Goal: Task Accomplishment & Management: Use online tool/utility

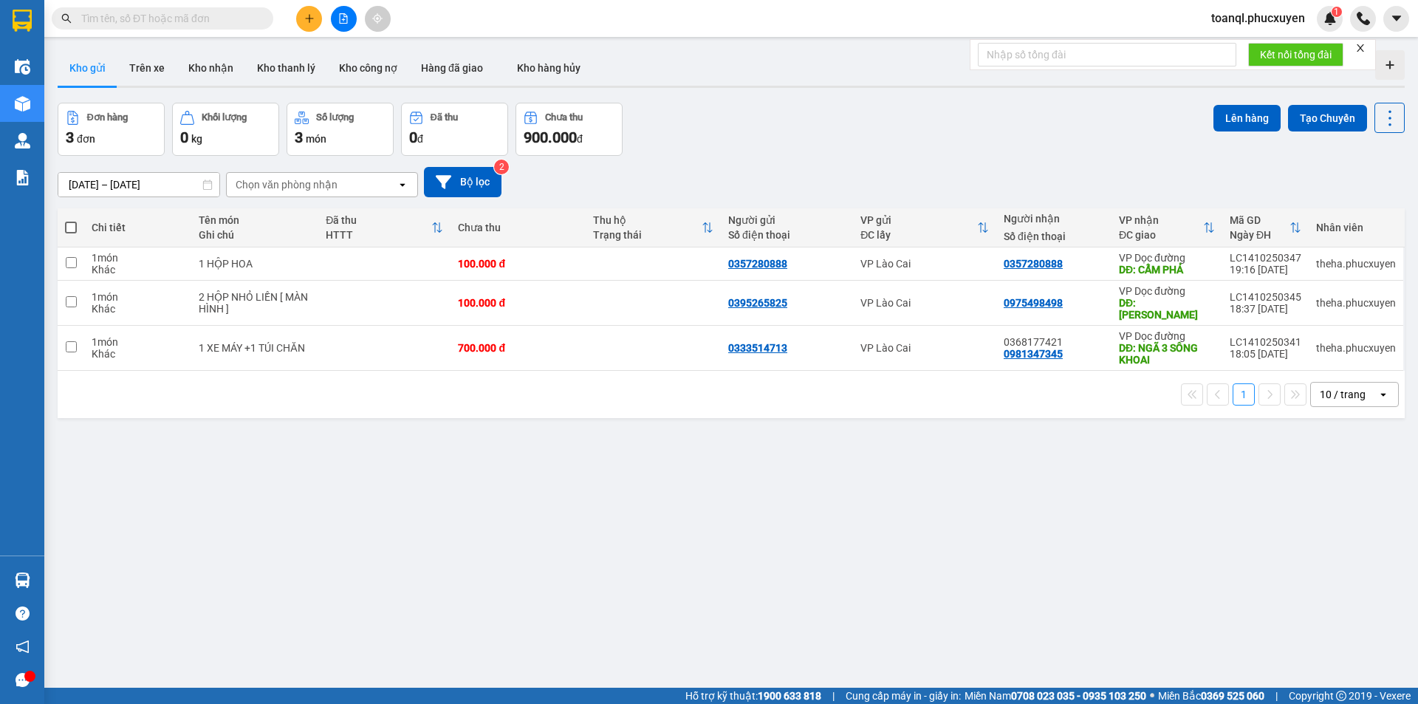
click at [299, 18] on button at bounding box center [309, 19] width 26 height 26
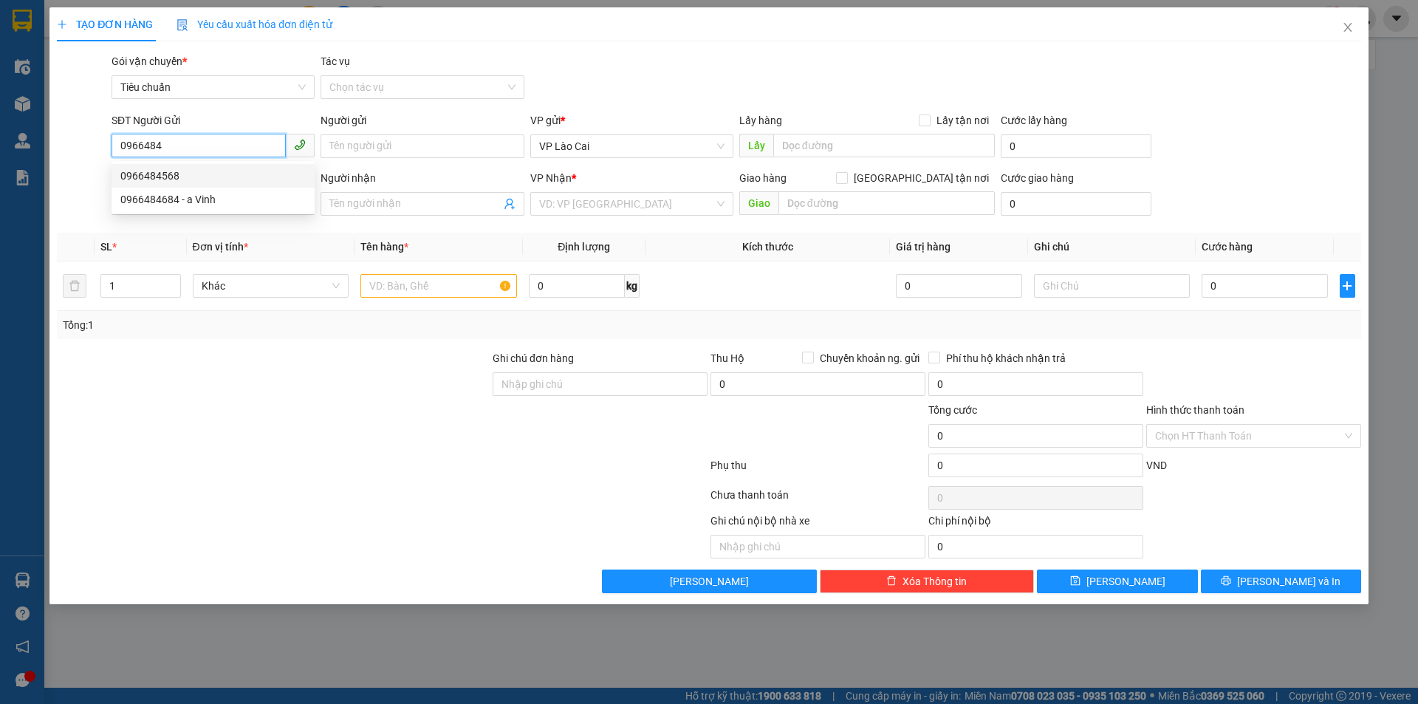
click at [190, 181] on div "0966484568" at bounding box center [212, 176] width 185 height 16
click at [188, 183] on body "Kết quả tìm kiếm ( 0 ) Bộ lọc No Data toanql.phucxuyen 1 Điều hành xe Kho hàng …" at bounding box center [709, 352] width 1418 height 704
type input "0966484568"
click at [181, 198] on input "SĐT Người Nhận *" at bounding box center [198, 203] width 174 height 24
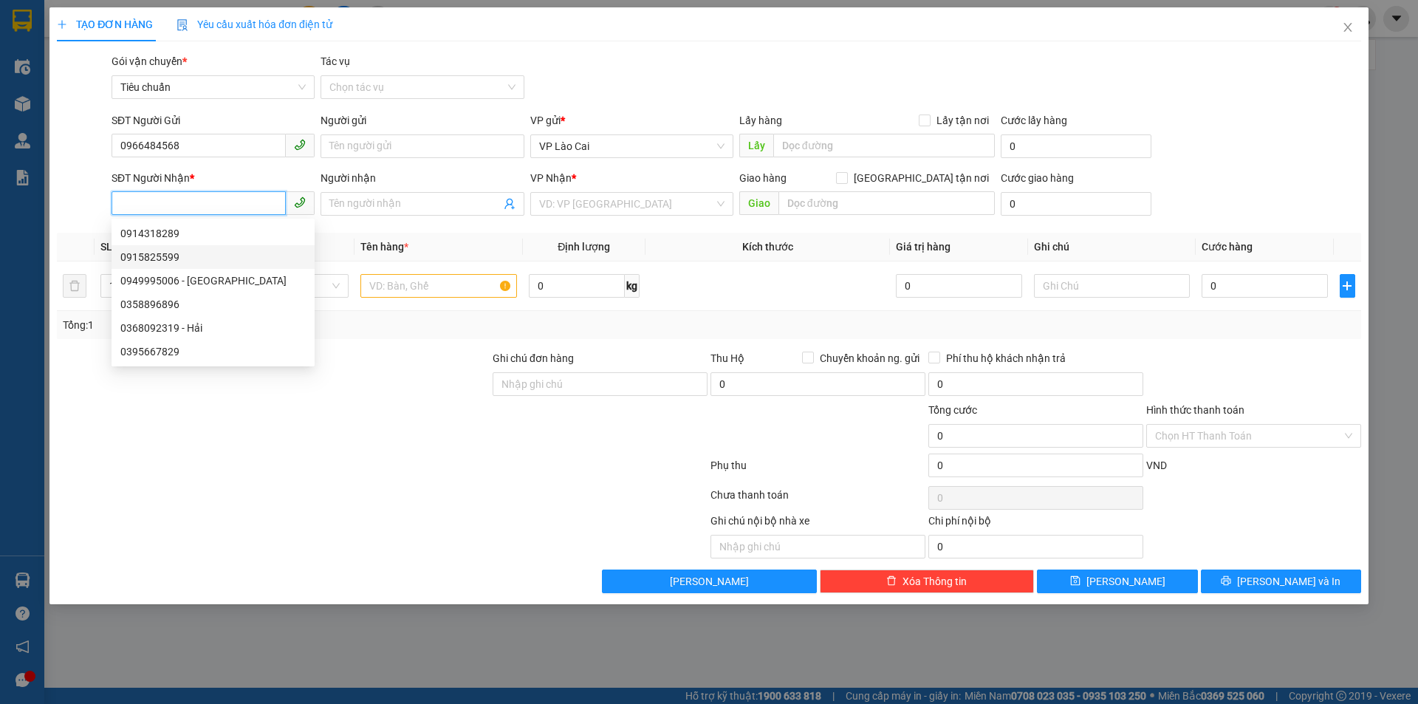
click at [181, 255] on div "0915825599" at bounding box center [212, 257] width 185 height 16
type input "0915825599"
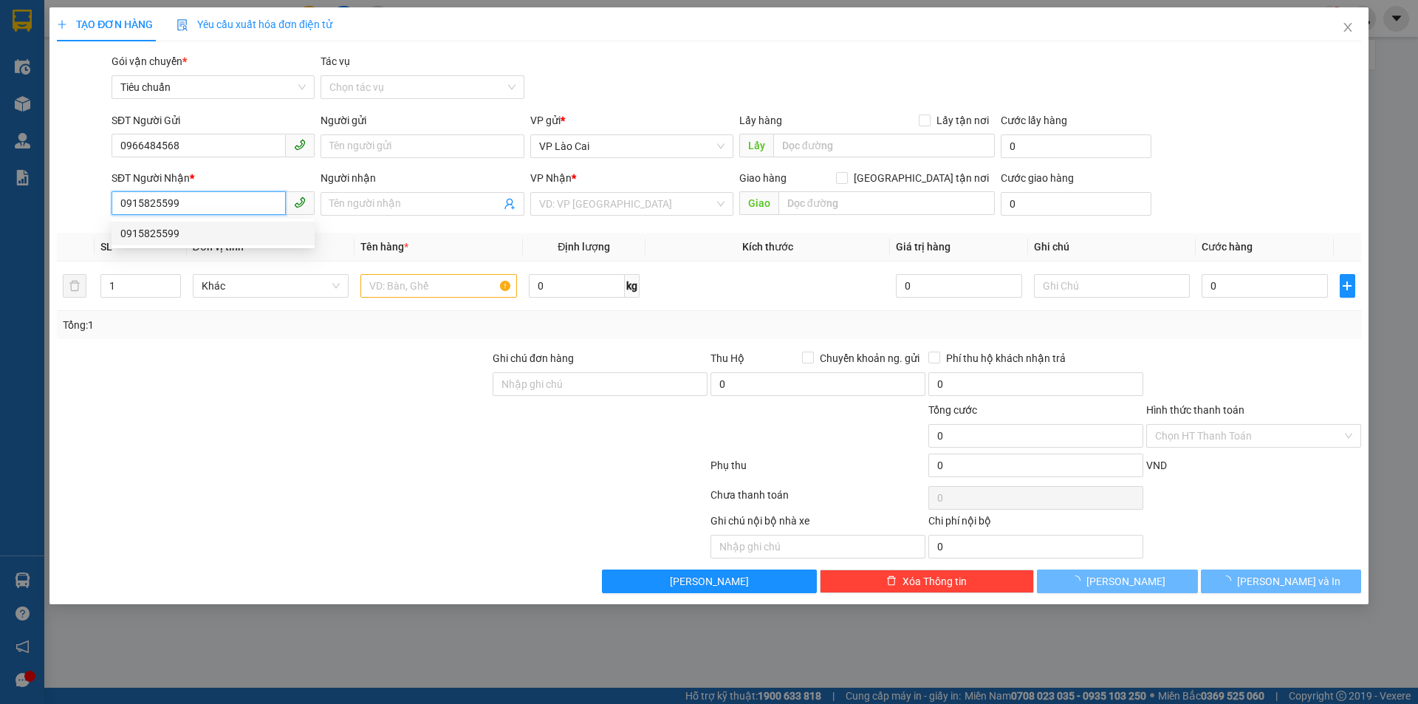
type input "CẨM PHẢ"
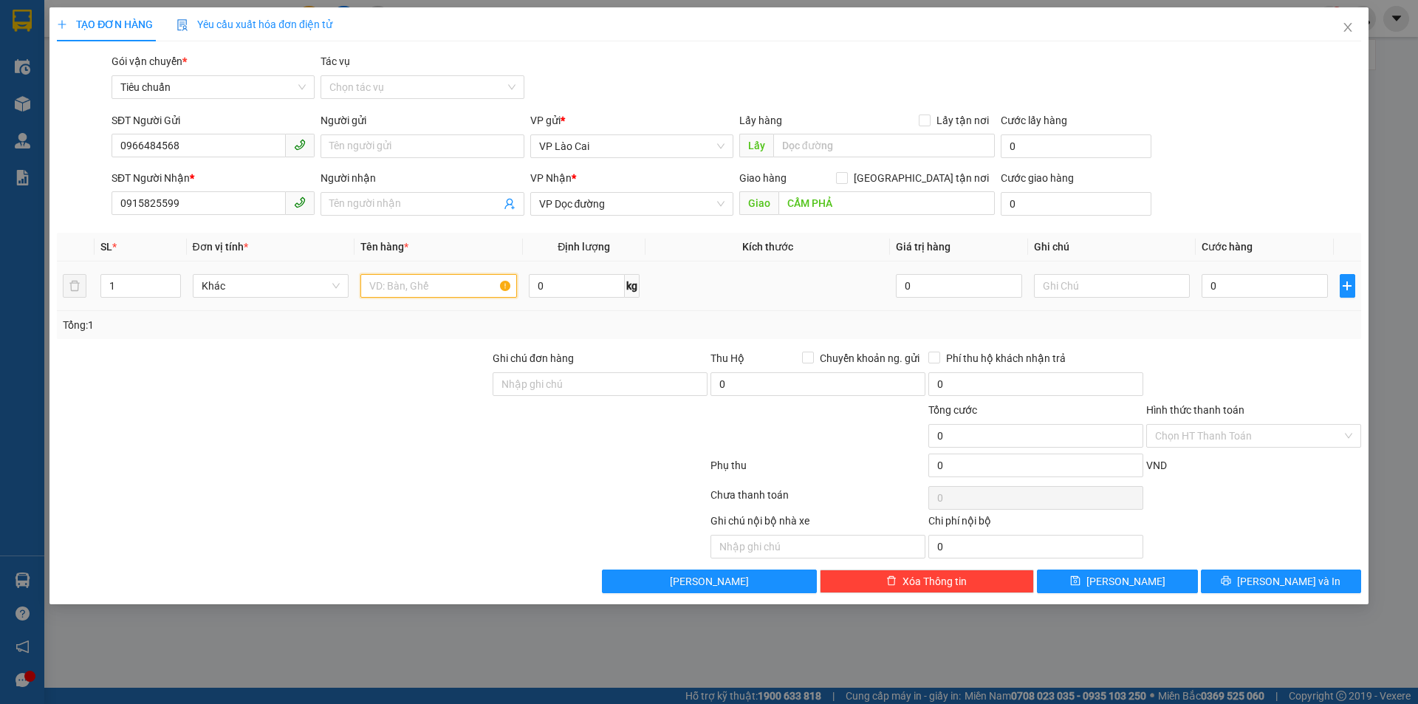
click at [433, 292] on input "text" at bounding box center [438, 286] width 157 height 24
type input "1"
drag, startPoint x: 435, startPoint y: 286, endPoint x: 459, endPoint y: 282, distance: 24.0
click at [461, 286] on input "2 xốp dâu" at bounding box center [438, 286] width 157 height 24
type input "2 xốp nho liền"
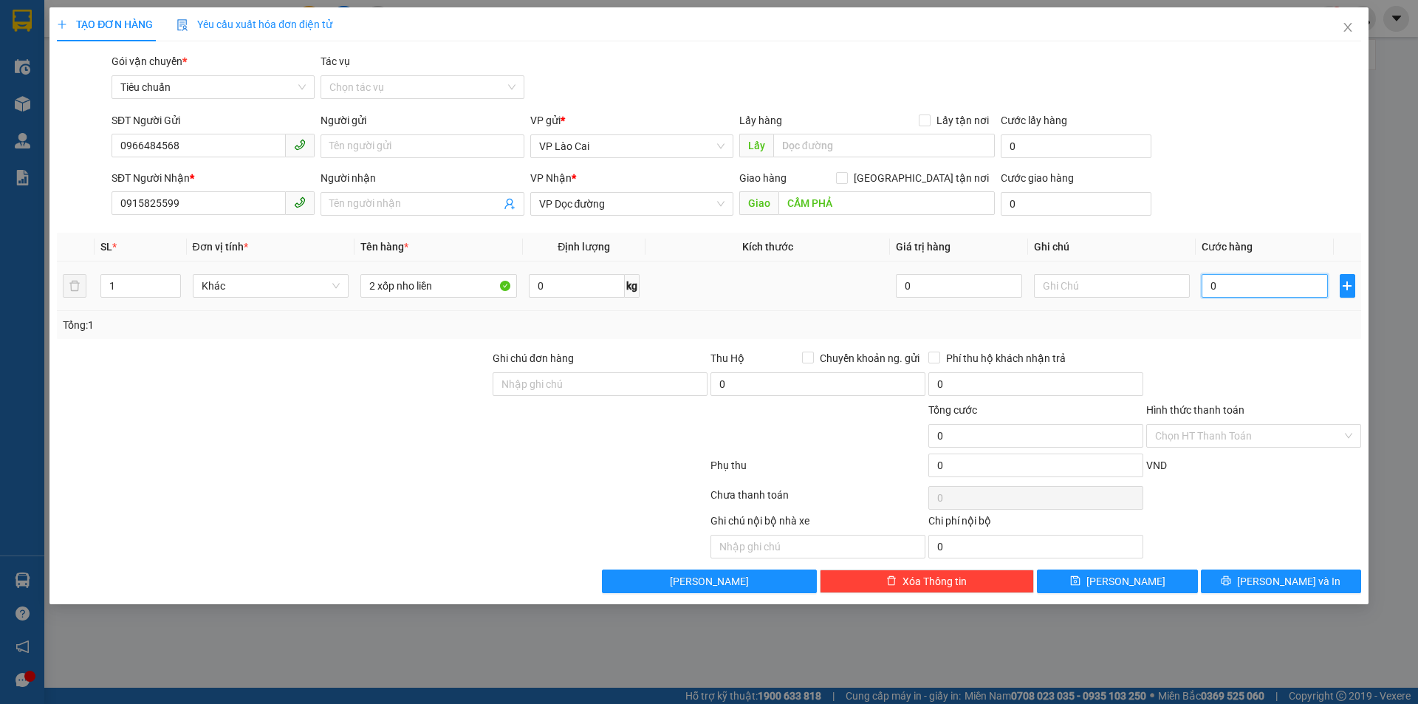
click at [1270, 296] on input "0" at bounding box center [1264, 286] width 126 height 24
type input "8"
type input "80"
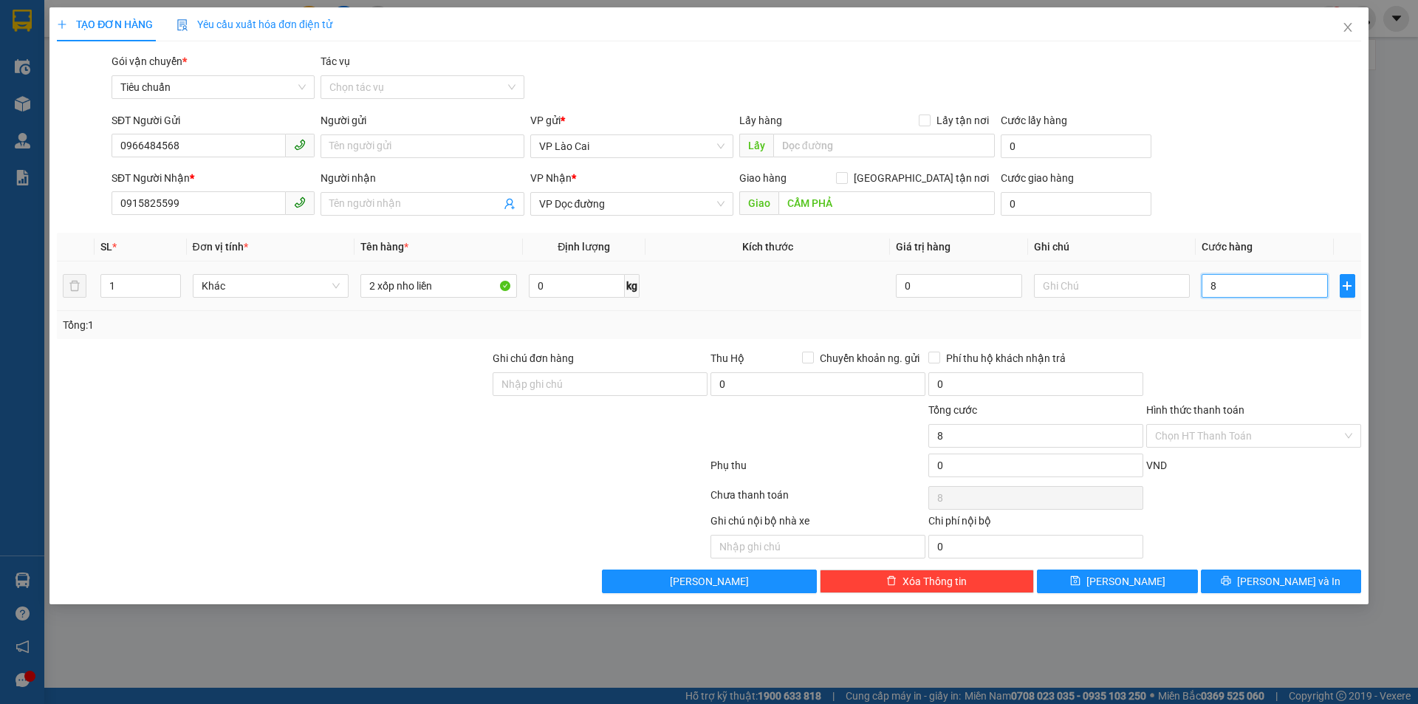
type input "80"
type input "80.000"
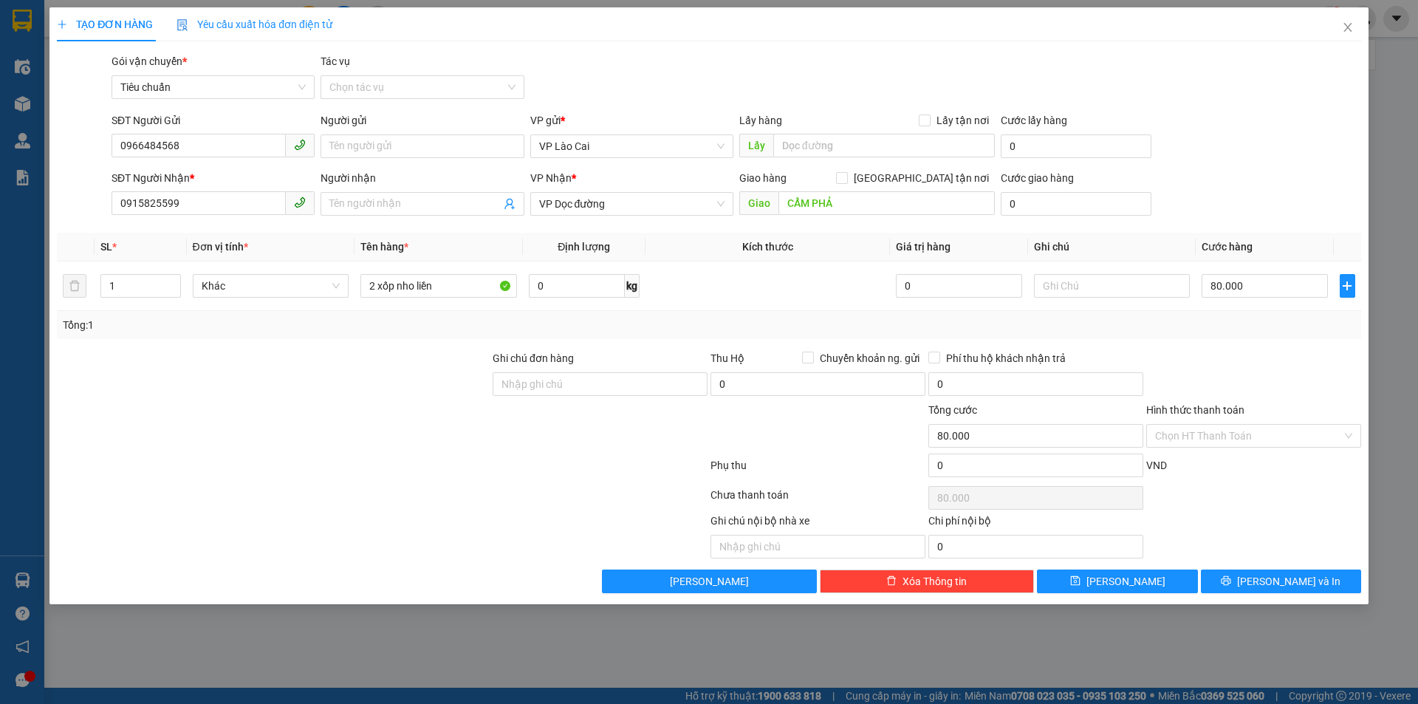
click at [1257, 340] on div "Transit Pickup Surcharge Ids Transit Deliver Surcharge Ids Transit Deliver Surc…" at bounding box center [709, 323] width 1304 height 540
click at [1277, 597] on div "TẠO ĐƠN HÀNG Yêu cầu xuất hóa đơn điện tử Transit Pickup Surcharge Ids Transit …" at bounding box center [708, 305] width 1319 height 597
click at [1277, 593] on div "TẠO ĐƠN HÀNG Yêu cầu xuất hóa đơn điện tử Transit Pickup Surcharge Ids Transit …" at bounding box center [708, 305] width 1319 height 597
click at [1277, 586] on span "[PERSON_NAME] và In" at bounding box center [1288, 581] width 103 height 16
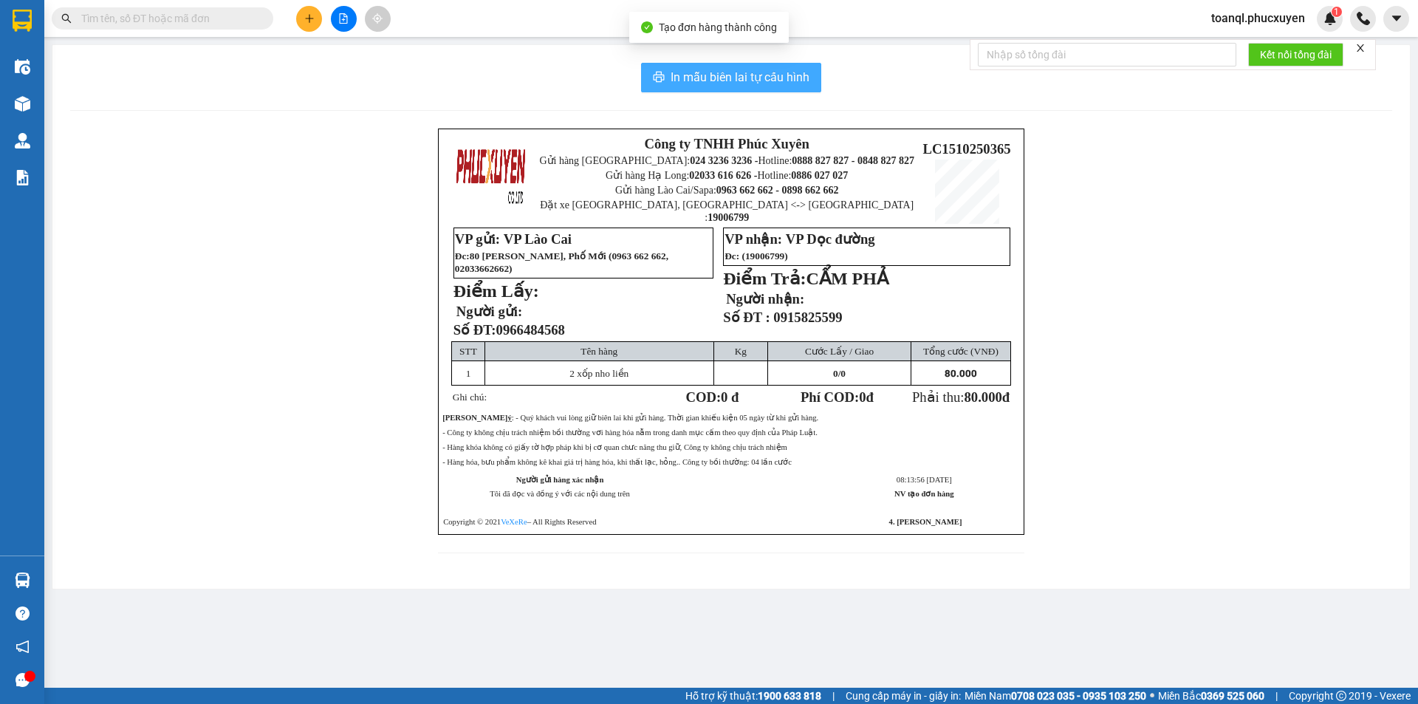
click at [724, 80] on span "In mẫu biên lai tự cấu hình" at bounding box center [739, 77] width 139 height 18
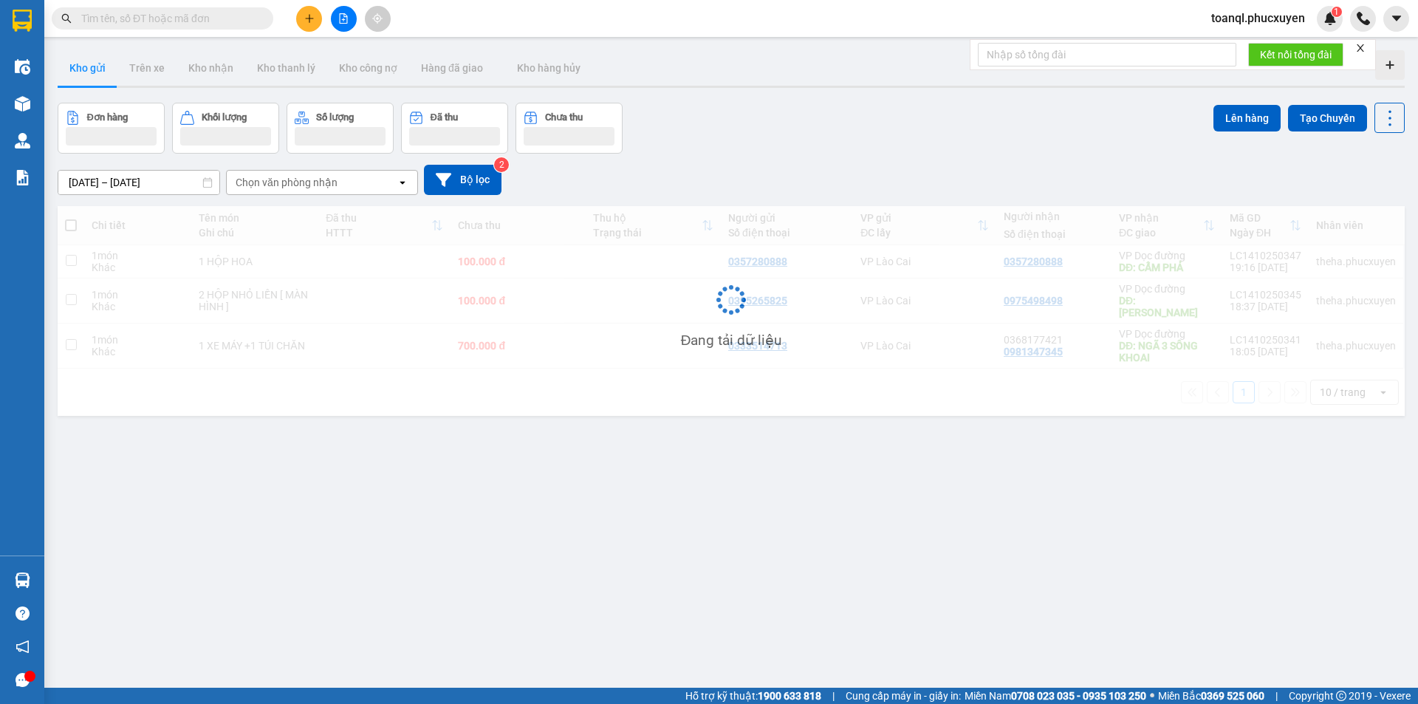
click at [1013, 540] on div "ver 1.8.147 Kho gửi Trên xe Kho nhận Kho thanh lý Kho công nợ Hàng đã giao Kho …" at bounding box center [731, 396] width 1359 height 704
drag, startPoint x: 856, startPoint y: 155, endPoint x: 837, endPoint y: 507, distance: 352.7
click at [995, 535] on div "ver 1.8.147 Kho gửi Trên xe Kho nhận Kho thanh lý Kho công nợ Hàng đã giao Kho …" at bounding box center [731, 396] width 1359 height 704
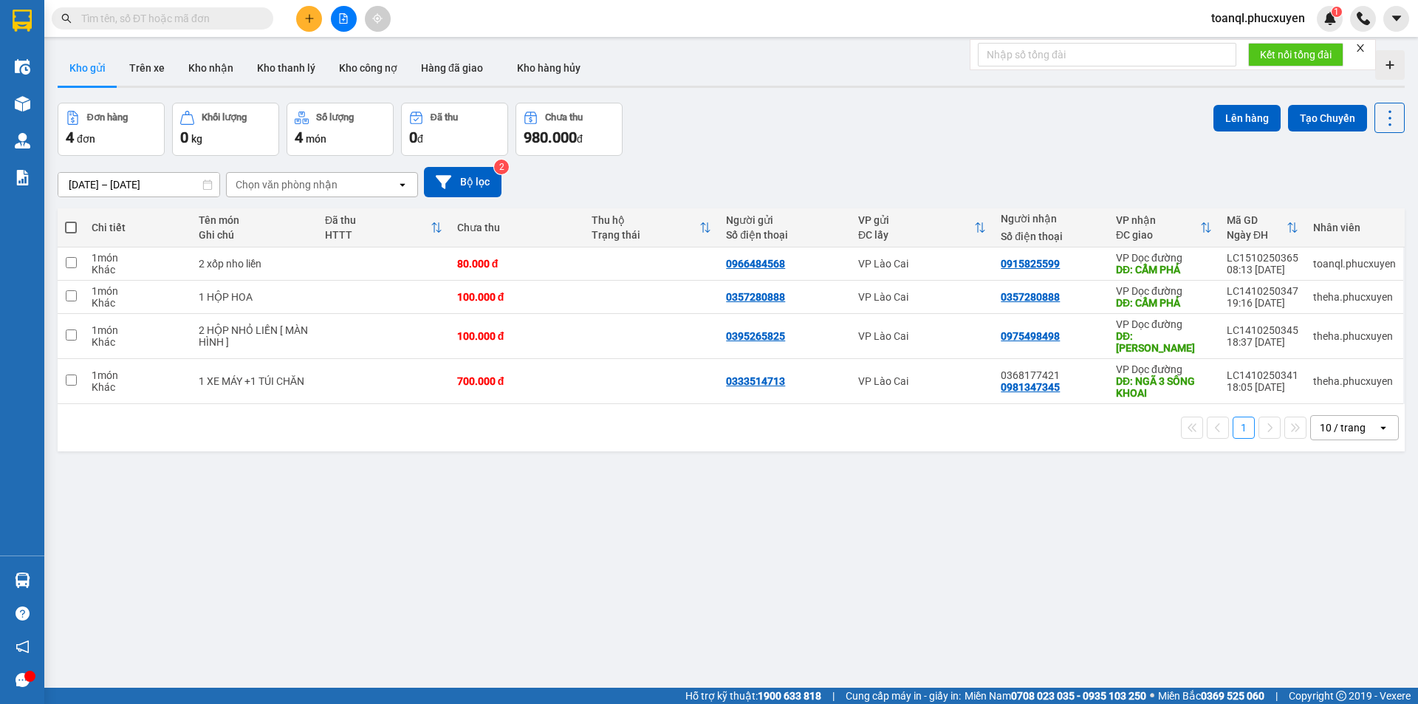
click at [611, 416] on div "1 10 / trang open" at bounding box center [730, 427] width 1335 height 25
click at [1283, 331] on icon at bounding box center [1288, 336] width 10 height 10
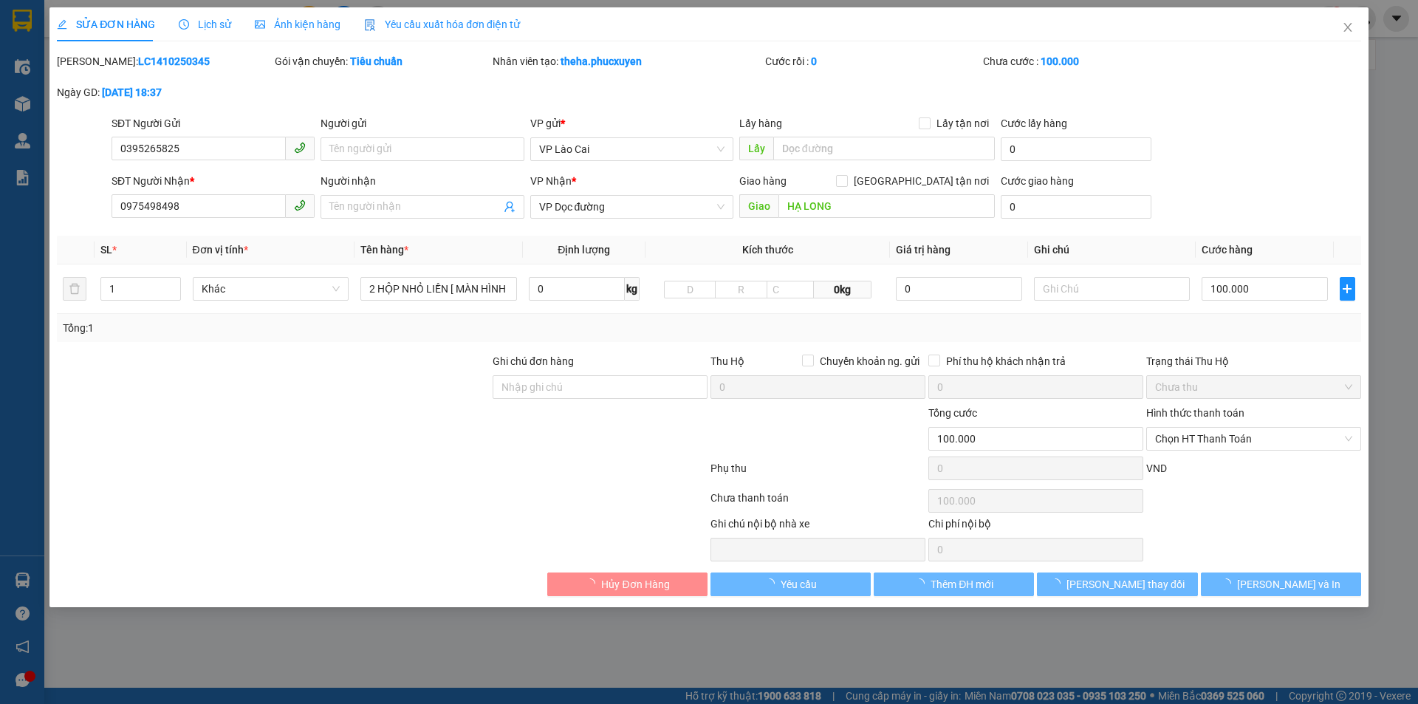
type input "0395265825"
type input "0975498498"
type input "HẠ LONG"
type input "0"
type input "100.000"
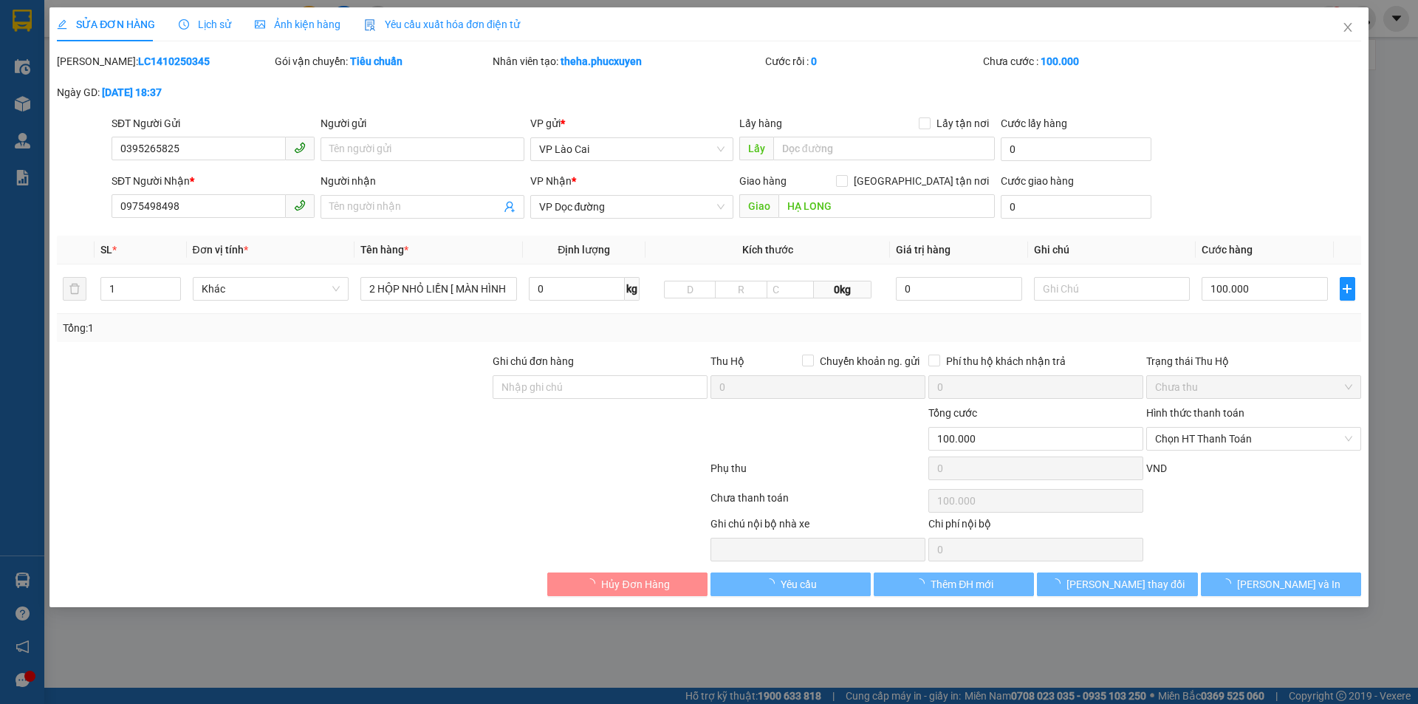
type input "100.000"
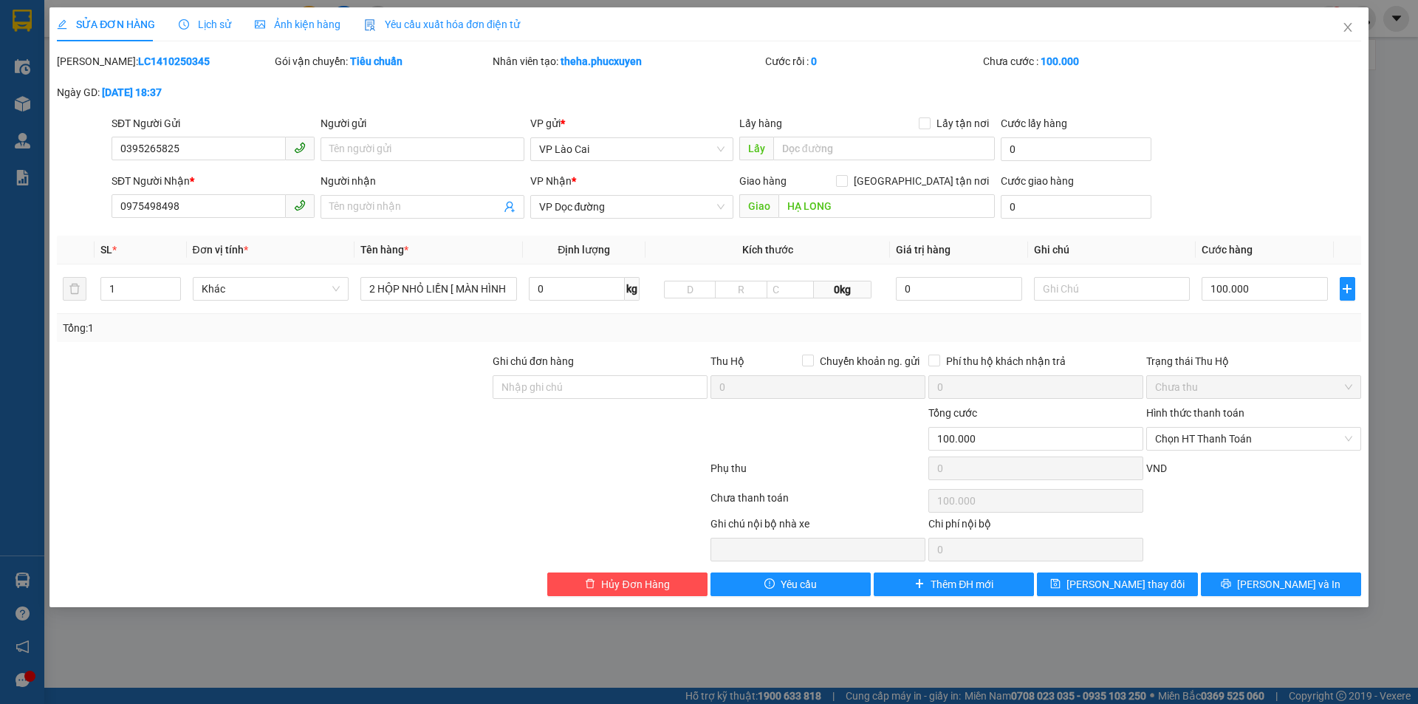
click at [242, 170] on form "SĐT Người Gửi 0395265825 Người gửi Tên người gửi VP gửi * VP Lào Cai Lấy hàng L…" at bounding box center [709, 169] width 1304 height 109
click at [245, 159] on input "0395265825" at bounding box center [198, 149] width 174 height 24
click at [157, 178] on div "SĐT Người Nhận *" at bounding box center [212, 181] width 203 height 16
click at [157, 194] on input "0975498498" at bounding box center [198, 206] width 174 height 24
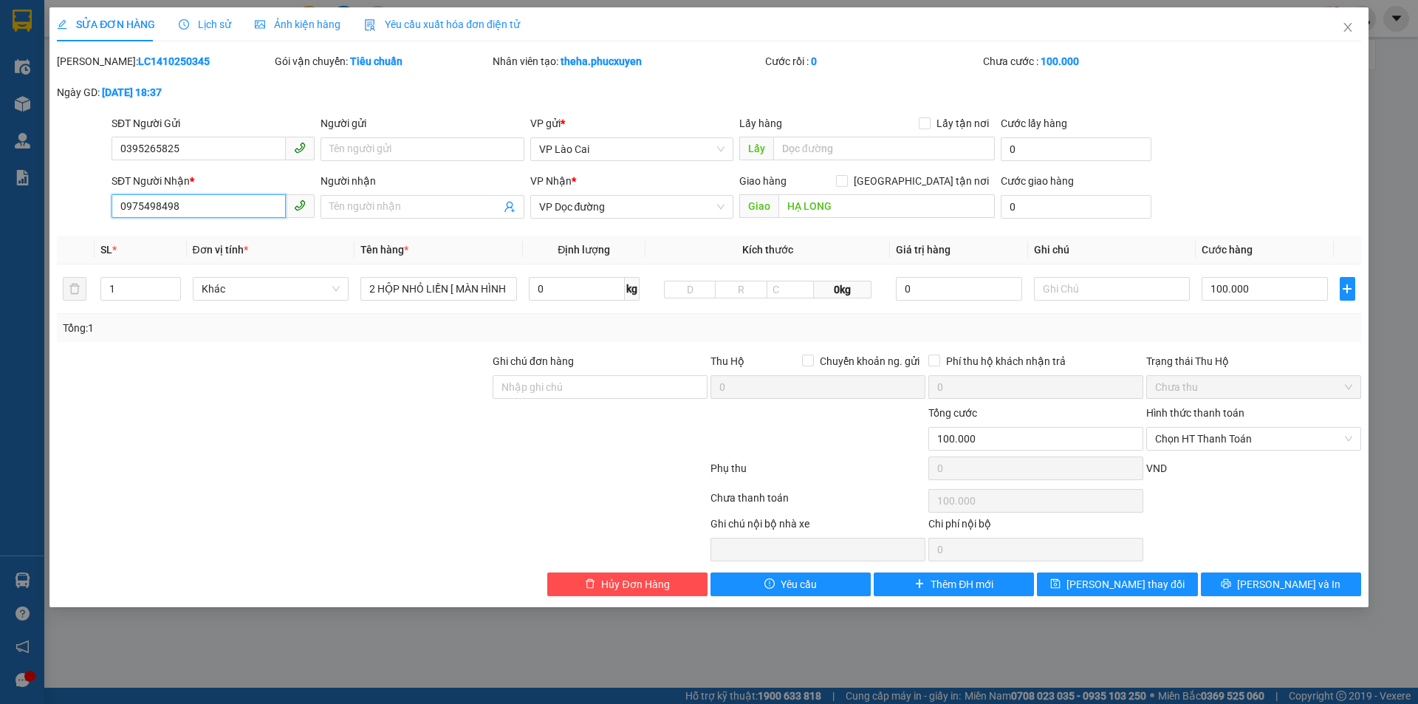
click at [161, 198] on input "0975498498" at bounding box center [198, 206] width 174 height 24
click at [1308, 25] on div "SỬA ĐƠN HÀNG Lịch sử Ảnh kiện hàng Yêu cầu xuất hóa đơn điện tử" at bounding box center [709, 24] width 1304 height 34
drag, startPoint x: 1331, startPoint y: 21, endPoint x: 1336, endPoint y: 12, distance: 11.3
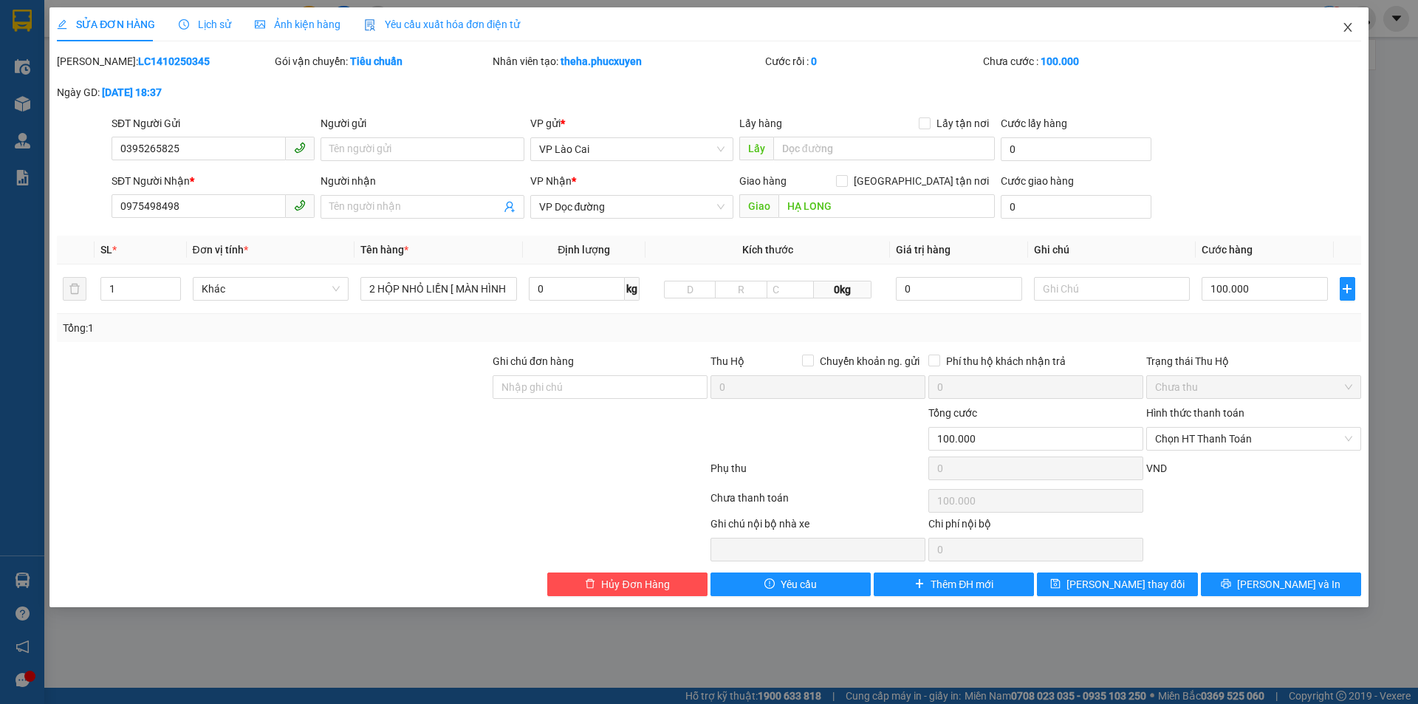
click at [1333, 20] on span "Close" at bounding box center [1347, 27] width 41 height 41
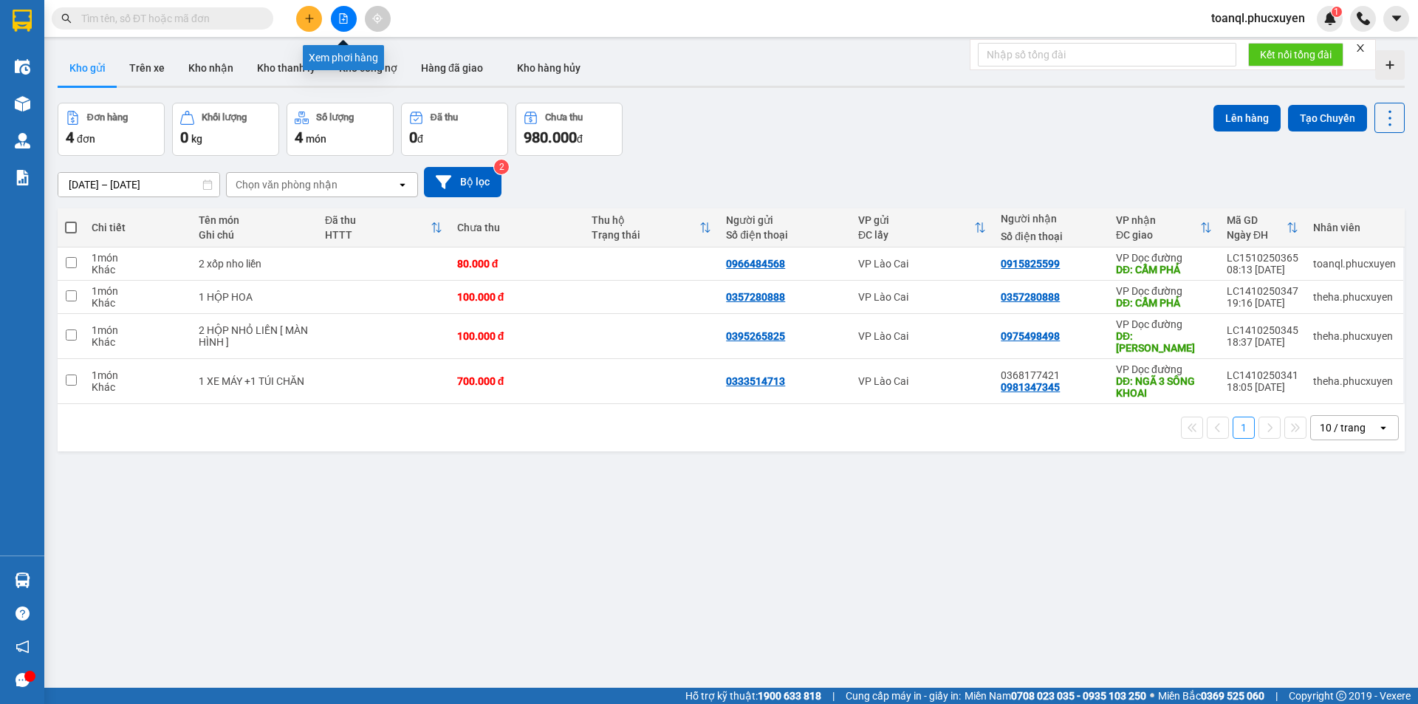
click at [316, 13] on button at bounding box center [309, 19] width 26 height 26
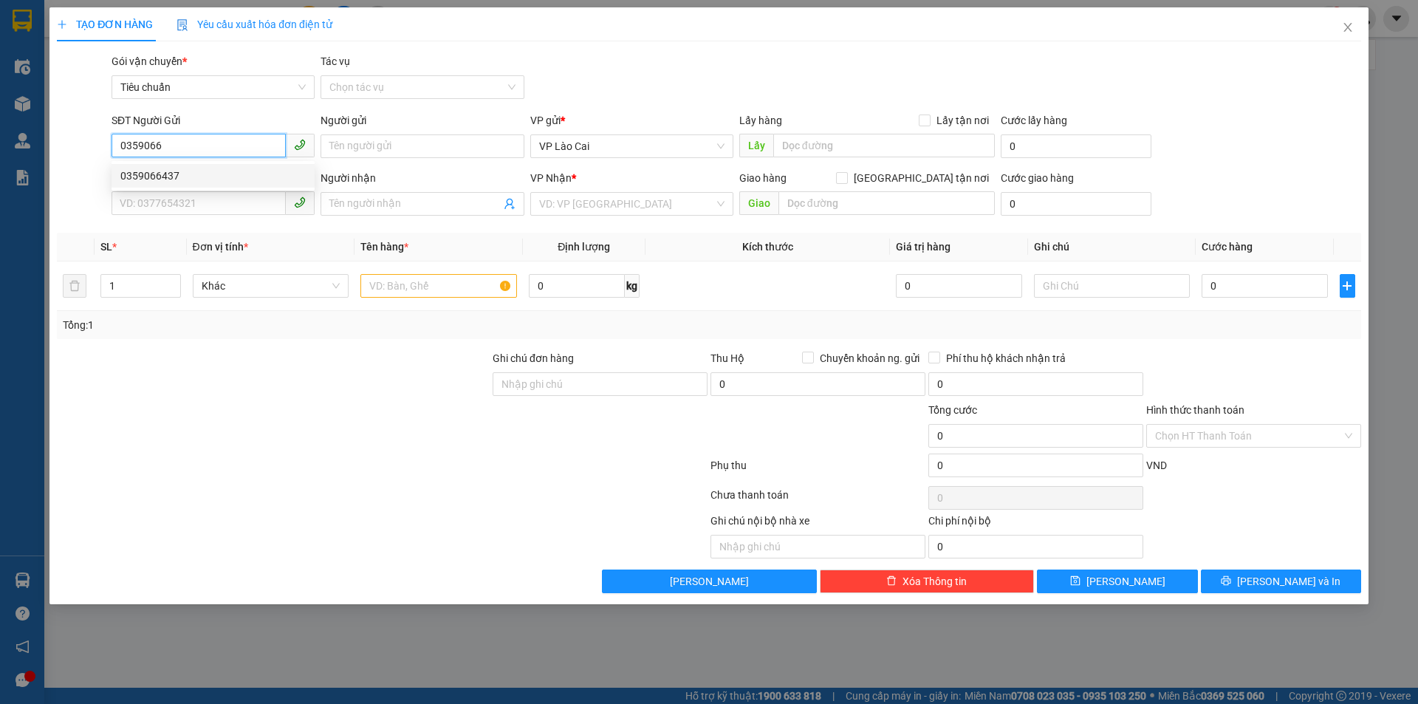
drag, startPoint x: 283, startPoint y: 186, endPoint x: 272, endPoint y: 184, distance: 10.6
click at [283, 185] on div "0359066437" at bounding box center [212, 176] width 203 height 24
type input "0359066437"
click at [222, 217] on div "SĐT Người Nhận * VD: 0377654321" at bounding box center [212, 196] width 203 height 52
click at [220, 215] on span at bounding box center [212, 204] width 203 height 24
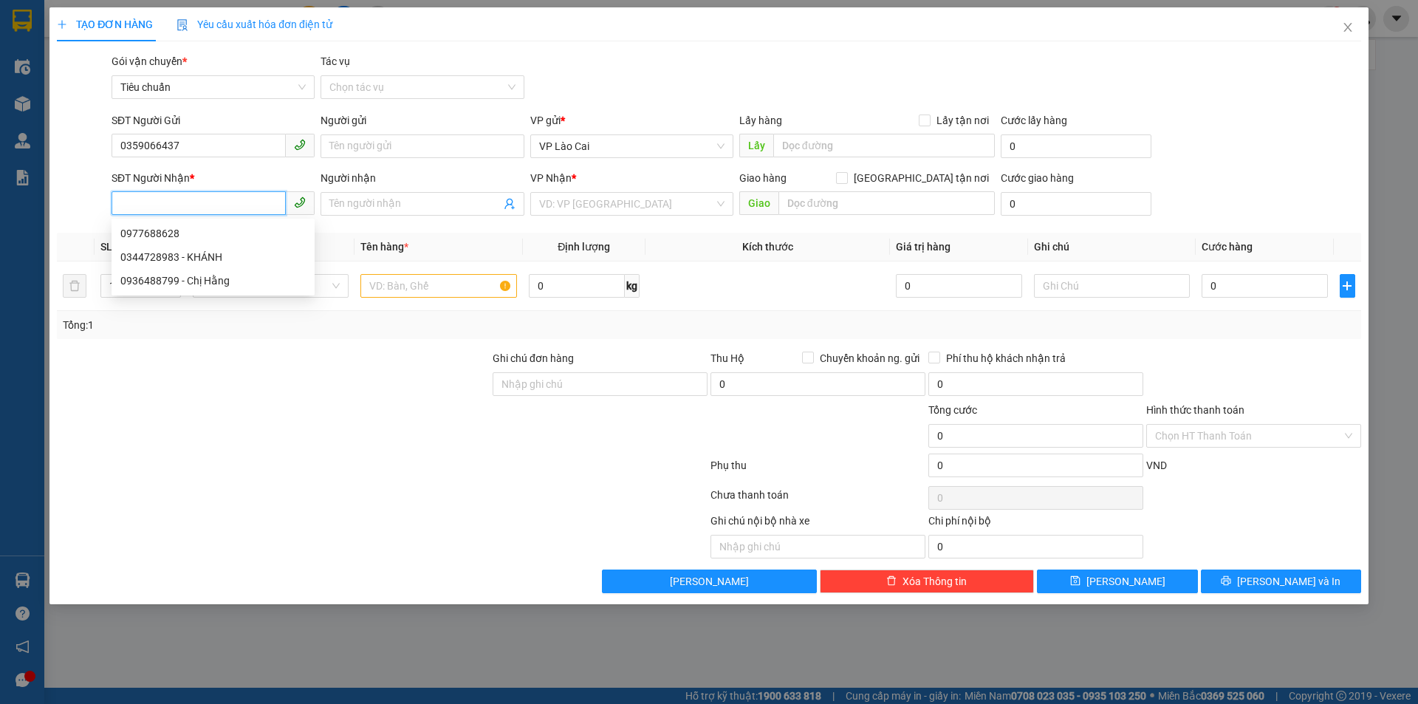
click at [223, 203] on input "SĐT Người Nhận *" at bounding box center [198, 203] width 174 height 24
click at [216, 225] on div "0977688628" at bounding box center [212, 234] width 203 height 24
type input "0977688628"
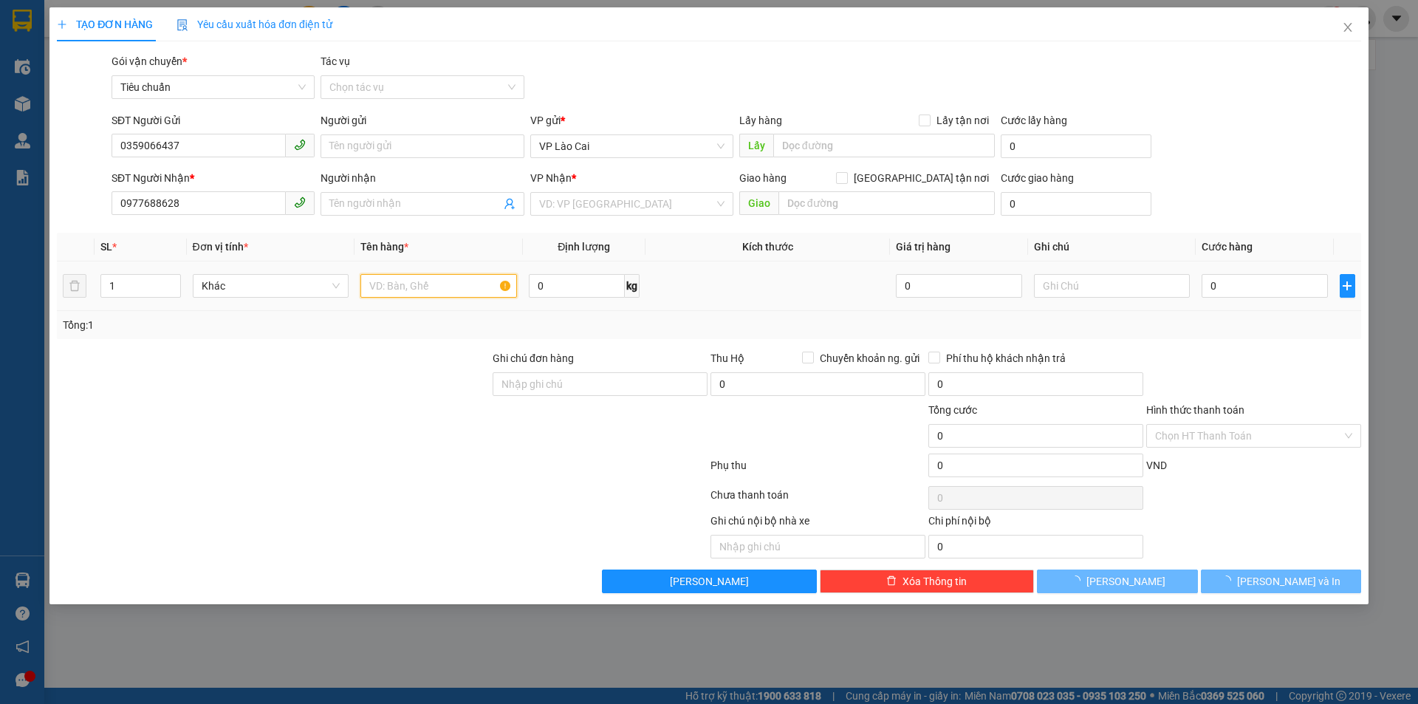
click at [406, 285] on input "text" at bounding box center [438, 286] width 157 height 24
type input "[GEOGRAPHIC_DATA]"
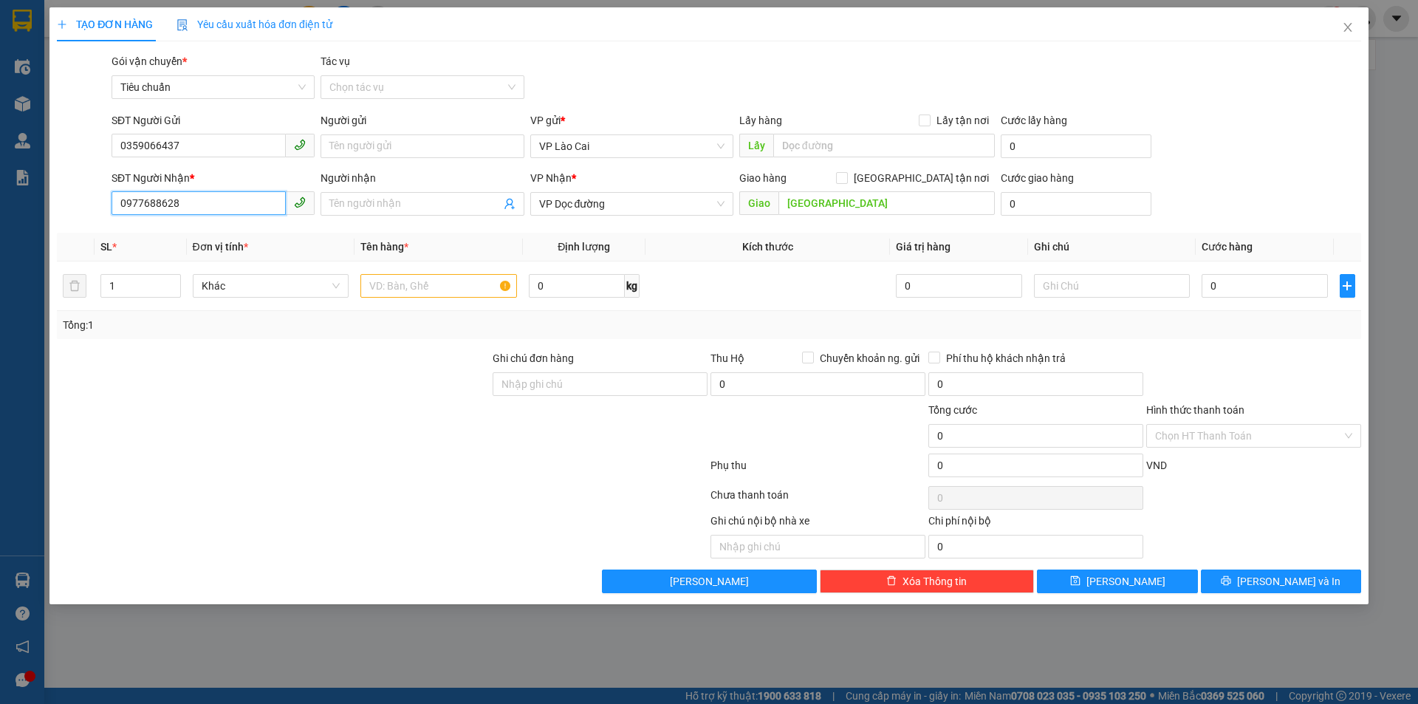
click at [236, 214] on input "0977688628" at bounding box center [198, 203] width 174 height 24
click at [245, 252] on span "Đơn vị tính *" at bounding box center [220, 247] width 55 height 12
click at [384, 289] on input "text" at bounding box center [438, 286] width 157 height 24
type input "1 hộp hoa"
click at [1242, 281] on input "0" at bounding box center [1264, 286] width 126 height 24
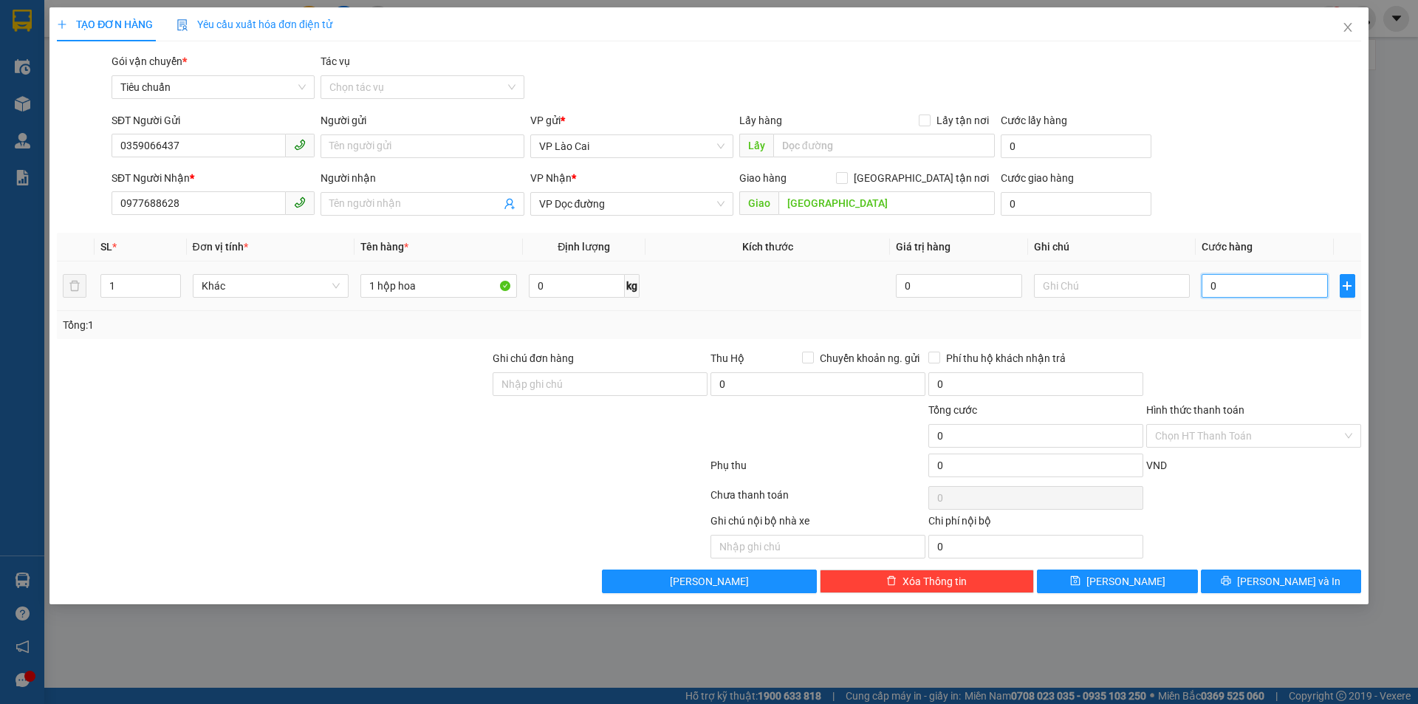
type input "1"
type input "12"
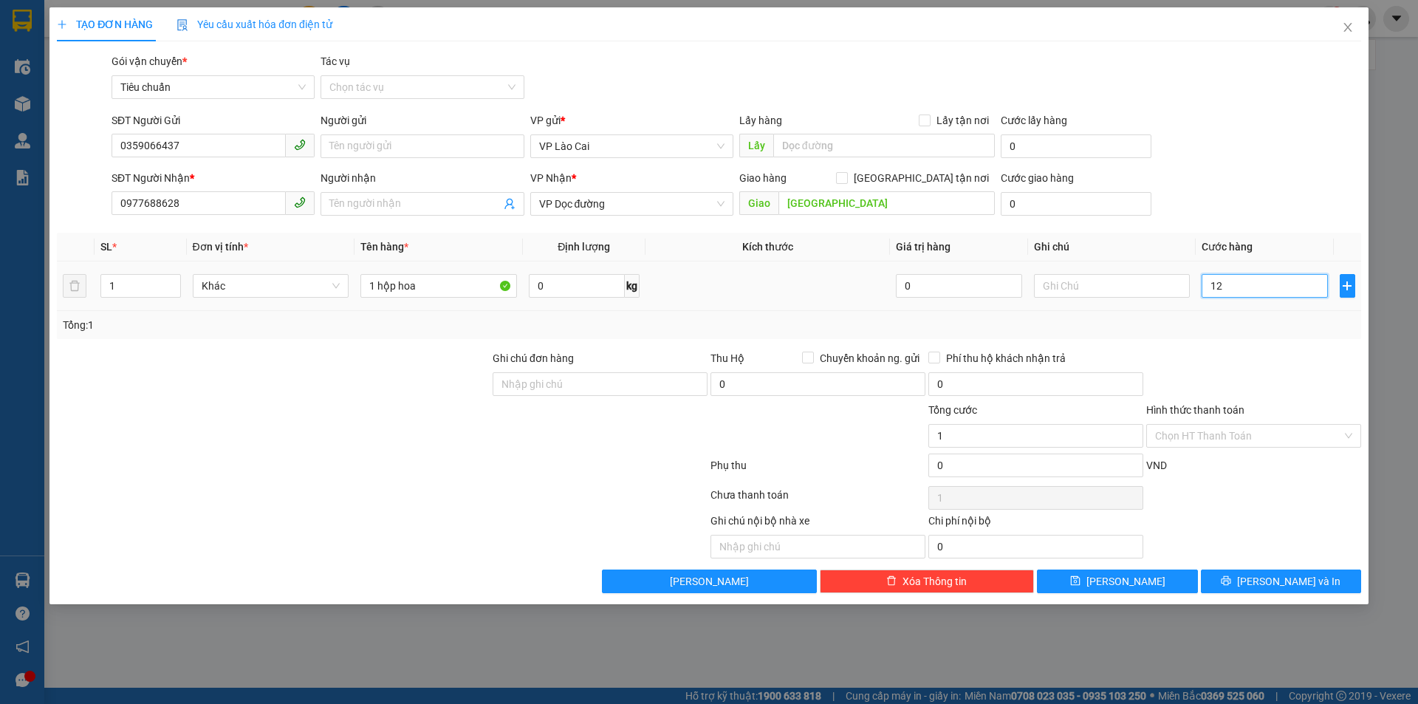
type input "12"
type input "120"
type input "120.000"
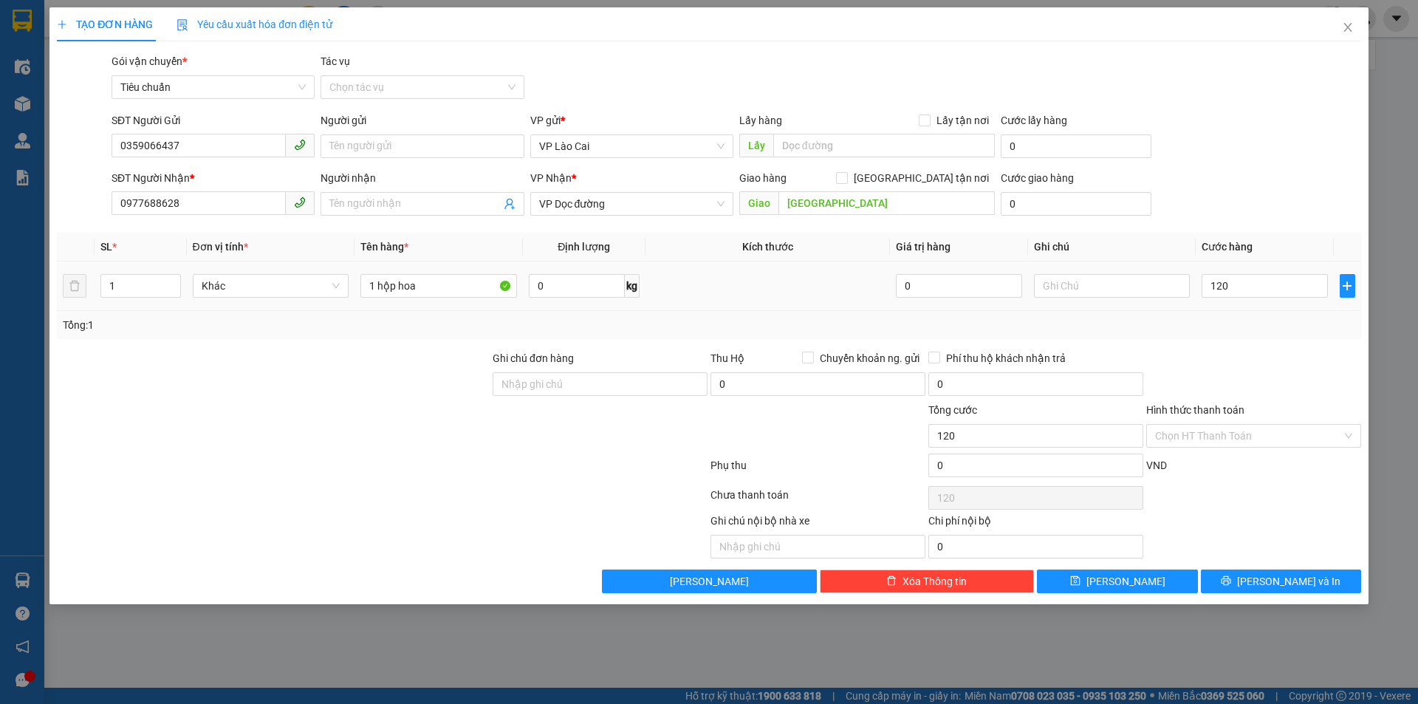
type input "120.000"
drag, startPoint x: 1229, startPoint y: 322, endPoint x: 1096, endPoint y: 317, distance: 132.2
click at [1222, 322] on div "Tổng: 1" at bounding box center [709, 325] width 1292 height 16
click at [258, 160] on div "SĐT Người Gửi 0359066437" at bounding box center [212, 138] width 203 height 52
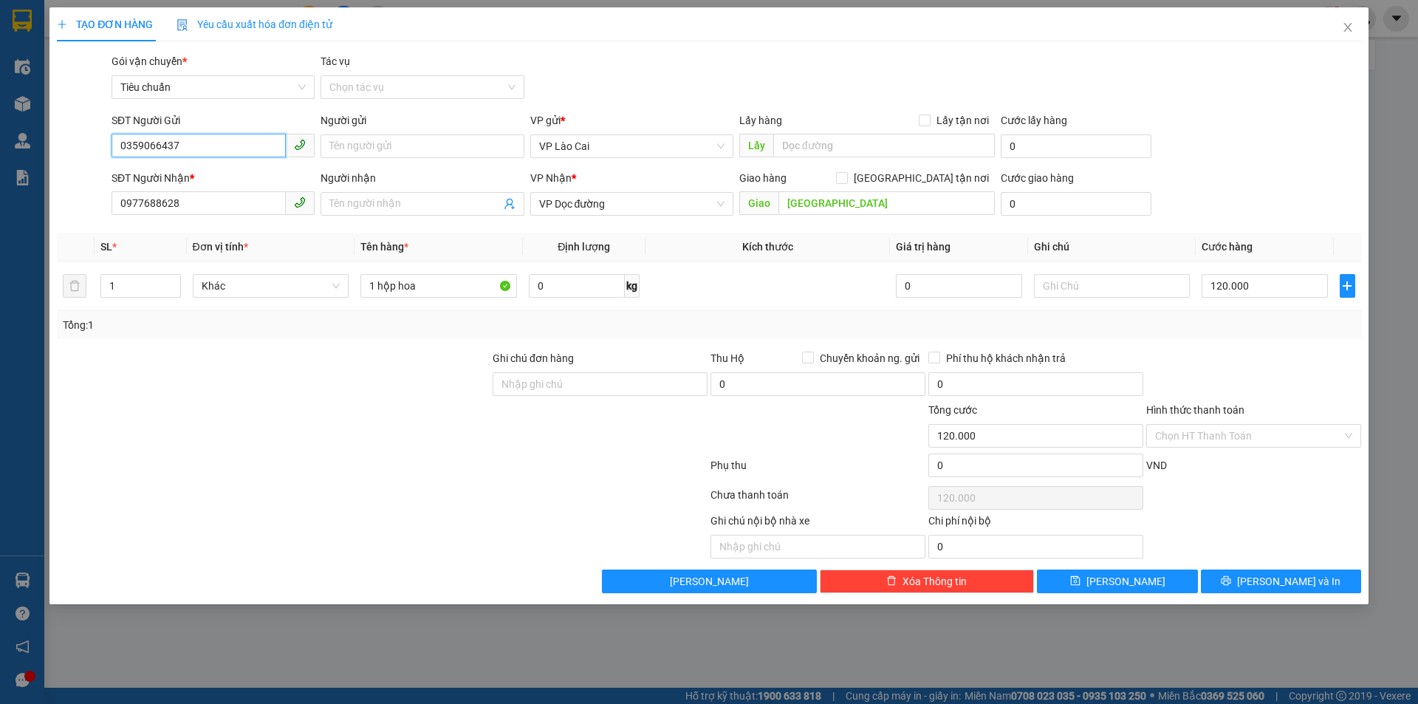
click at [253, 154] on input "0359066437" at bounding box center [198, 146] width 174 height 24
click at [286, 205] on span at bounding box center [300, 203] width 29 height 24
click at [271, 204] on input "0977688628" at bounding box center [198, 203] width 174 height 24
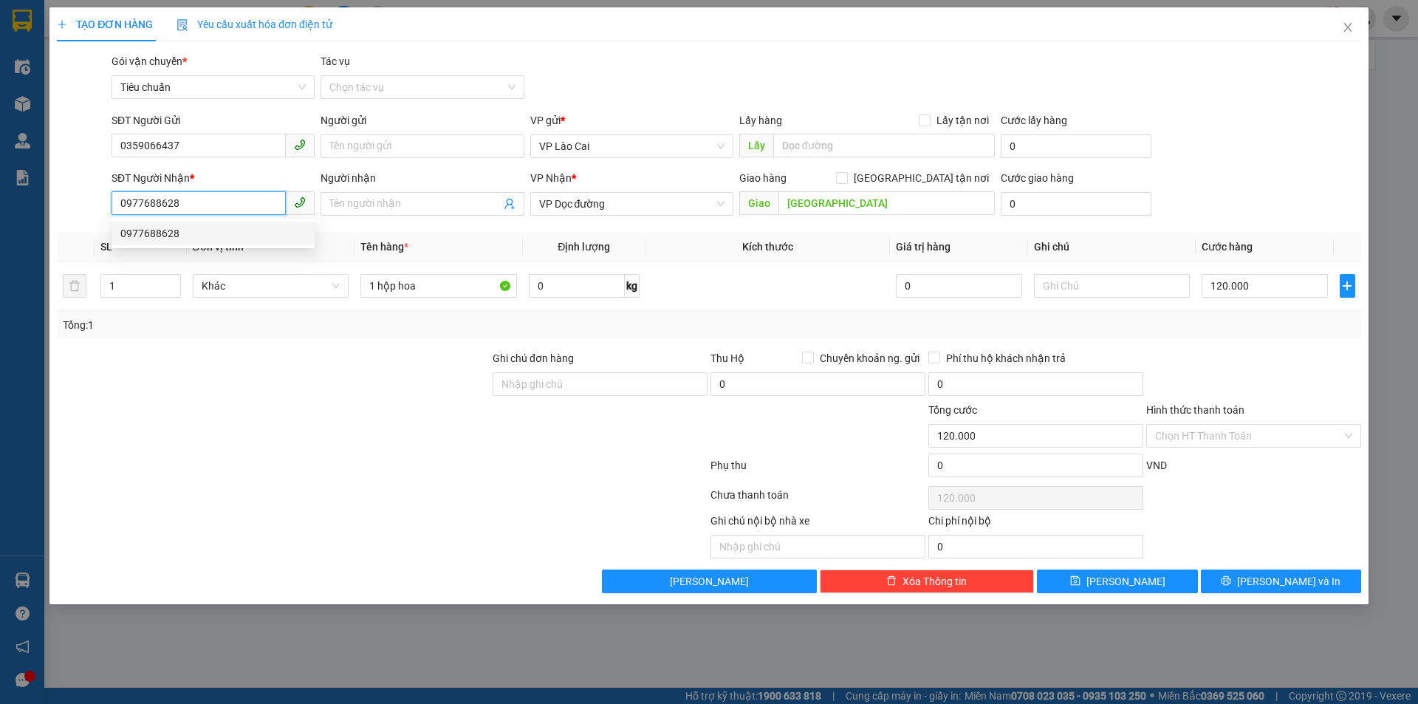
click at [271, 204] on input "0977688628" at bounding box center [198, 203] width 174 height 24
click at [272, 204] on input "0977688628" at bounding box center [198, 203] width 174 height 24
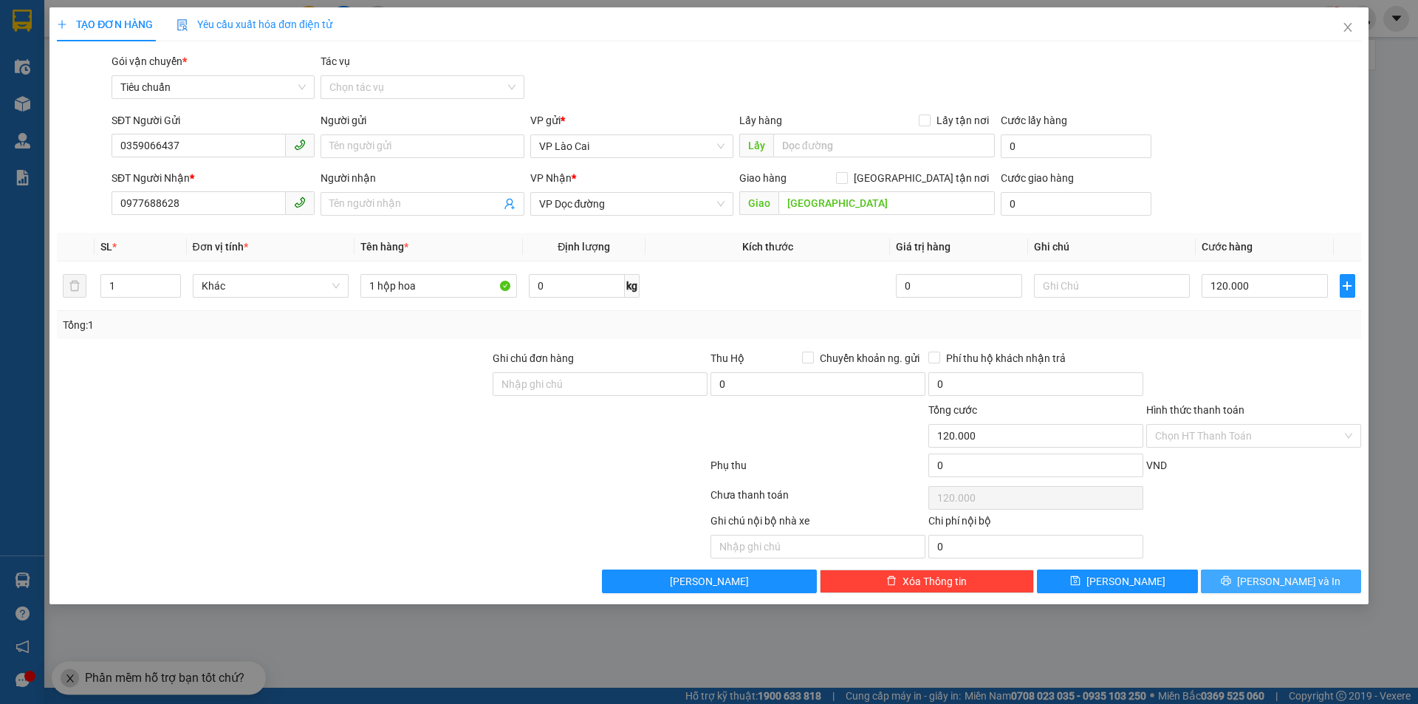
click at [1247, 576] on button "[PERSON_NAME] và In" at bounding box center [1281, 581] width 160 height 24
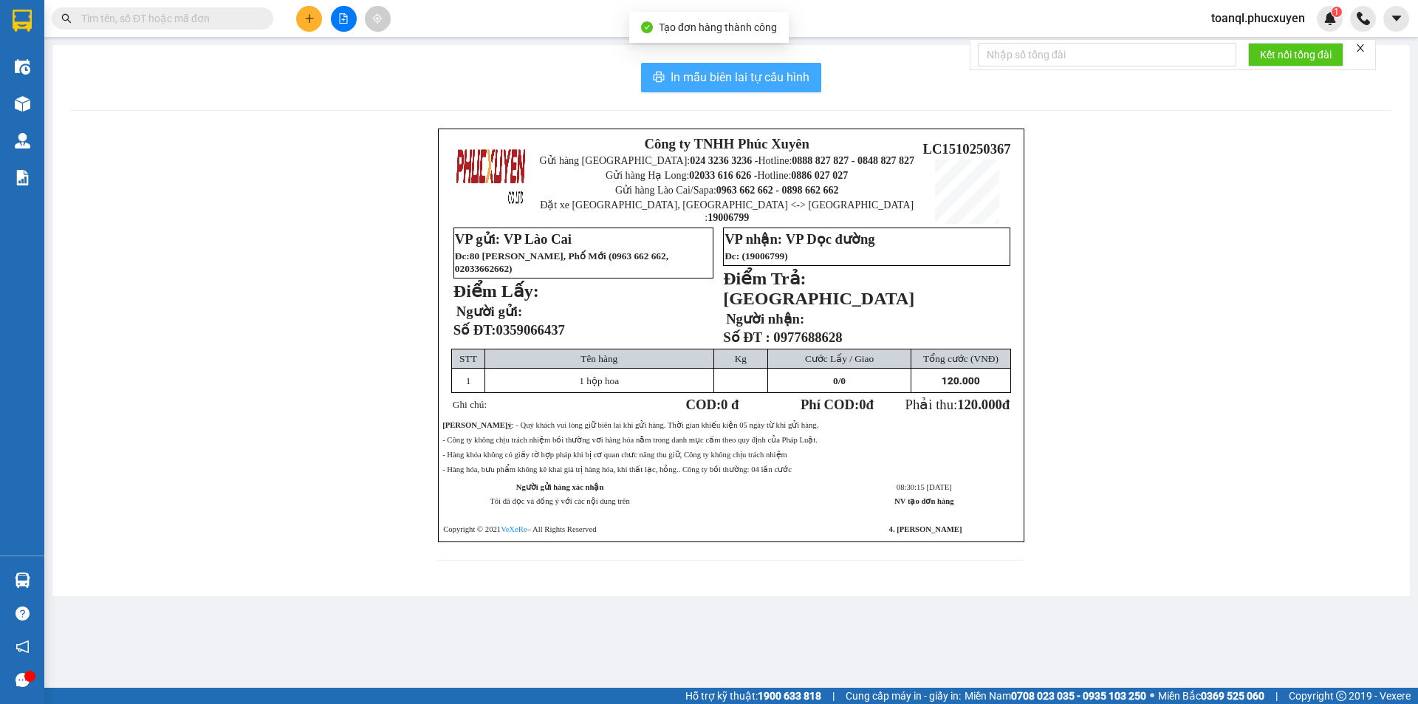
click at [800, 89] on button "In mẫu biên lai tự cấu hình" at bounding box center [731, 78] width 180 height 30
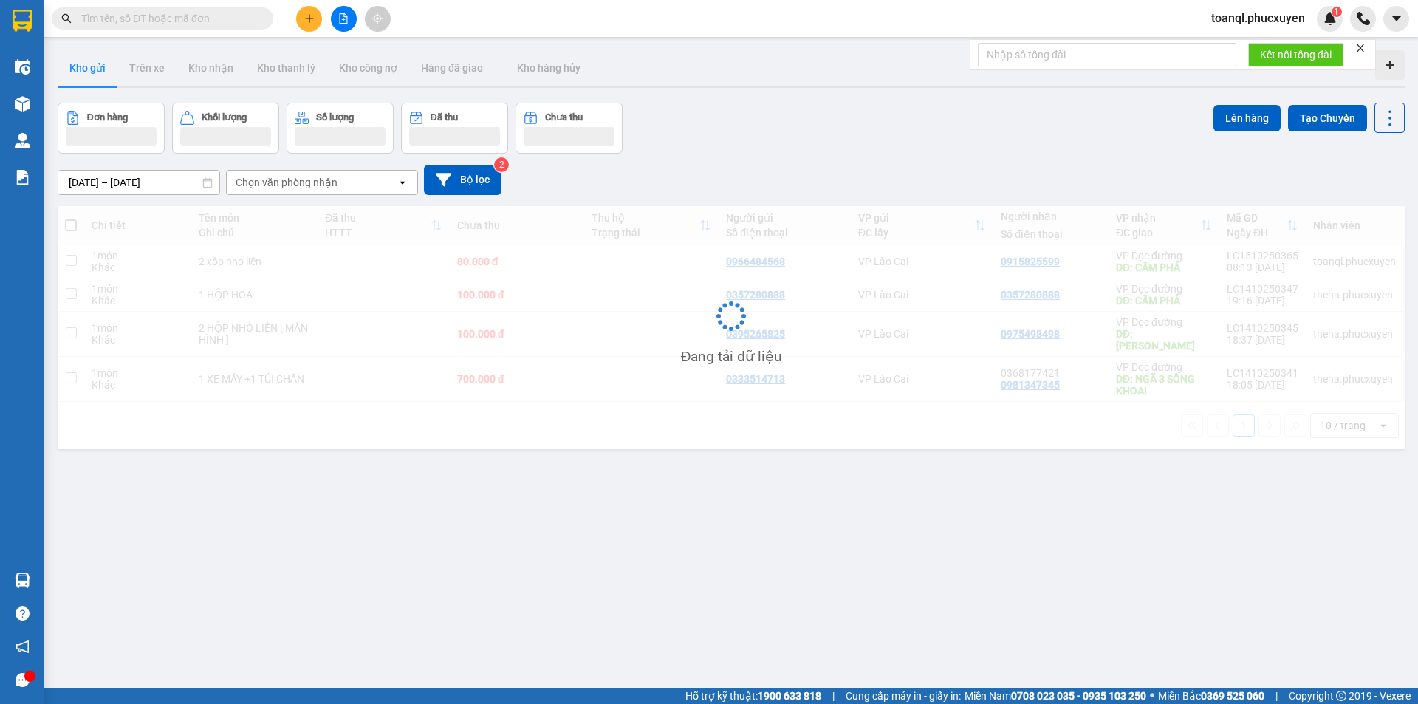
click at [331, 386] on div "Đang tải dữ liệu" at bounding box center [731, 327] width 1347 height 243
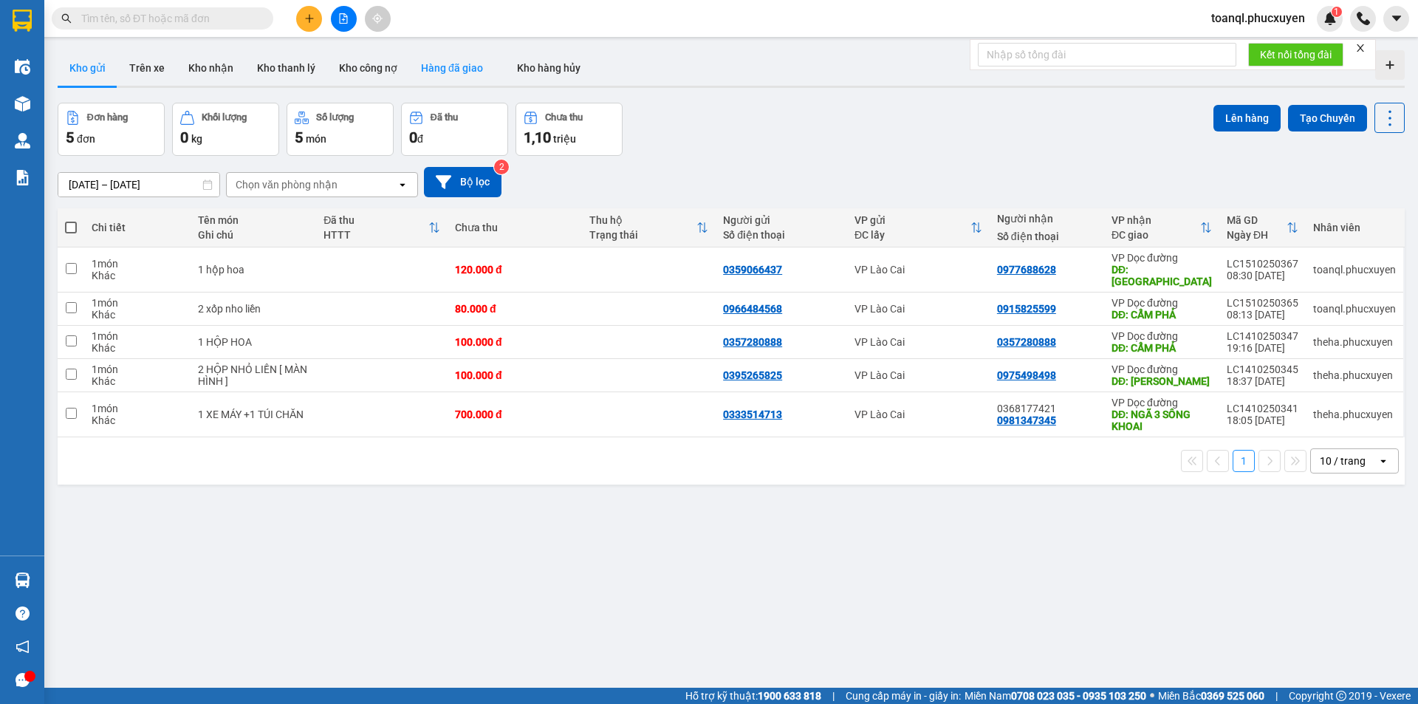
click at [459, 66] on button "Hàng đã giao" at bounding box center [452, 67] width 86 height 35
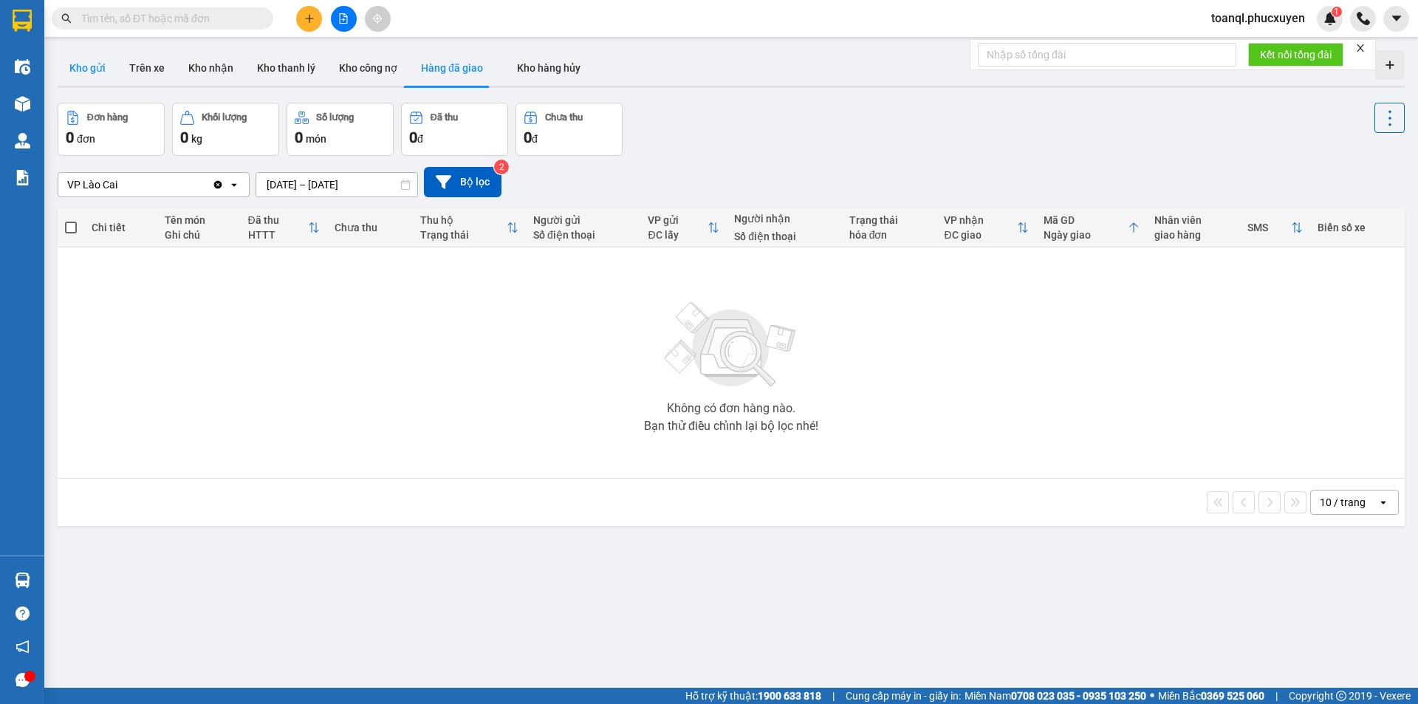
click at [97, 64] on button "Kho gửi" at bounding box center [88, 67] width 60 height 35
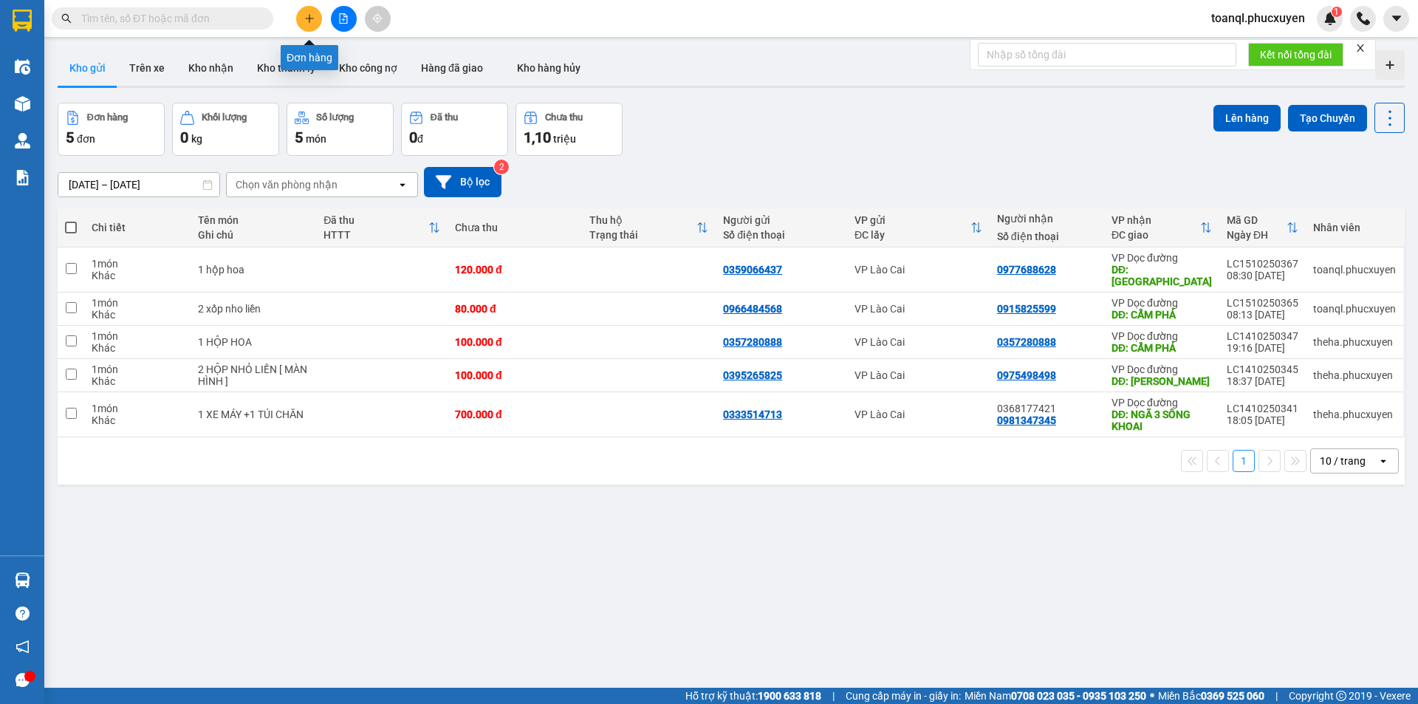
click at [314, 16] on icon "plus" at bounding box center [309, 18] width 10 height 10
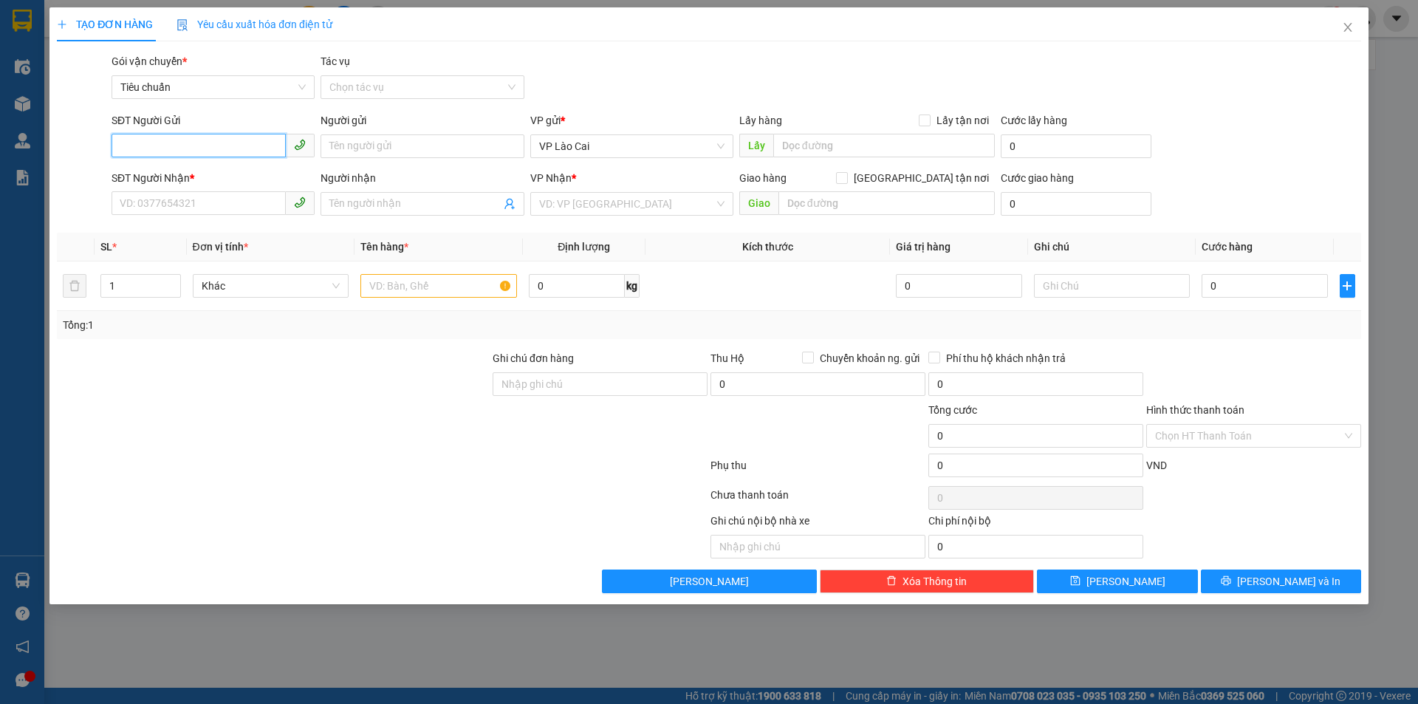
click at [236, 154] on input "SĐT Người Gửi" at bounding box center [198, 146] width 174 height 24
click at [196, 151] on input "6437" at bounding box center [198, 146] width 174 height 24
click at [195, 178] on div "0359066437" at bounding box center [212, 176] width 185 height 16
type input "0359066437"
click at [197, 199] on input "SĐT Người Nhận *" at bounding box center [198, 203] width 174 height 24
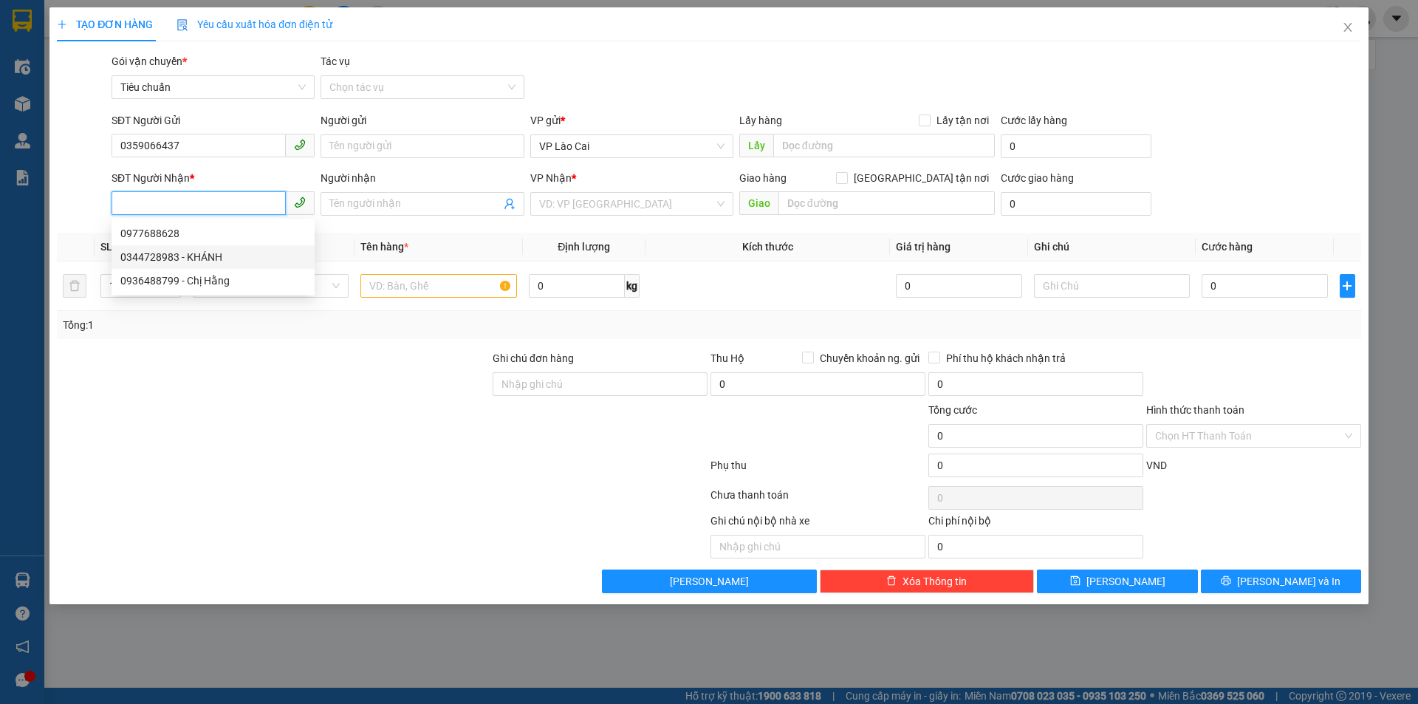
click at [205, 253] on div "0344728983 - KHÁNH" at bounding box center [212, 257] width 185 height 16
type input "0344728983"
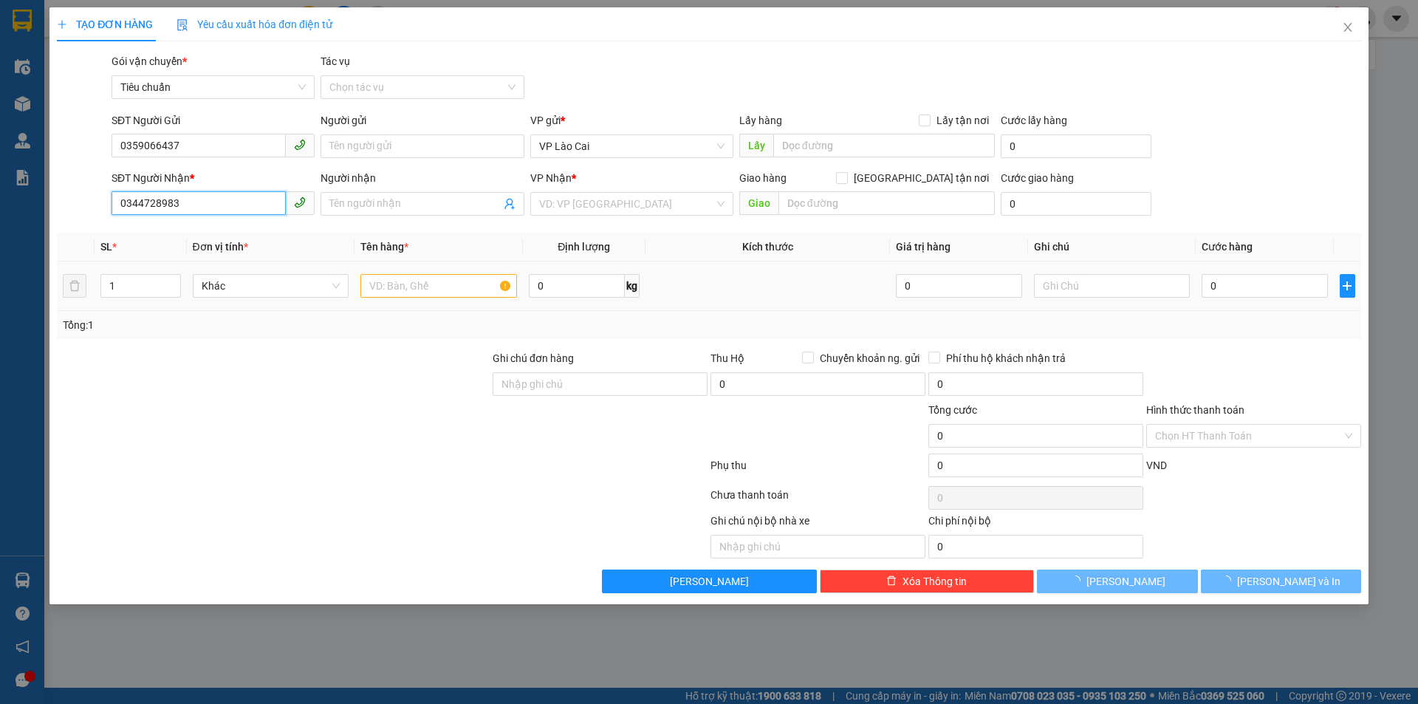
type input "KHÁNH"
type input "HẠ LONG"
click at [365, 284] on input "text" at bounding box center [438, 286] width 157 height 24
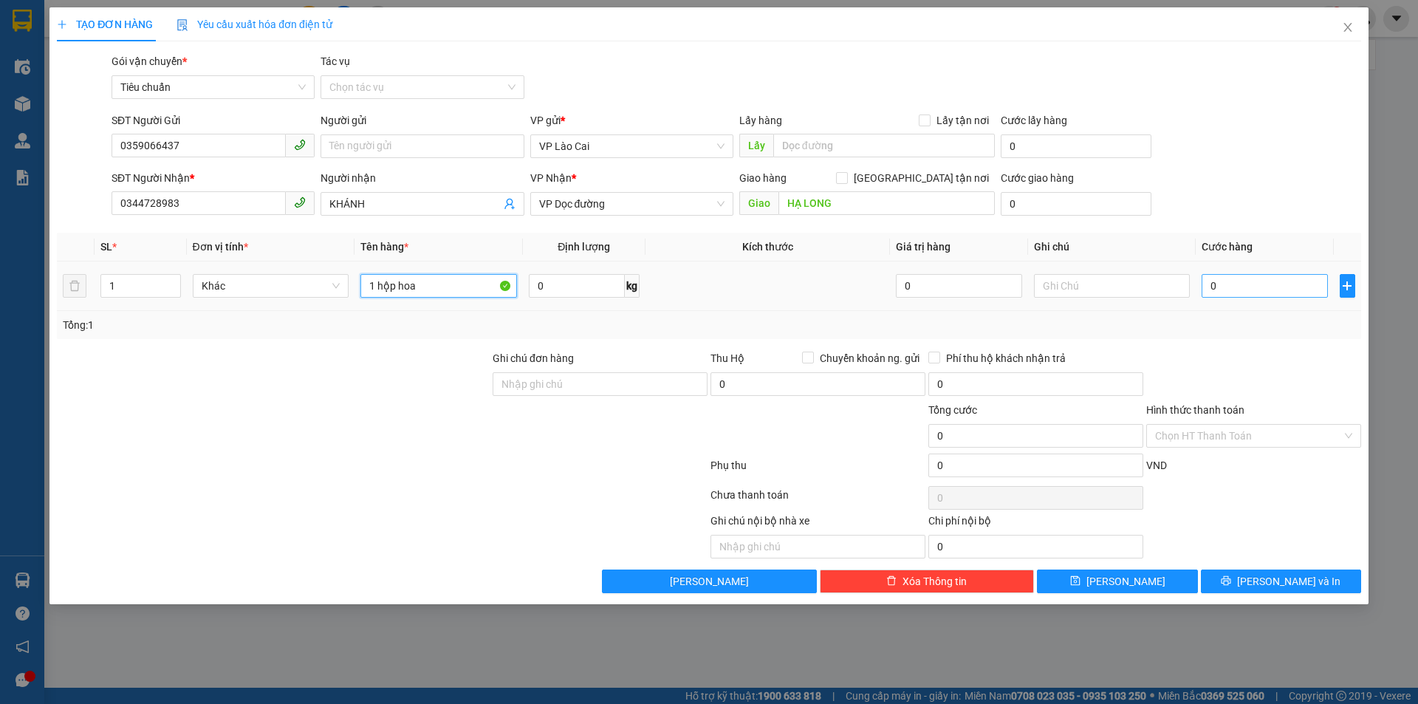
type input "1 hộp hoa"
click at [1290, 297] on input "0" at bounding box center [1264, 286] width 126 height 24
type input "14"
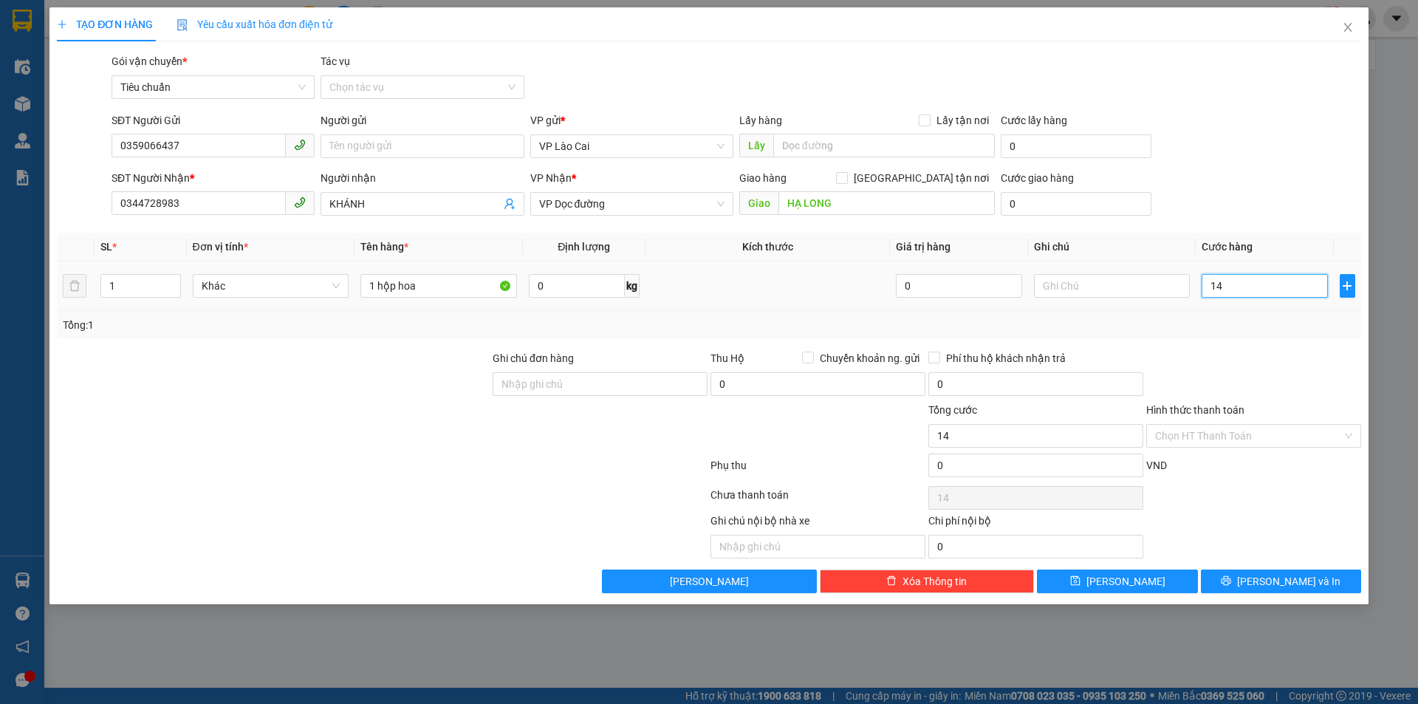
type input "140"
type input "1.400"
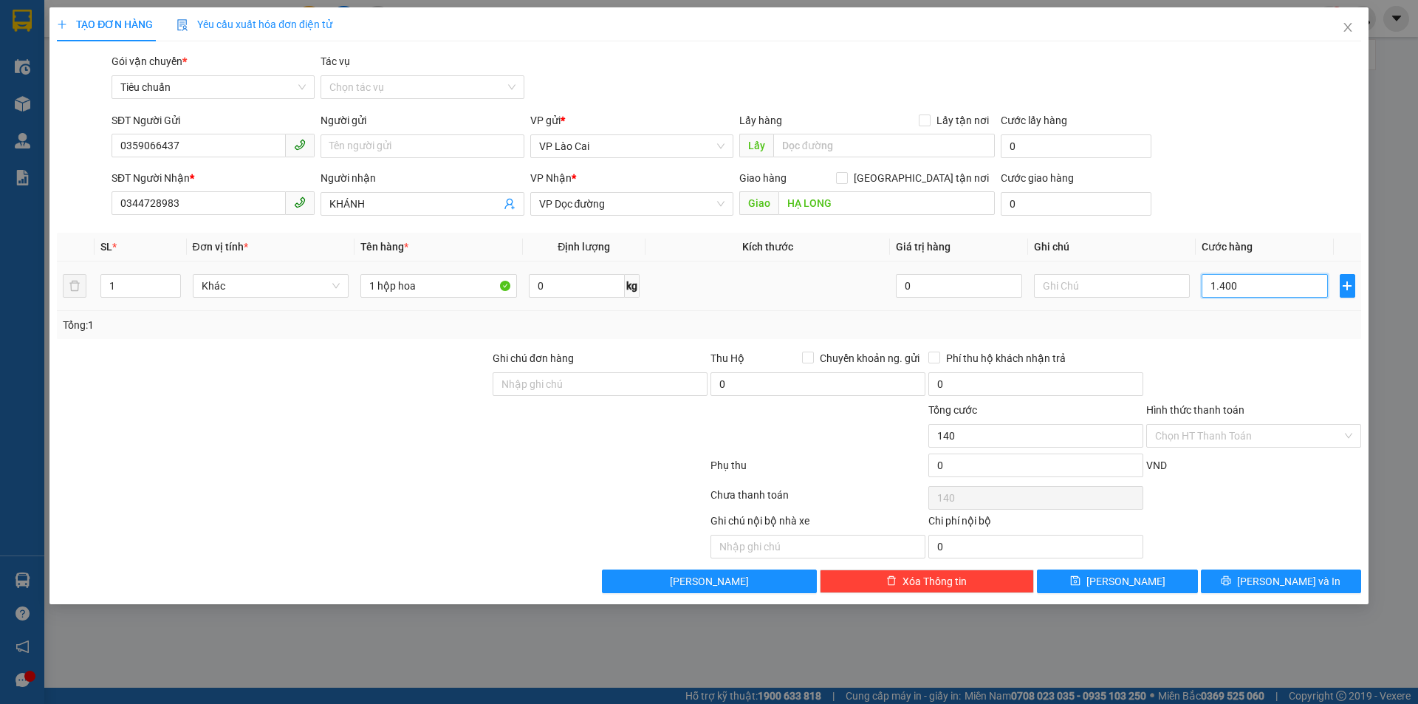
type input "1.400"
type input "140"
type input "14"
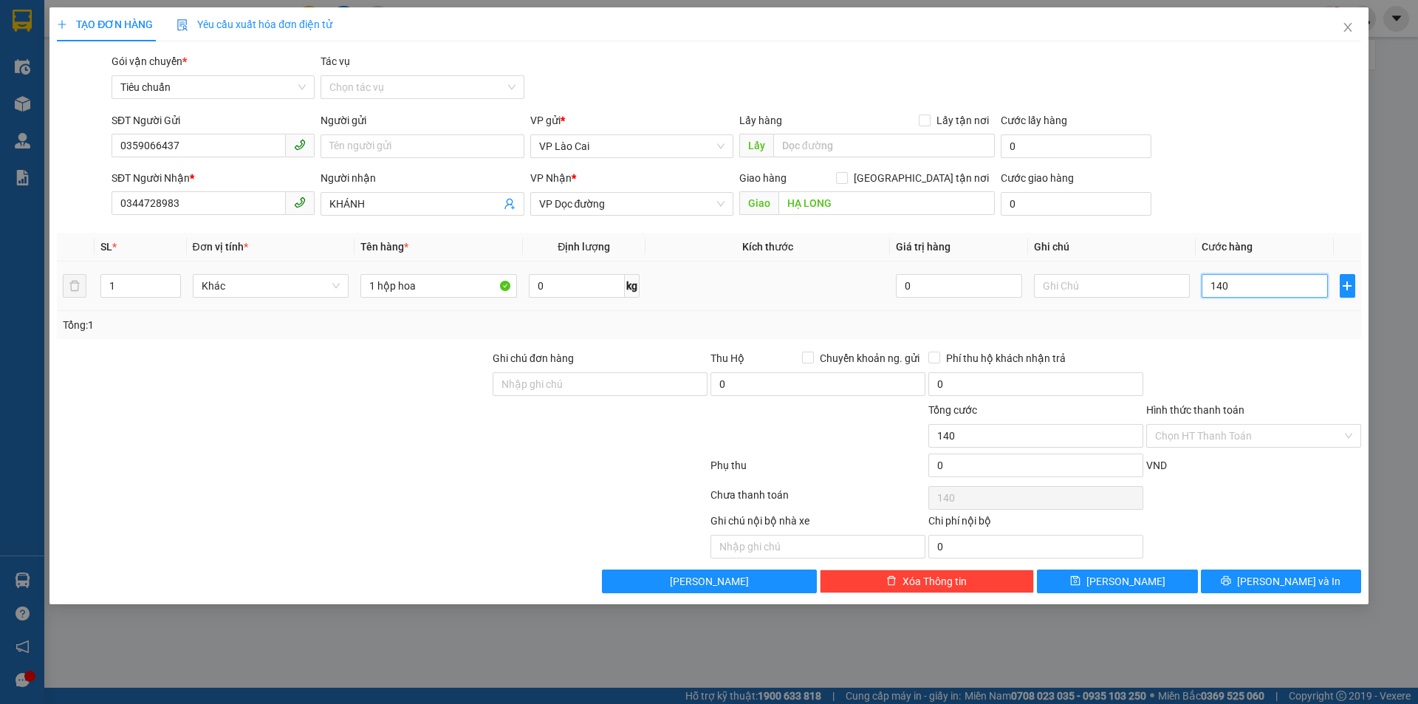
type input "14"
type input "1"
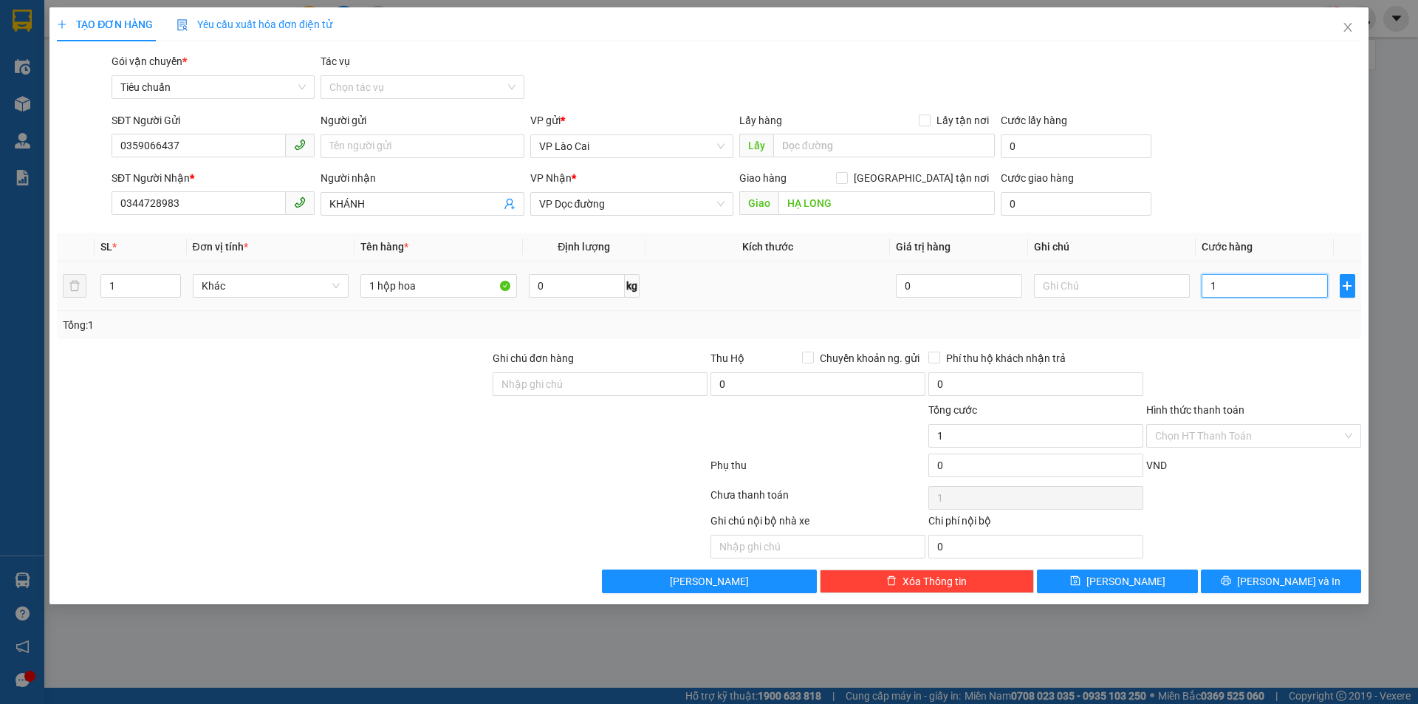
type input "10"
type input "100"
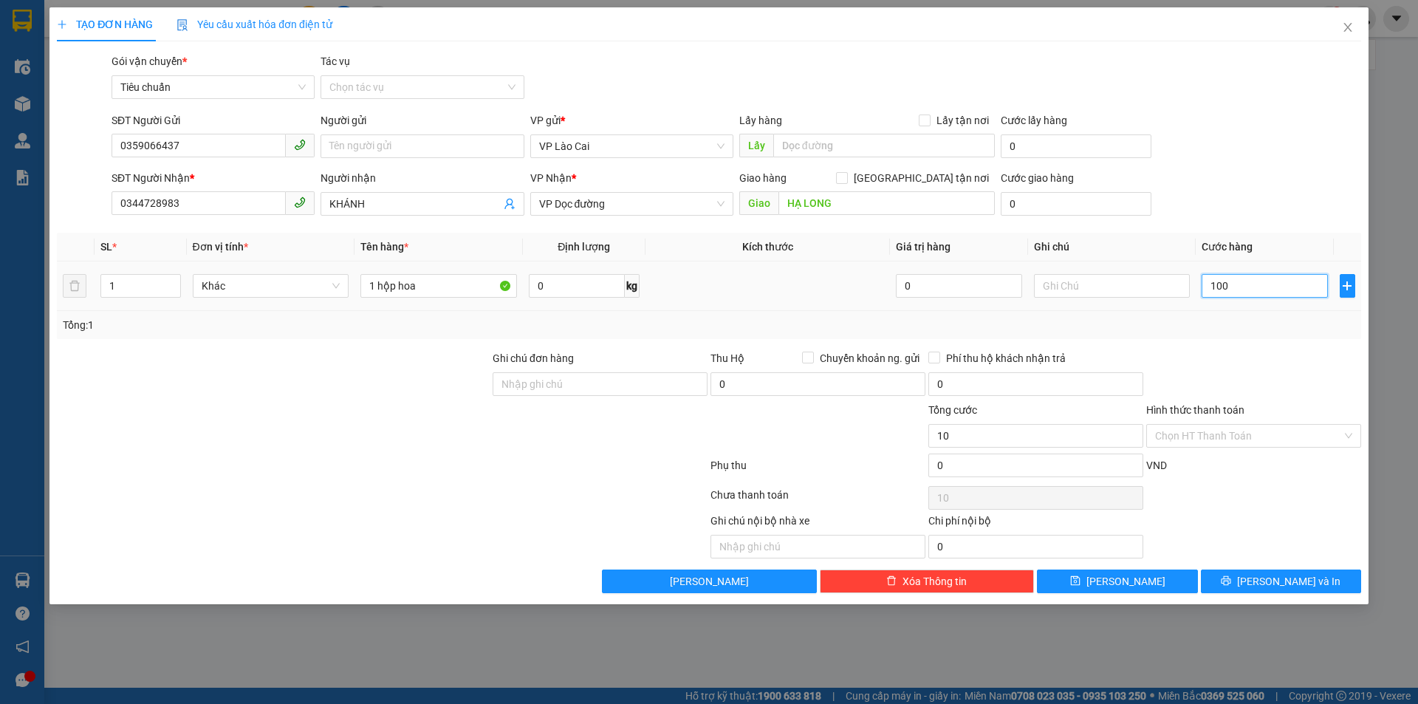
type input "100"
click at [1290, 297] on input "100" at bounding box center [1264, 286] width 126 height 24
type input "100.000"
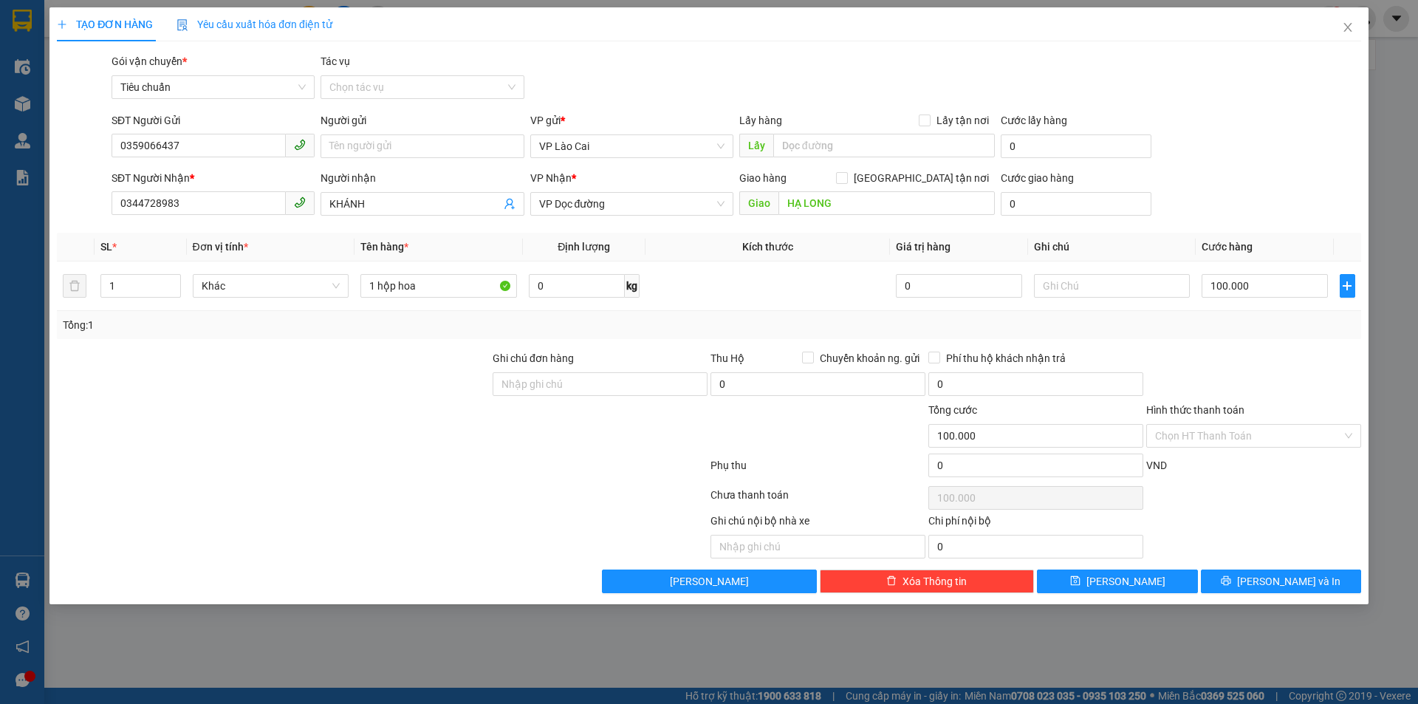
click at [1286, 347] on div "Transit Pickup Surcharge Ids Transit Deliver Surcharge Ids Transit Deliver Surc…" at bounding box center [709, 323] width 1304 height 540
click at [1298, 574] on button "[PERSON_NAME] và In" at bounding box center [1281, 581] width 160 height 24
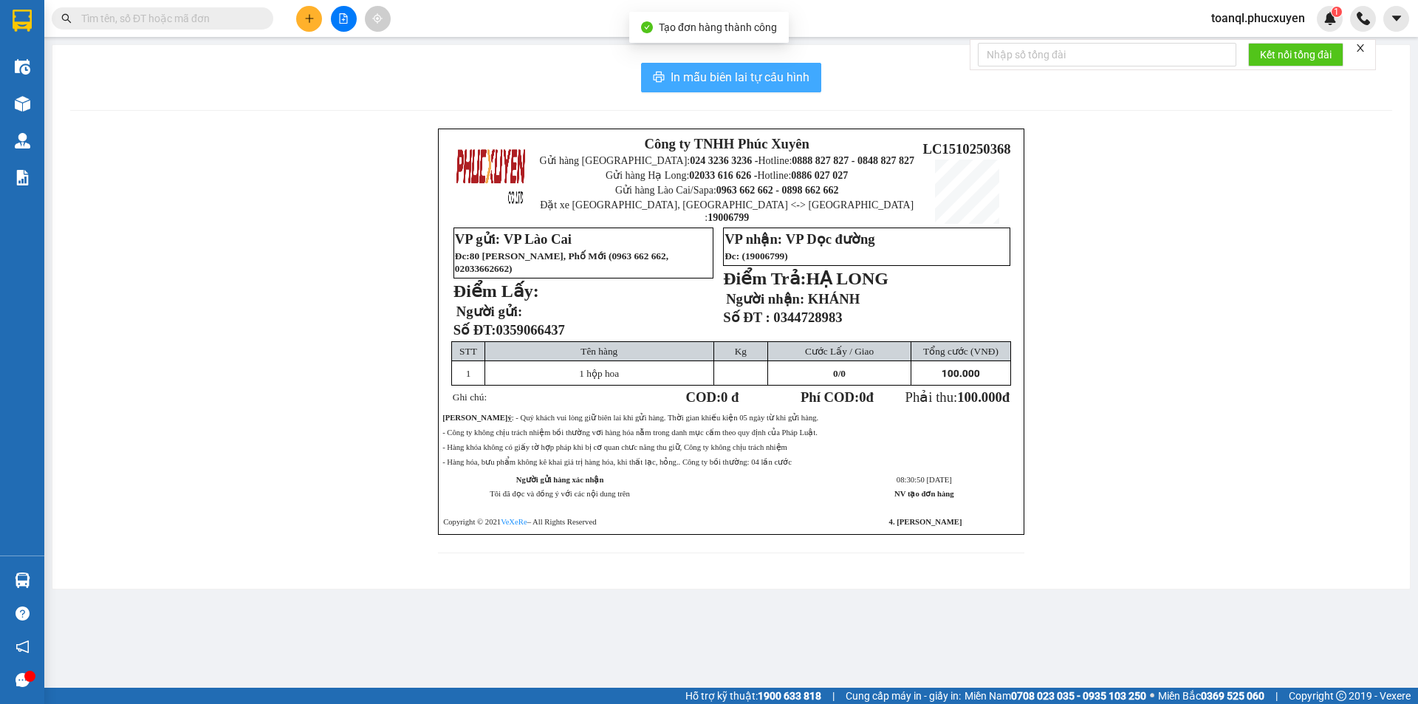
click at [792, 91] on button "In mẫu biên lai tự cấu hình" at bounding box center [731, 78] width 180 height 30
click at [791, 70] on span "In mẫu biên lai tự cấu hình" at bounding box center [739, 77] width 139 height 18
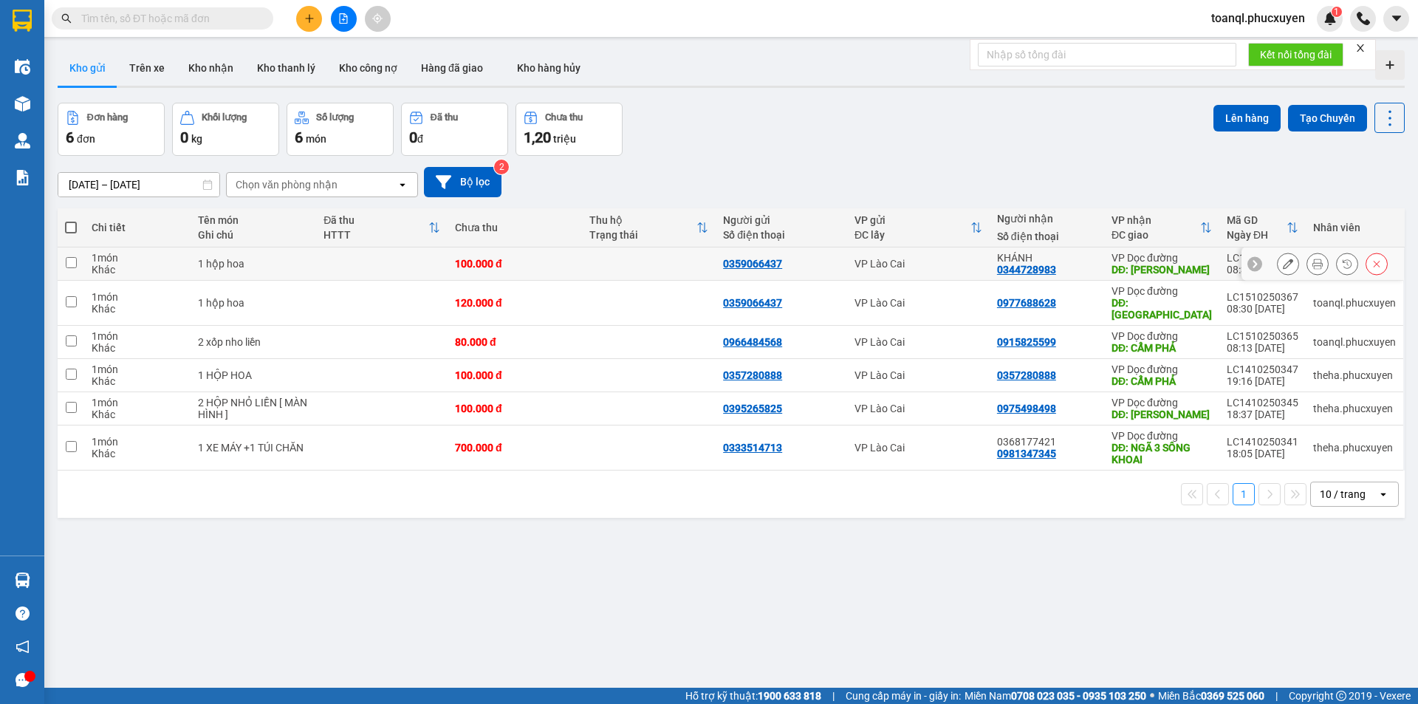
drag, startPoint x: 1131, startPoint y: 279, endPoint x: 1190, endPoint y: 292, distance: 60.5
click at [1131, 279] on td "VP Dọc đường DĐ: [PERSON_NAME]" at bounding box center [1161, 263] width 115 height 33
checkbox input "true"
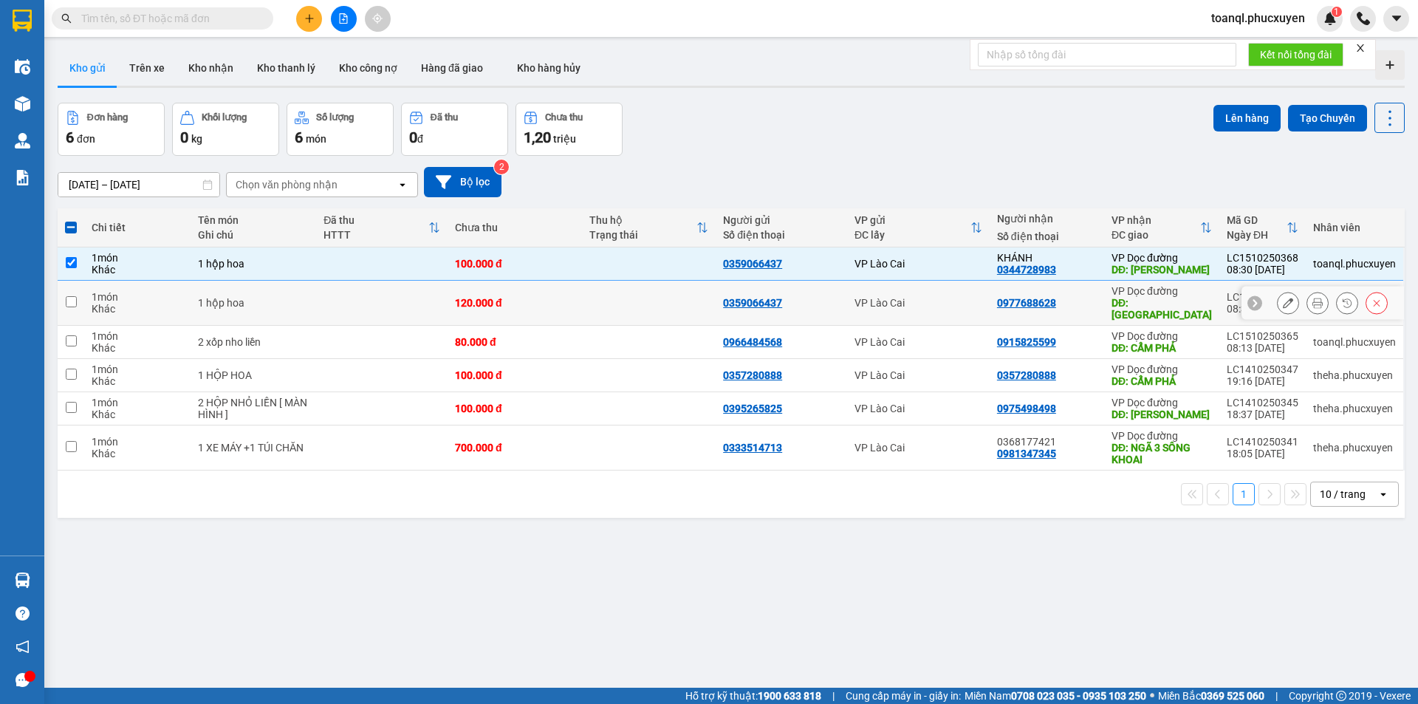
click at [1283, 298] on icon at bounding box center [1288, 303] width 10 height 10
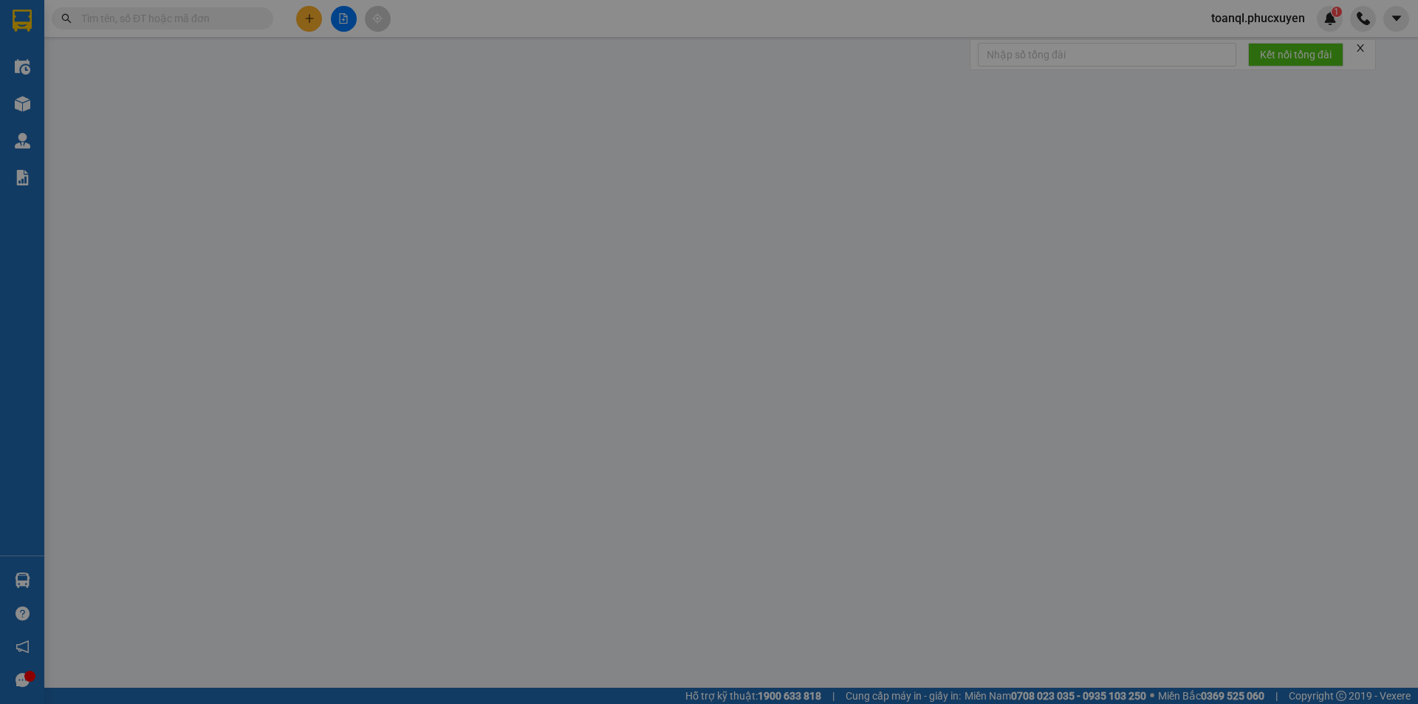
type input "0359066437"
type input "0977688628"
type input "[GEOGRAPHIC_DATA]"
type input "0"
type input "120.000"
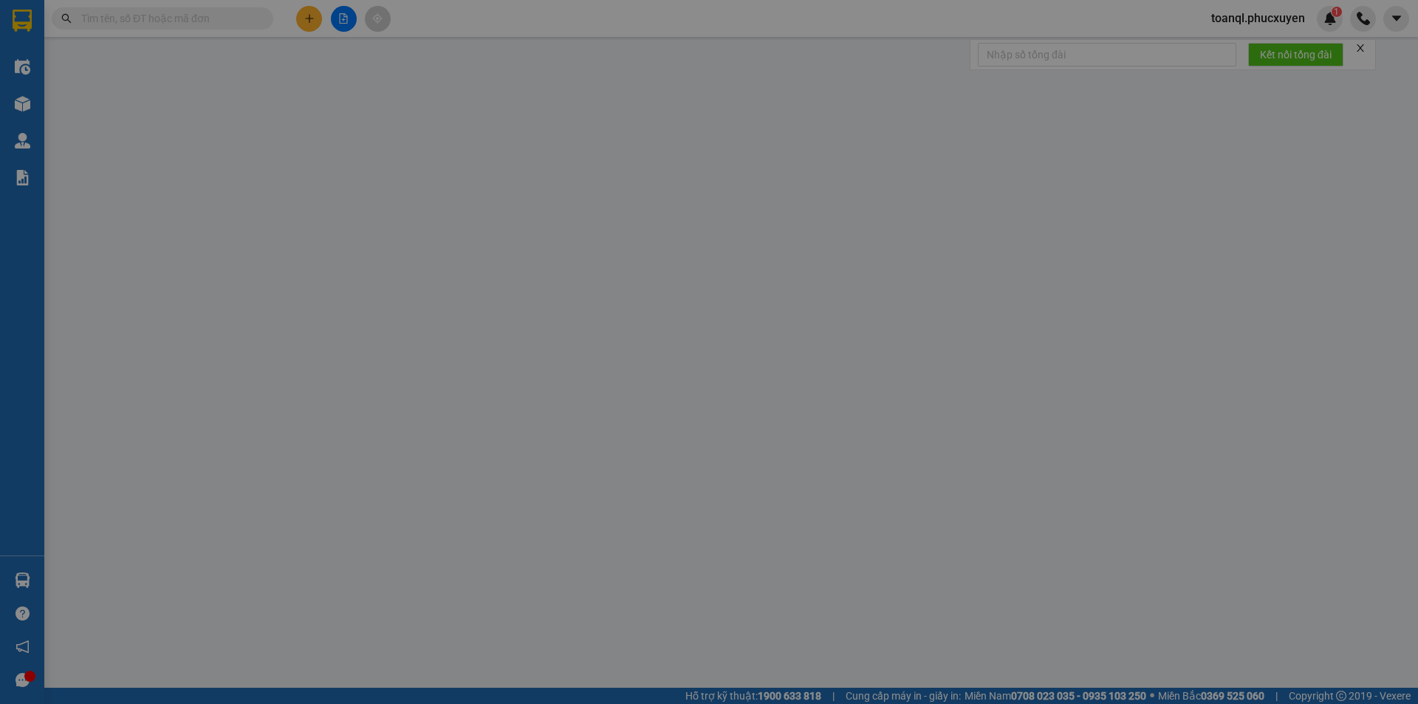
type input "120.000"
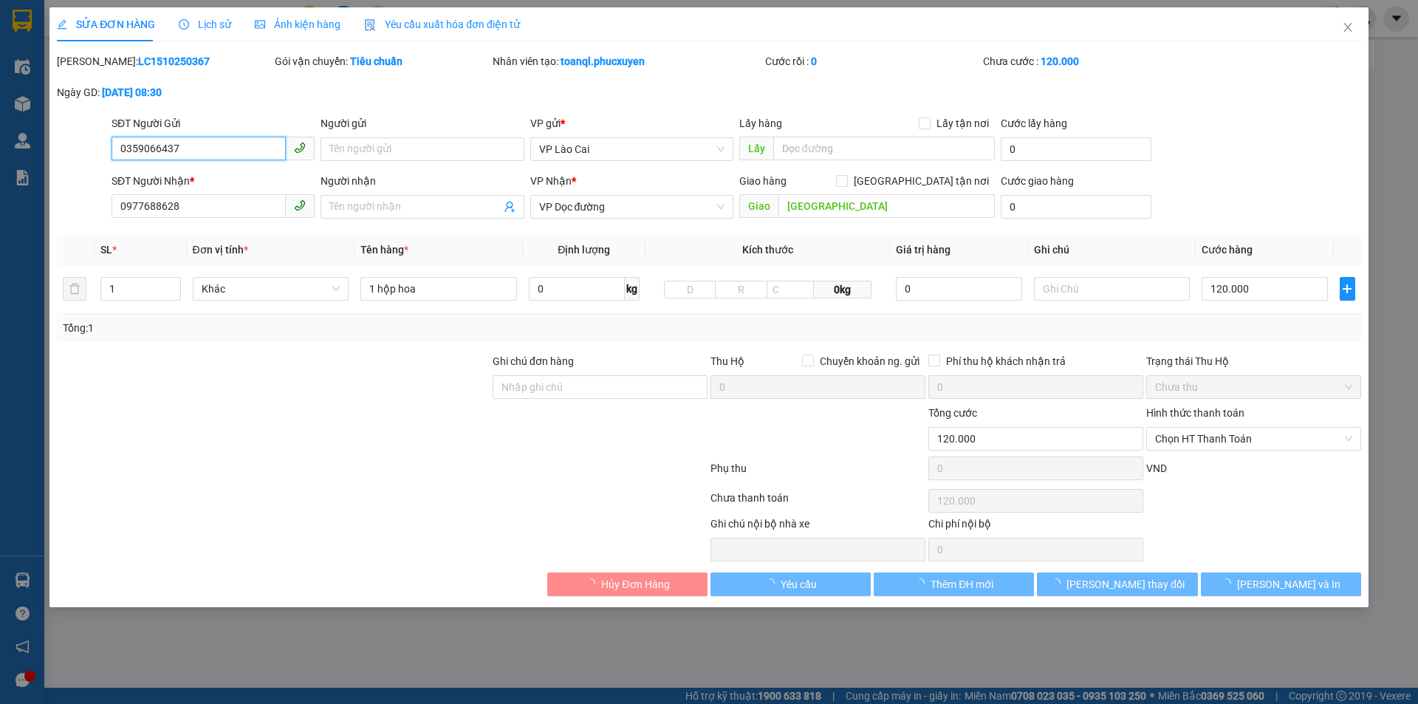
click at [169, 137] on input "0359066437" at bounding box center [198, 149] width 174 height 24
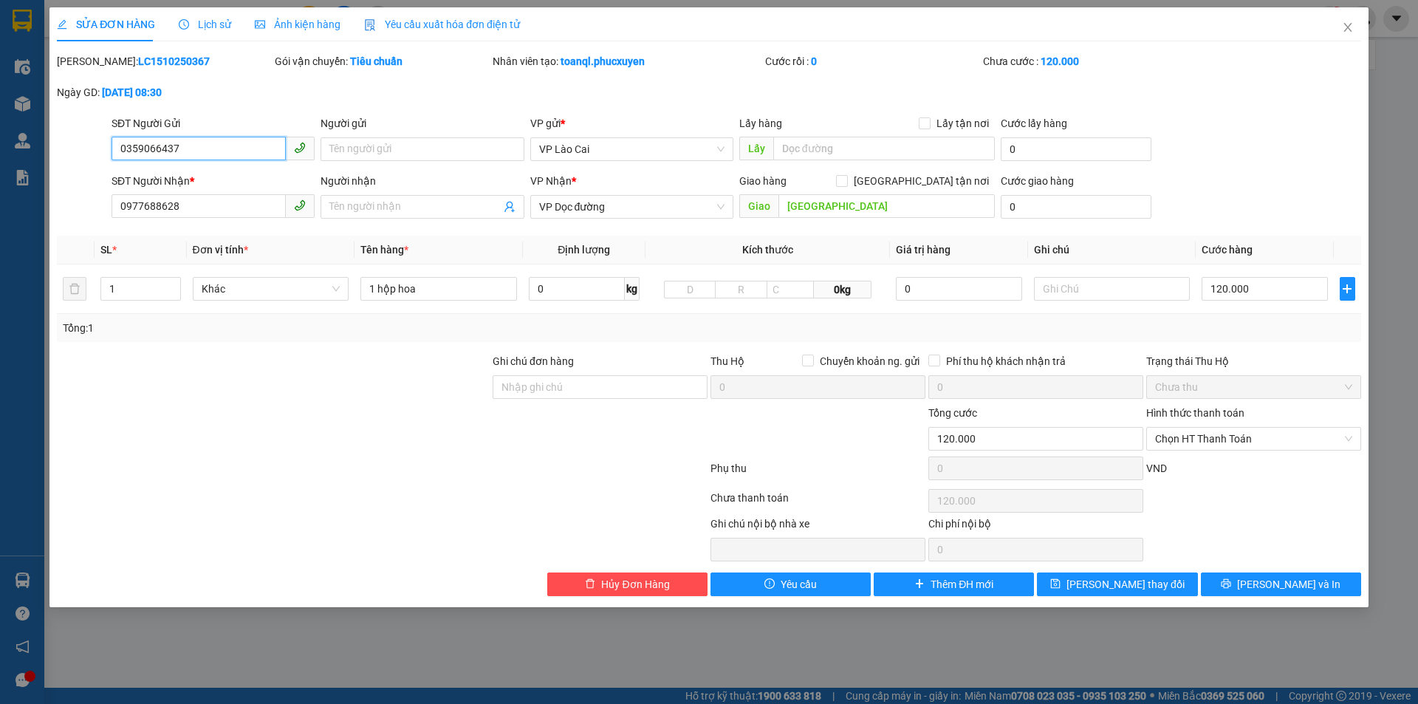
click at [169, 137] on input "0359066437" at bounding box center [198, 149] width 174 height 24
click at [1353, 16] on span "Close" at bounding box center [1347, 27] width 41 height 41
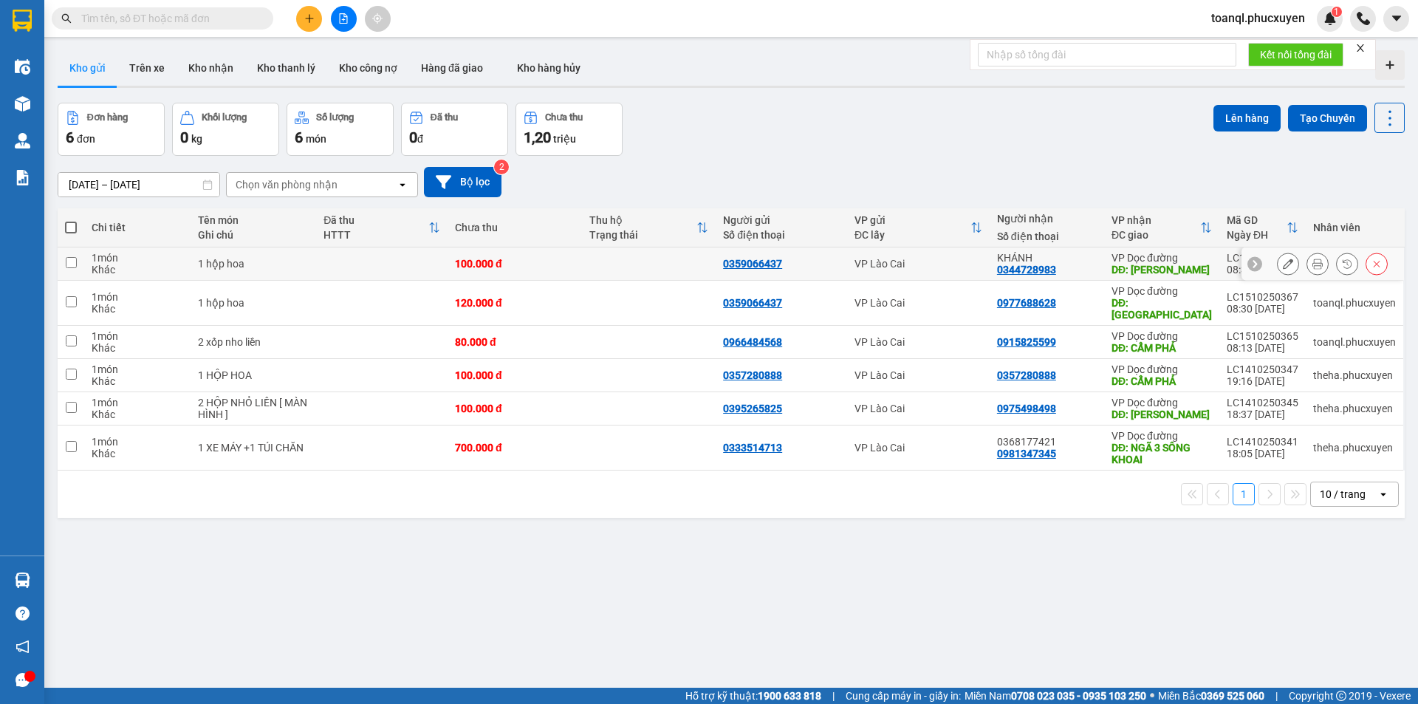
click at [1268, 263] on div at bounding box center [1322, 263] width 162 height 33
click at [1277, 263] on button at bounding box center [1287, 264] width 21 height 26
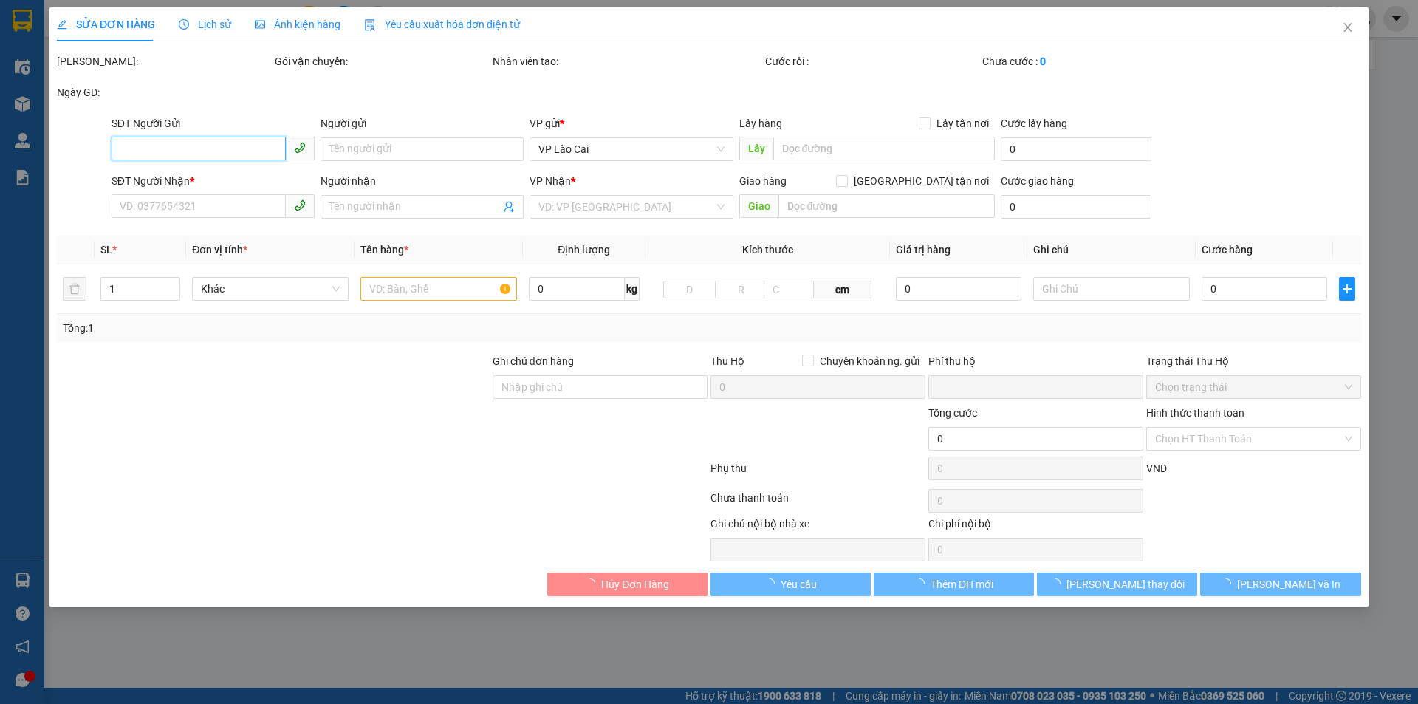
type input "0359066437"
type input "0344728983"
type input "KHÁNH"
type input "HẠ LONG"
type input "0"
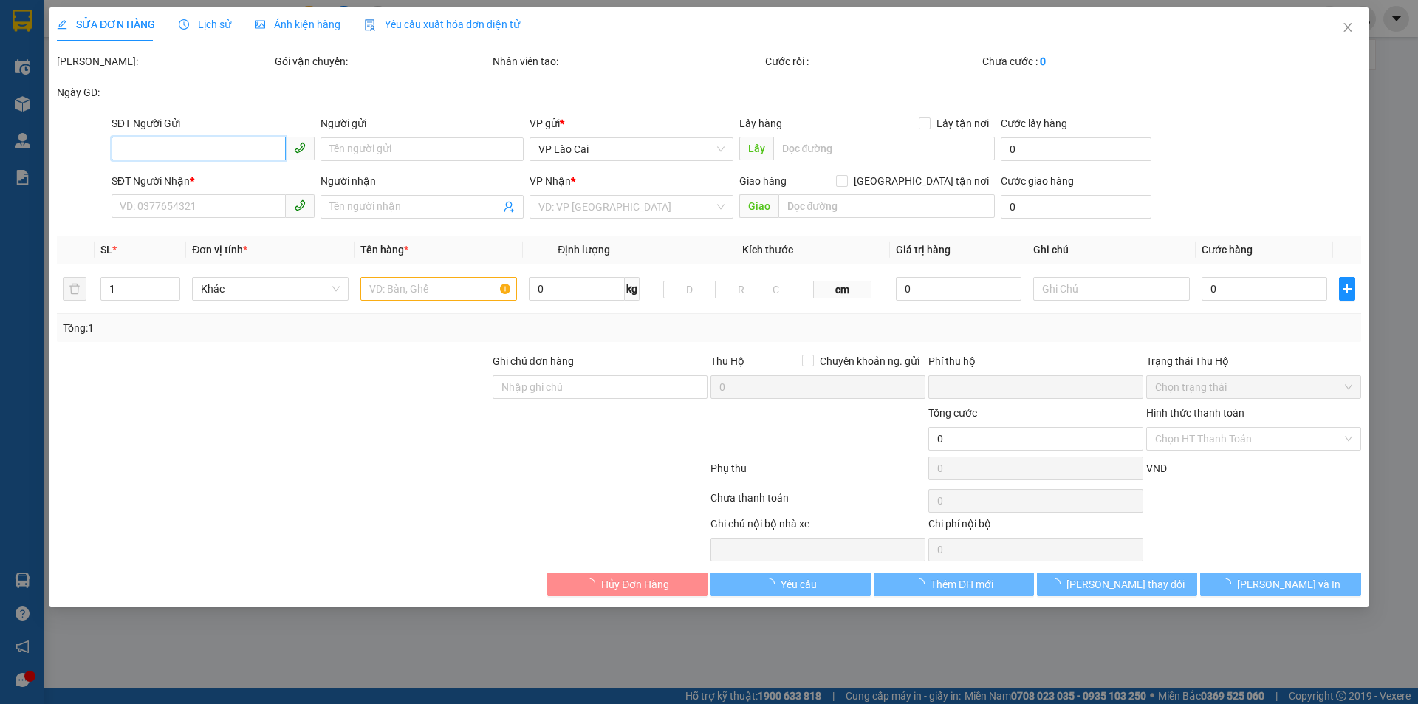
type input "100.000"
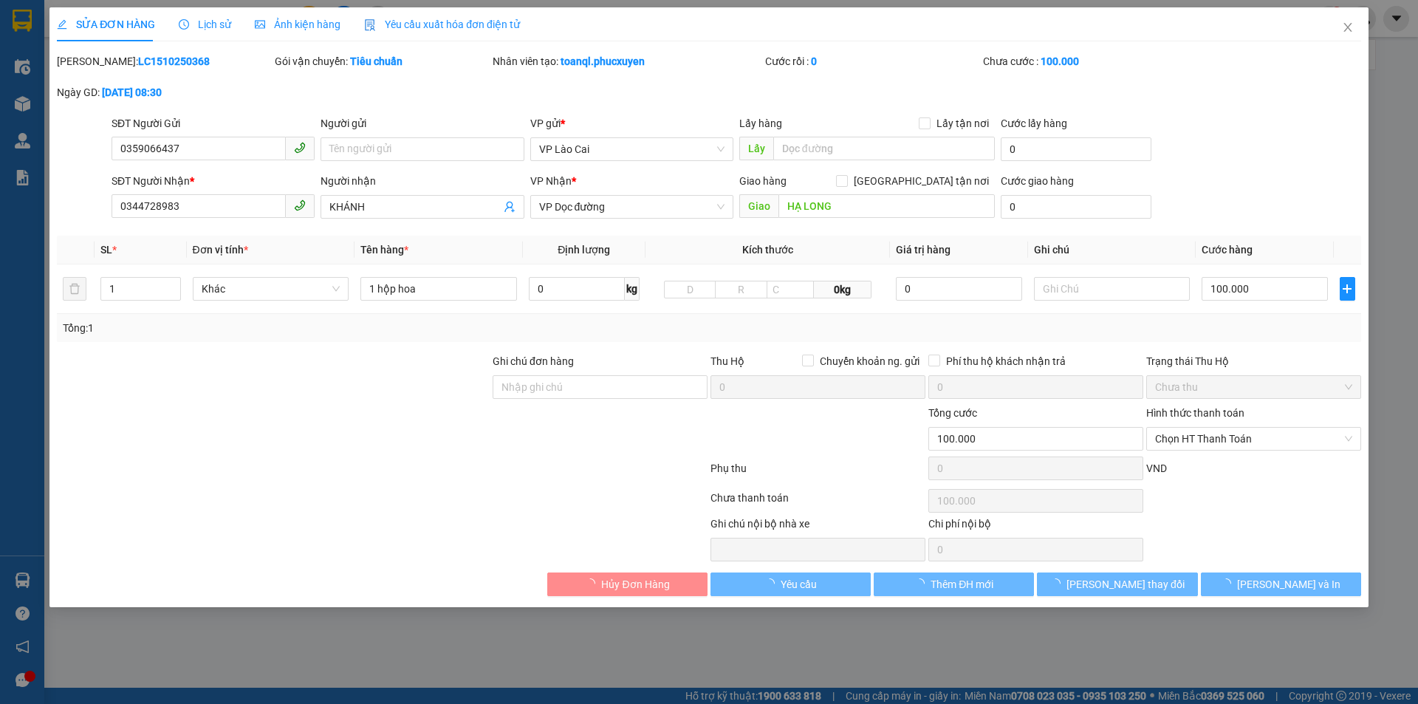
click at [216, 165] on div "SĐT Người Gửi 0359066437" at bounding box center [212, 141] width 203 height 52
click at [215, 164] on div "SĐT Người Gửi 0359066437" at bounding box center [212, 141] width 203 height 52
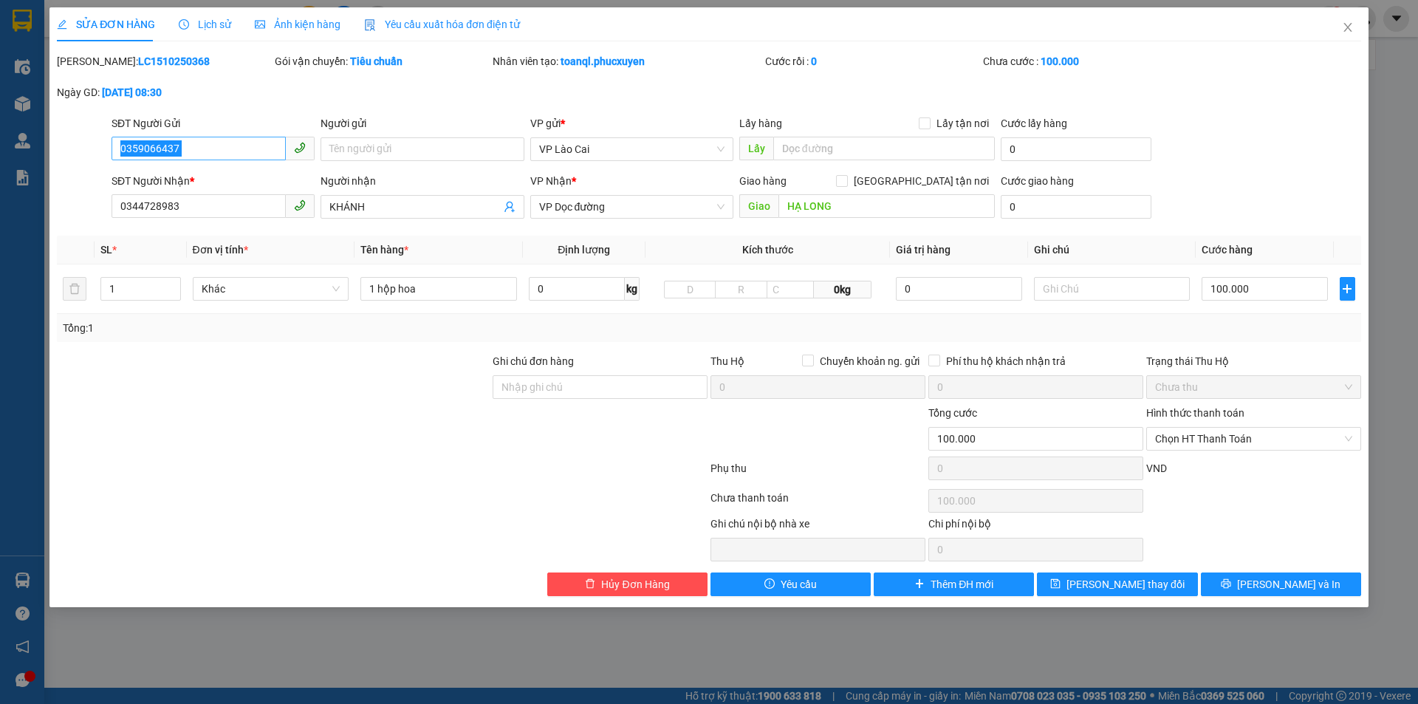
click at [208, 154] on input "0359066437" at bounding box center [198, 149] width 174 height 24
click at [207, 154] on input "0359066437" at bounding box center [198, 149] width 174 height 24
click at [192, 211] on input "0344728983" at bounding box center [198, 206] width 174 height 24
click at [1333, 16] on span "Close" at bounding box center [1347, 27] width 41 height 41
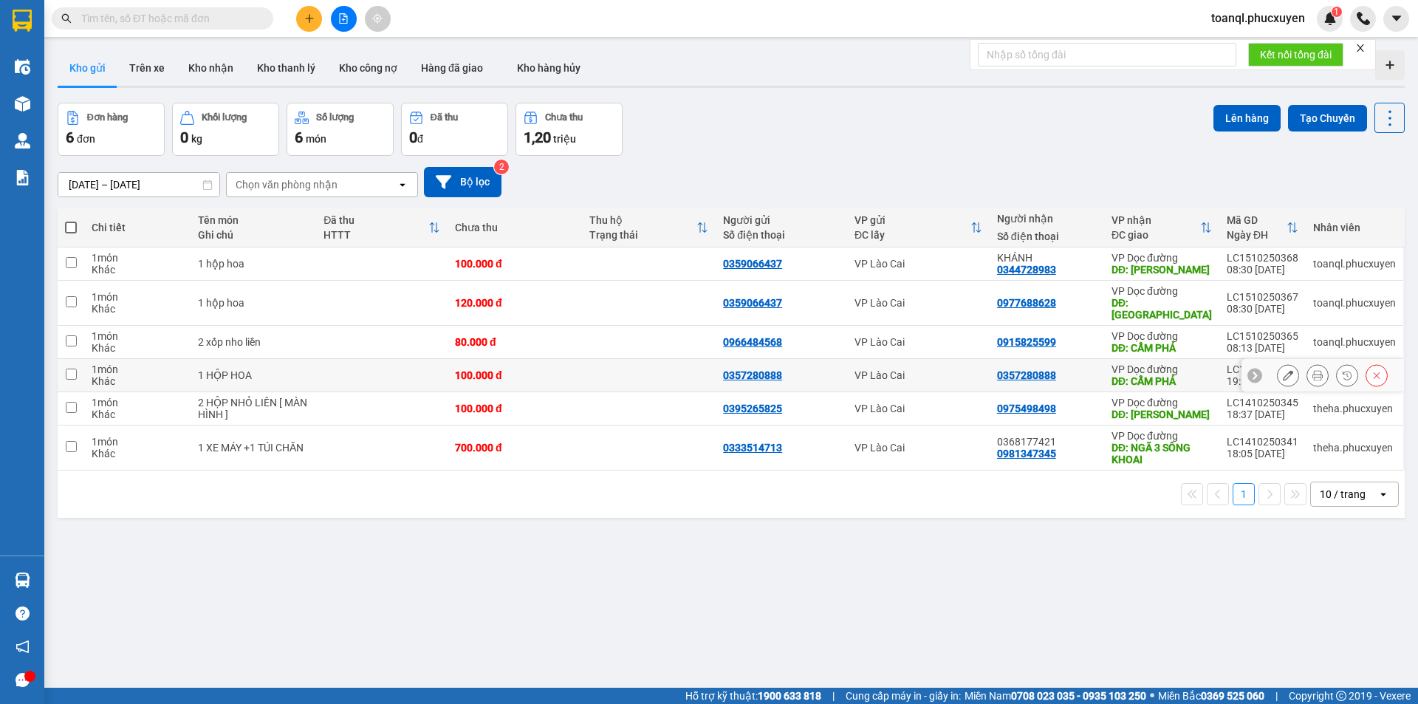
click at [1283, 370] on icon at bounding box center [1288, 375] width 10 height 10
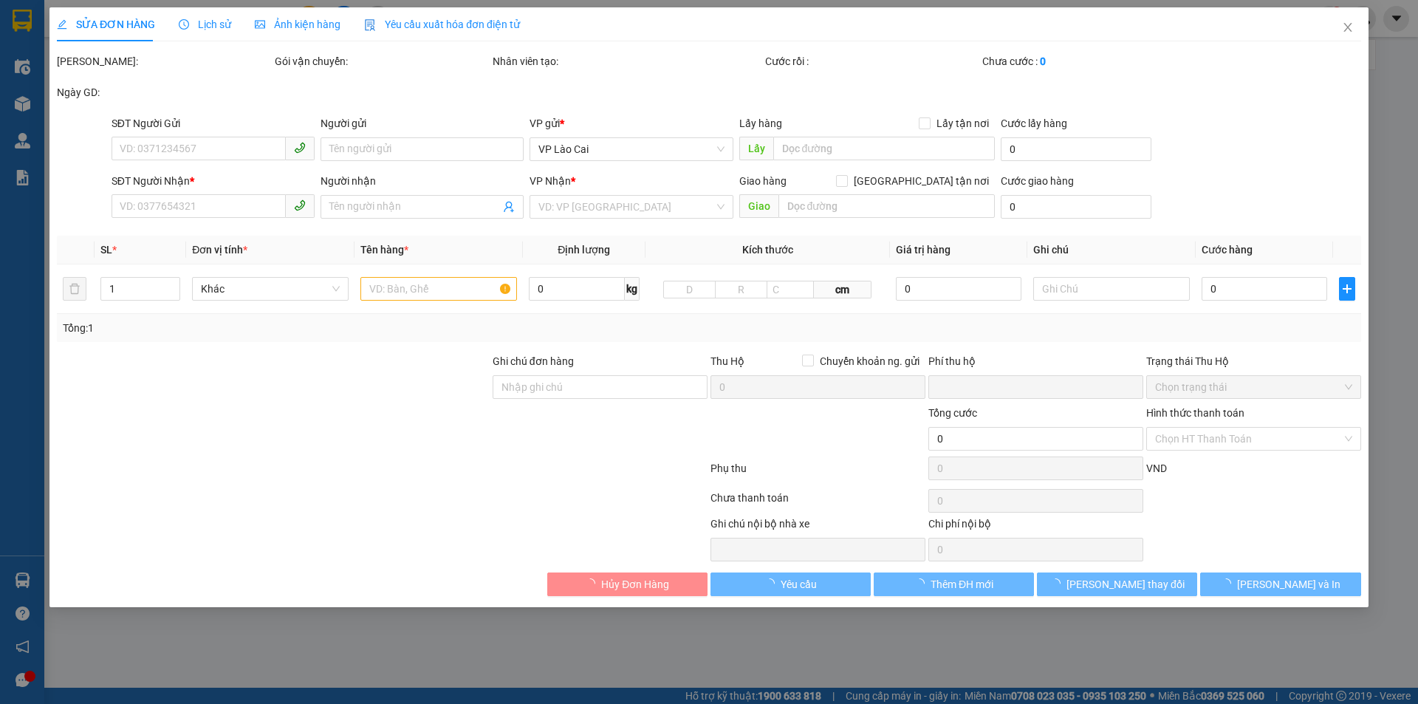
type input "0357280888"
type input "CẨM PHẢ"
type input "0"
type input "100.000"
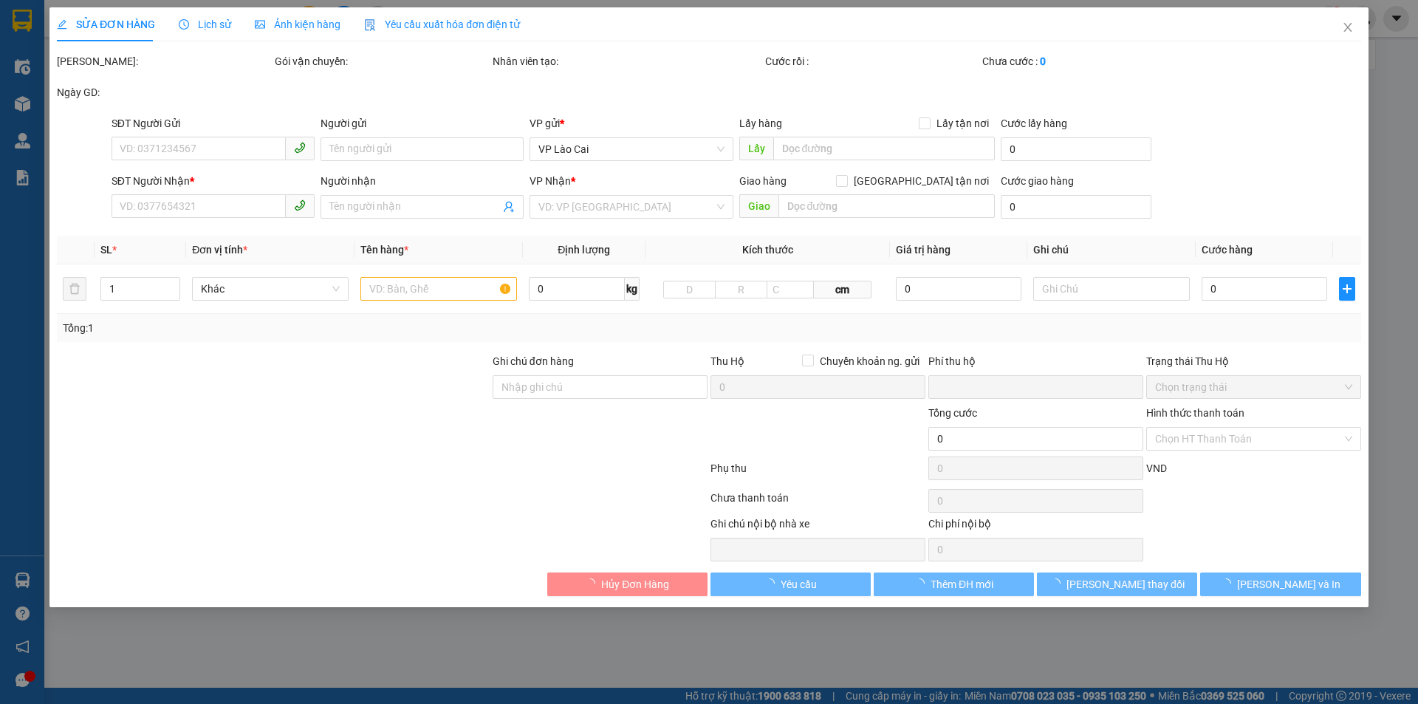
type input "100.000"
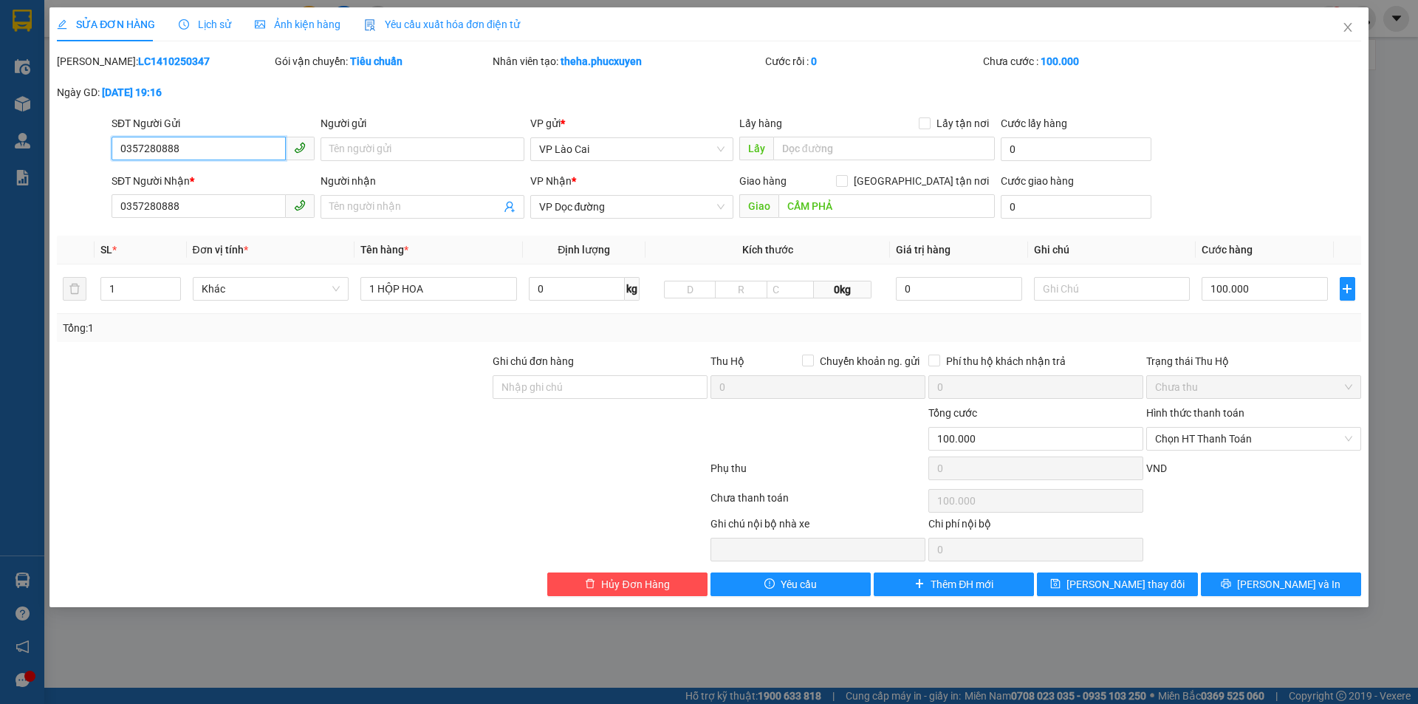
click at [211, 156] on input "0357280888" at bounding box center [198, 149] width 174 height 24
click at [191, 210] on input "0357280888" at bounding box center [198, 206] width 174 height 24
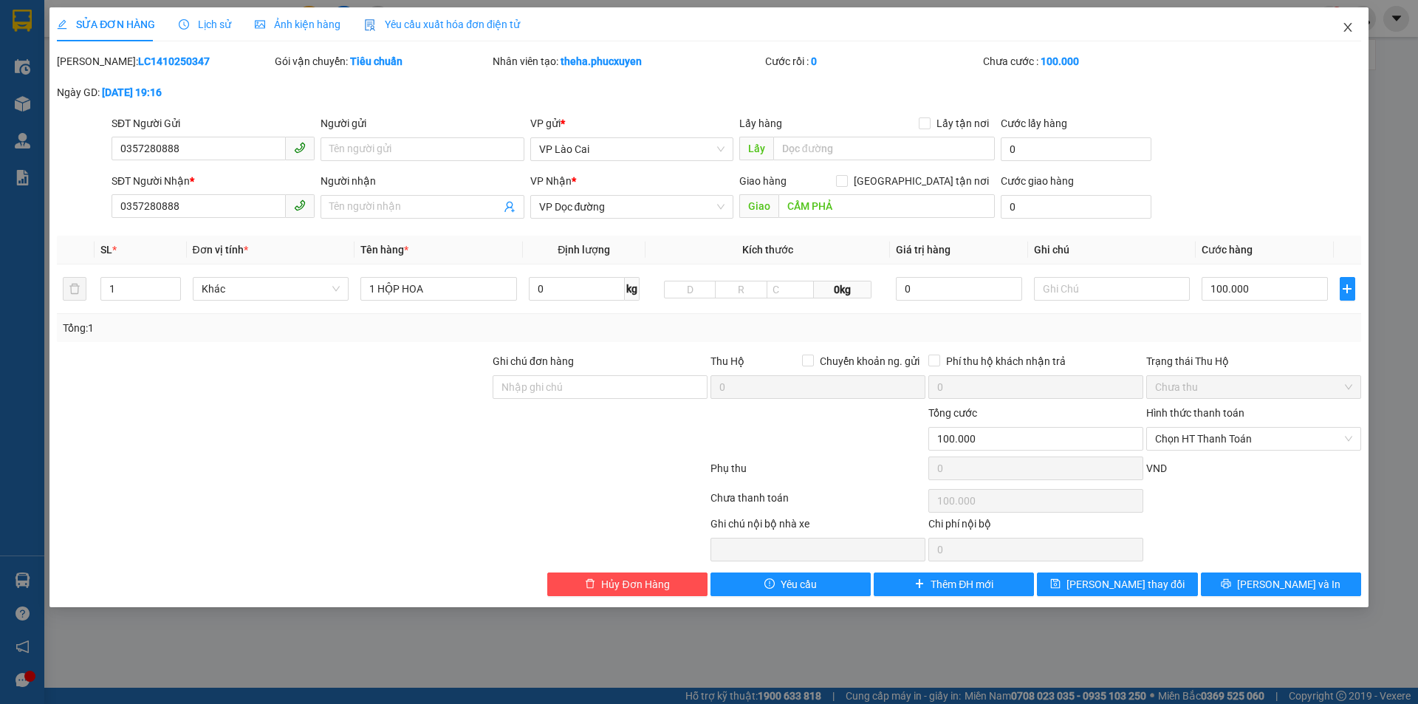
click at [1339, 21] on span "Close" at bounding box center [1347, 27] width 41 height 41
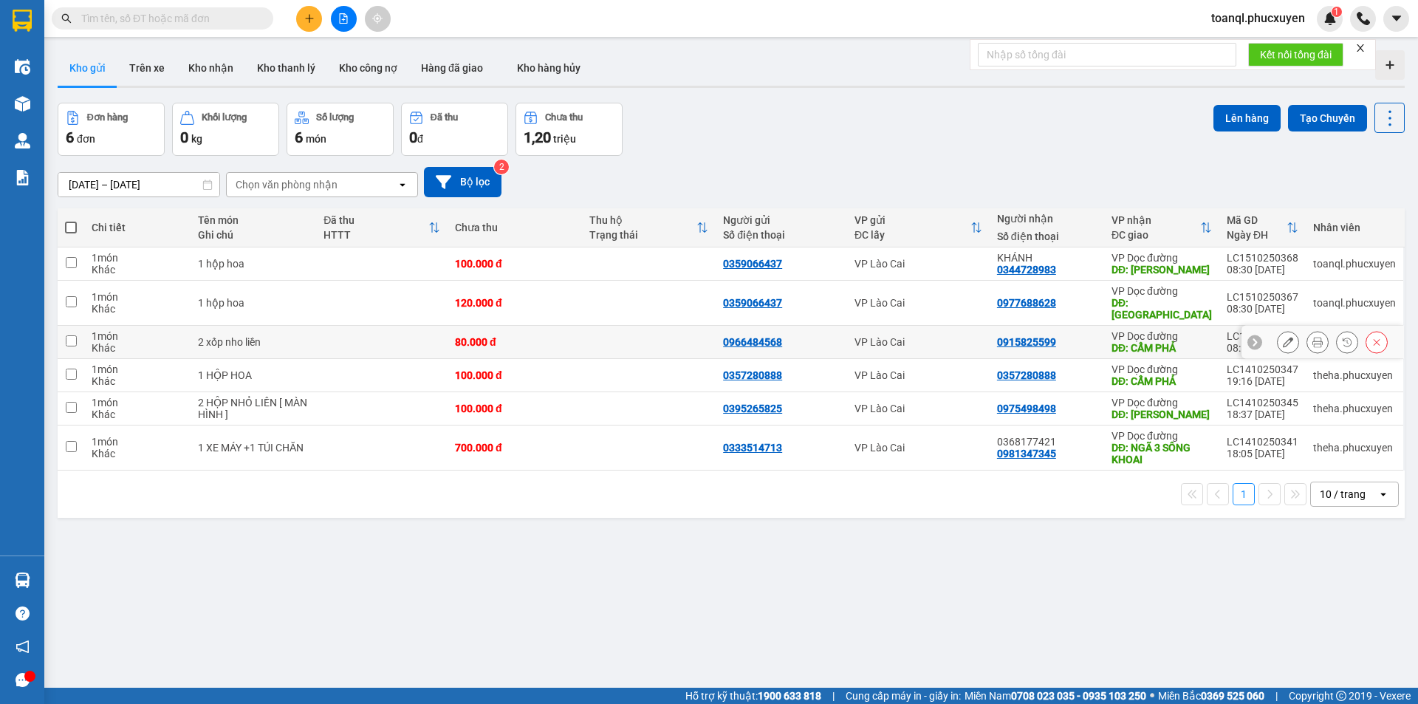
click at [1277, 331] on div at bounding box center [1288, 342] width 22 height 22
click at [1283, 337] on icon at bounding box center [1288, 342] width 10 height 10
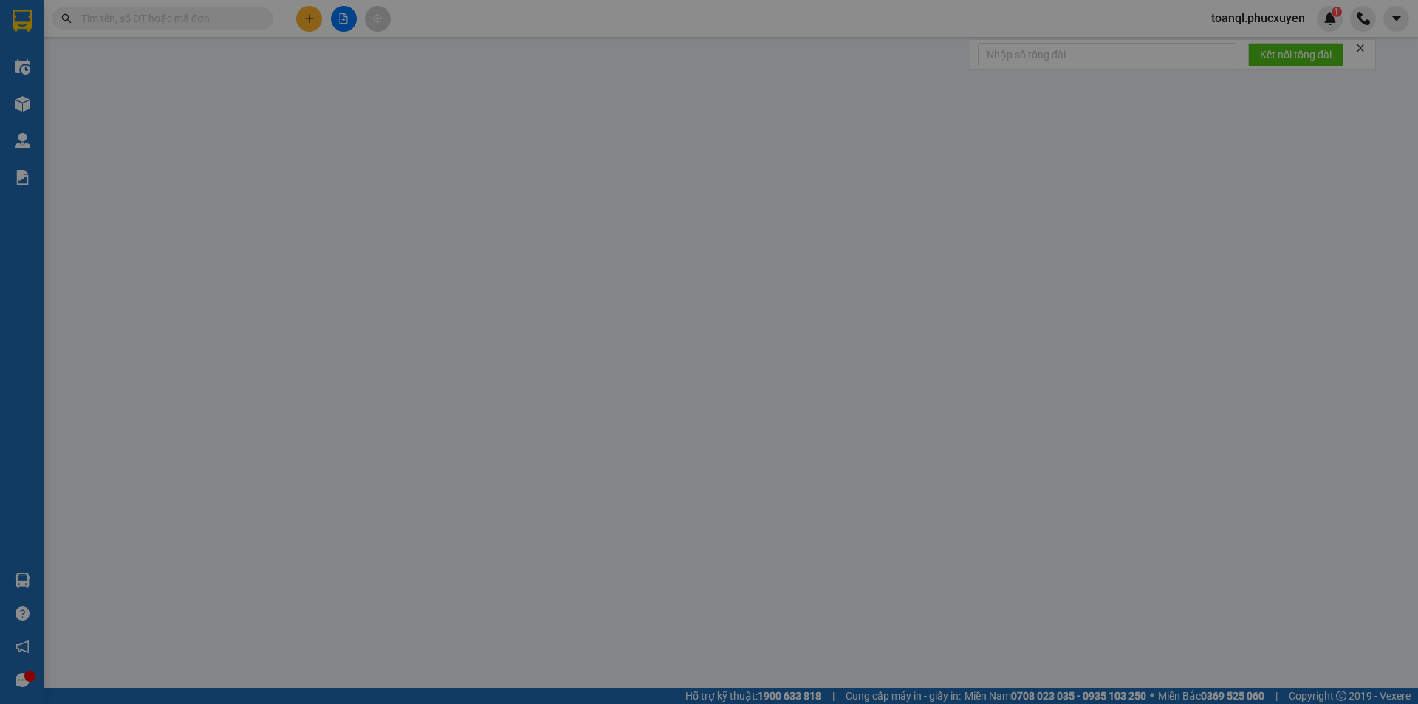
type input "0966484568"
type input "0915825599"
type input "CẨM PHẢ"
type input "0"
type input "80.000"
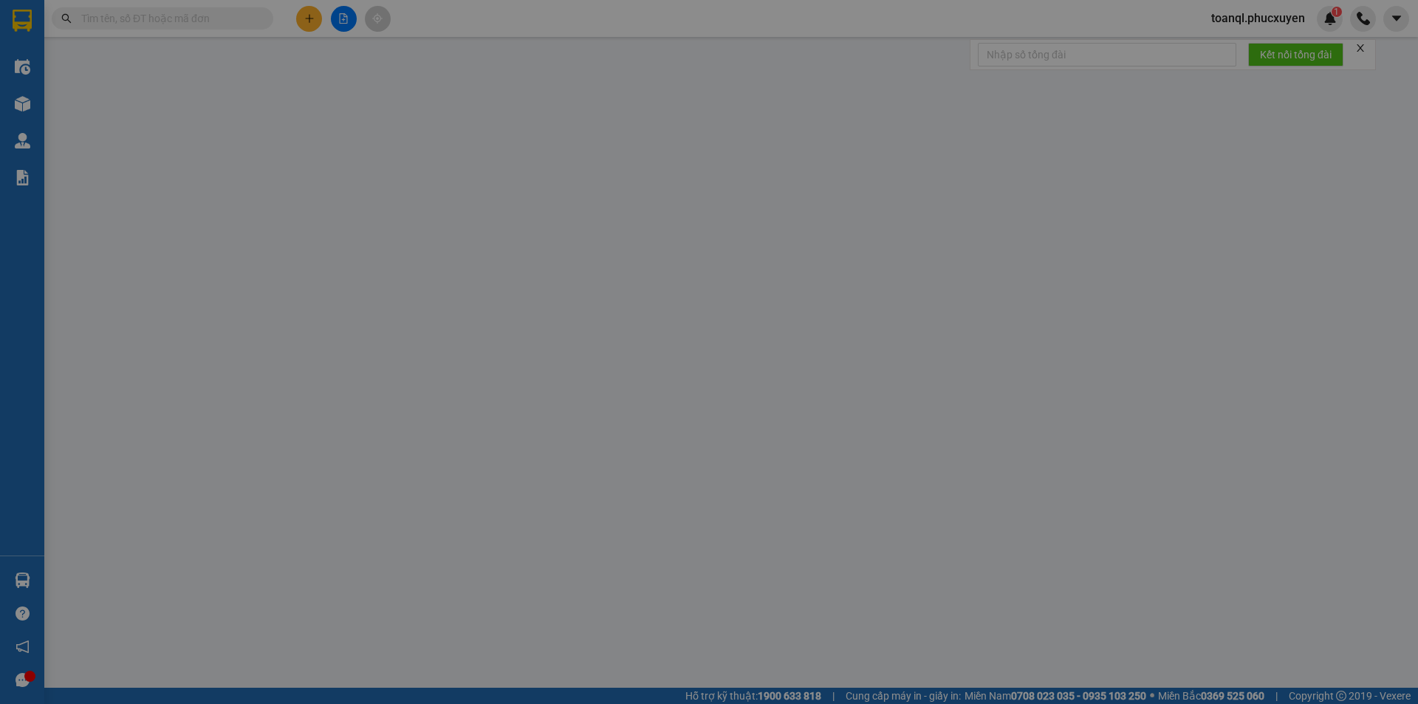
type input "80.000"
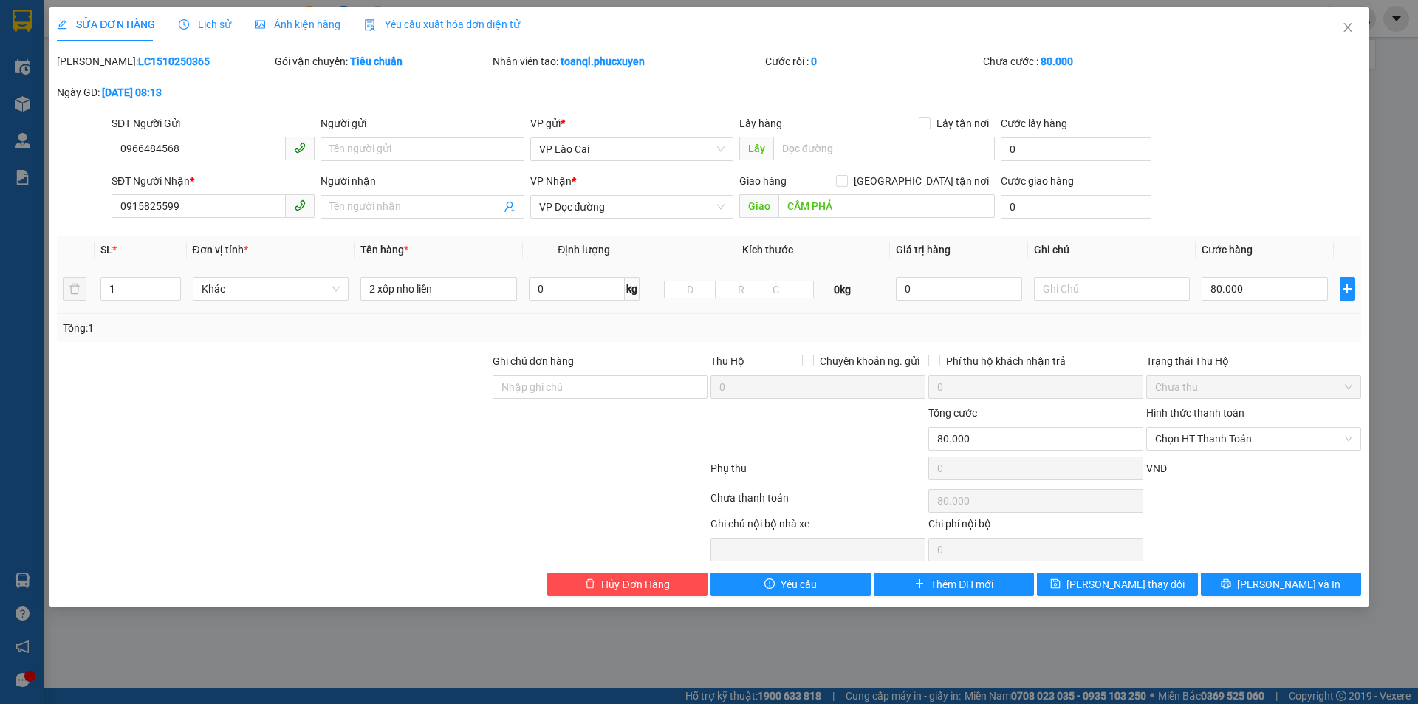
click at [216, 135] on div "SĐT Người Gửi" at bounding box center [212, 126] width 203 height 22
click at [215, 151] on input "0966484568" at bounding box center [198, 149] width 174 height 24
click at [203, 206] on input "0915825599" at bounding box center [198, 206] width 174 height 24
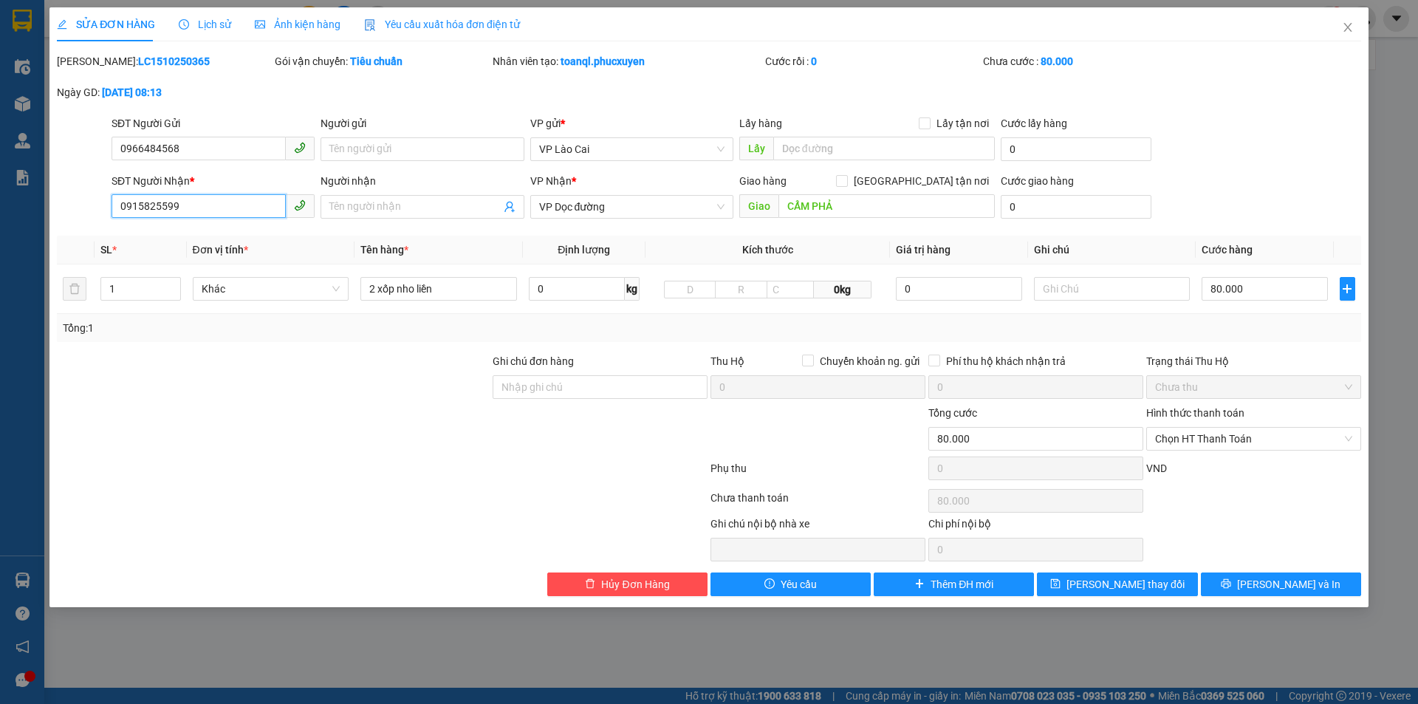
click at [203, 206] on input "0915825599" at bounding box center [198, 206] width 174 height 24
click at [1344, 23] on icon "close" at bounding box center [1348, 27] width 12 height 12
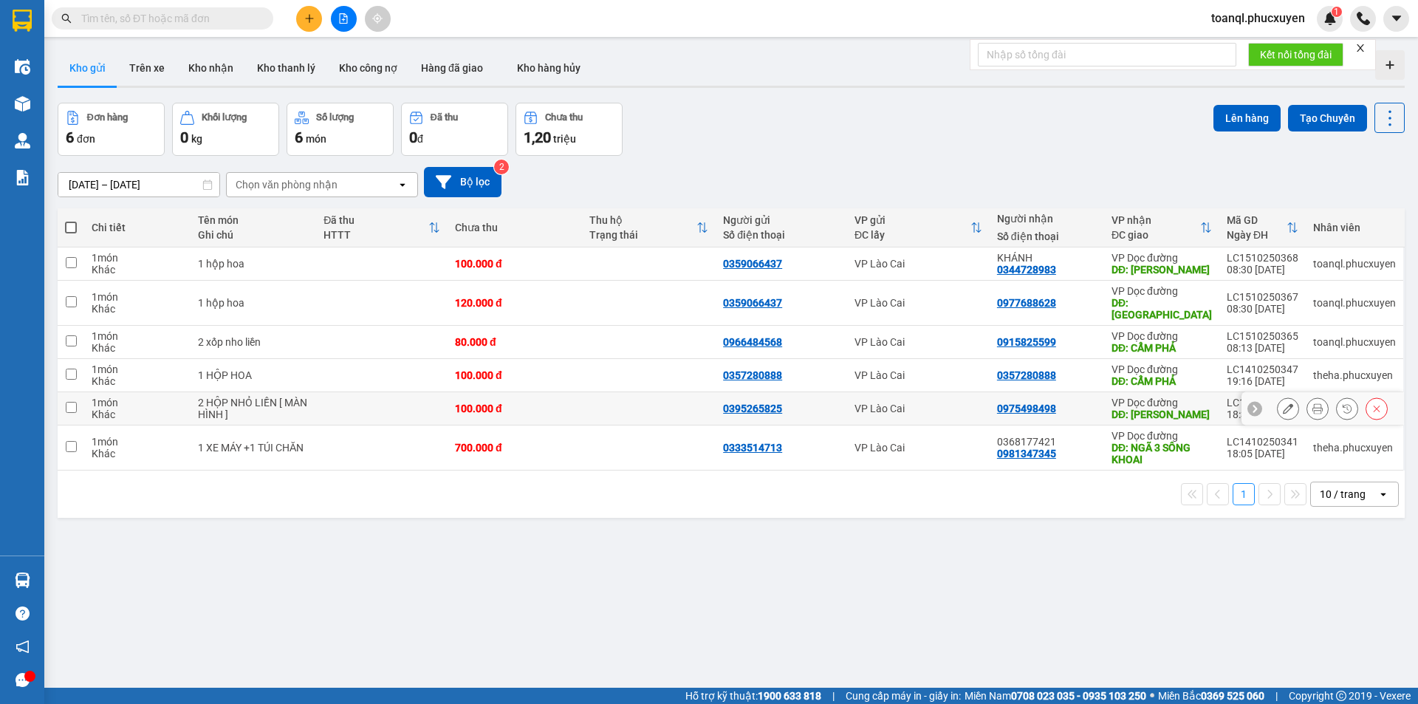
click at [367, 397] on td at bounding box center [381, 408] width 131 height 33
checkbox input "true"
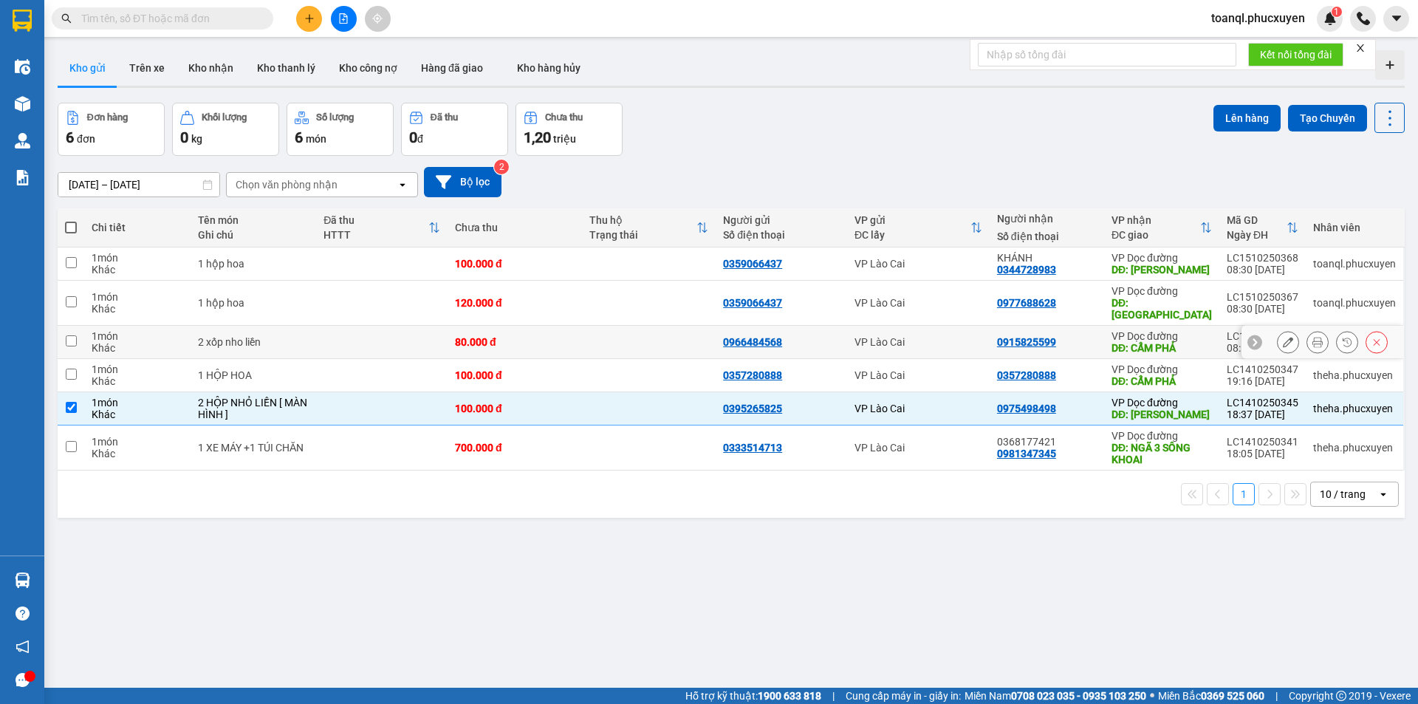
click at [362, 343] on td at bounding box center [381, 342] width 131 height 33
checkbox input "true"
click at [368, 303] on td at bounding box center [381, 303] width 131 height 45
checkbox input "true"
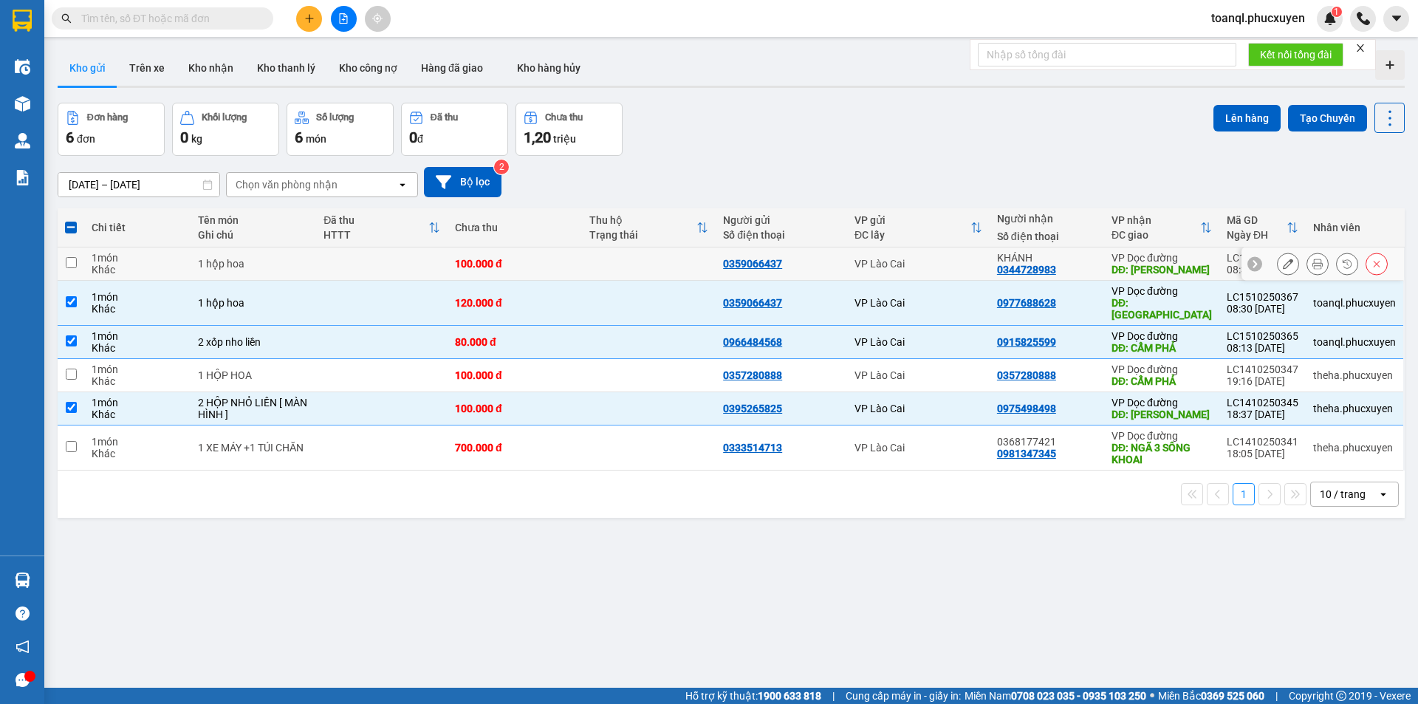
click at [374, 270] on td at bounding box center [381, 263] width 131 height 33
checkbox input "true"
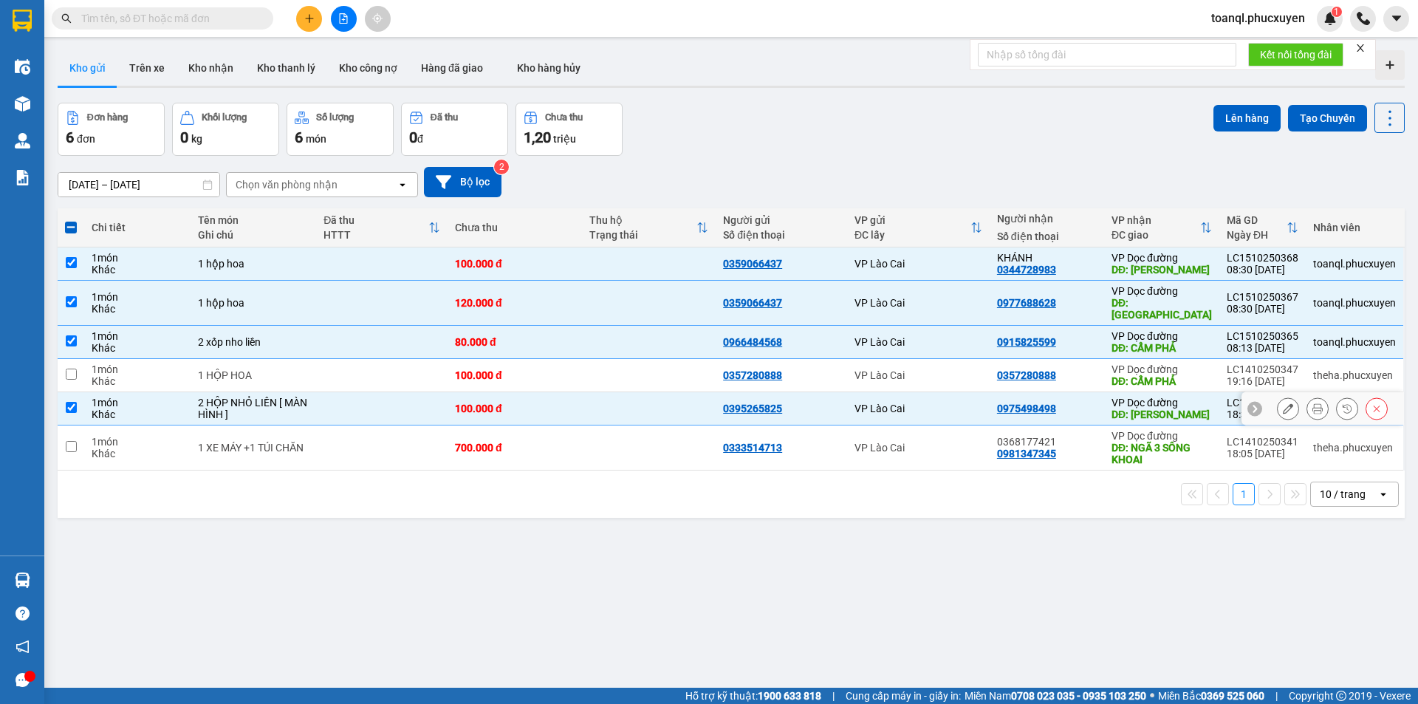
click at [354, 392] on td at bounding box center [381, 408] width 131 height 33
checkbox input "false"
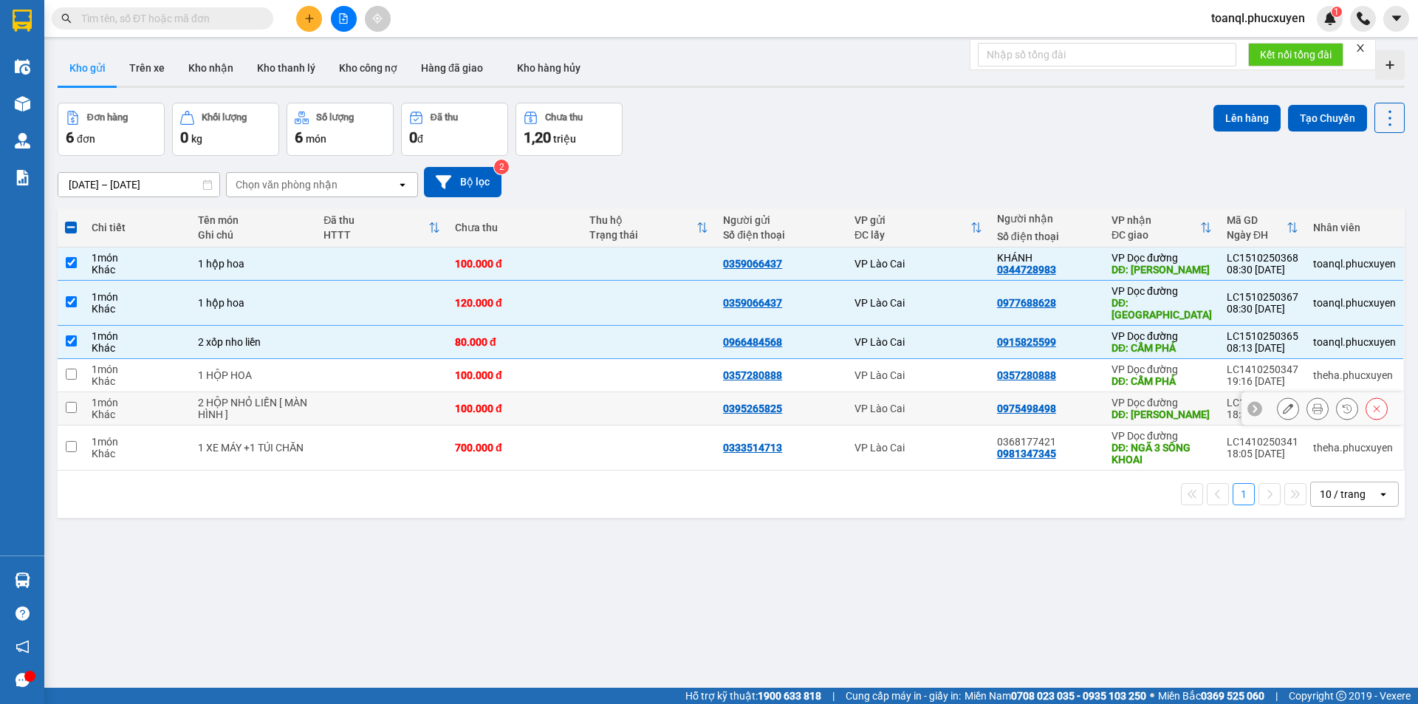
click at [430, 372] on td at bounding box center [381, 375] width 131 height 33
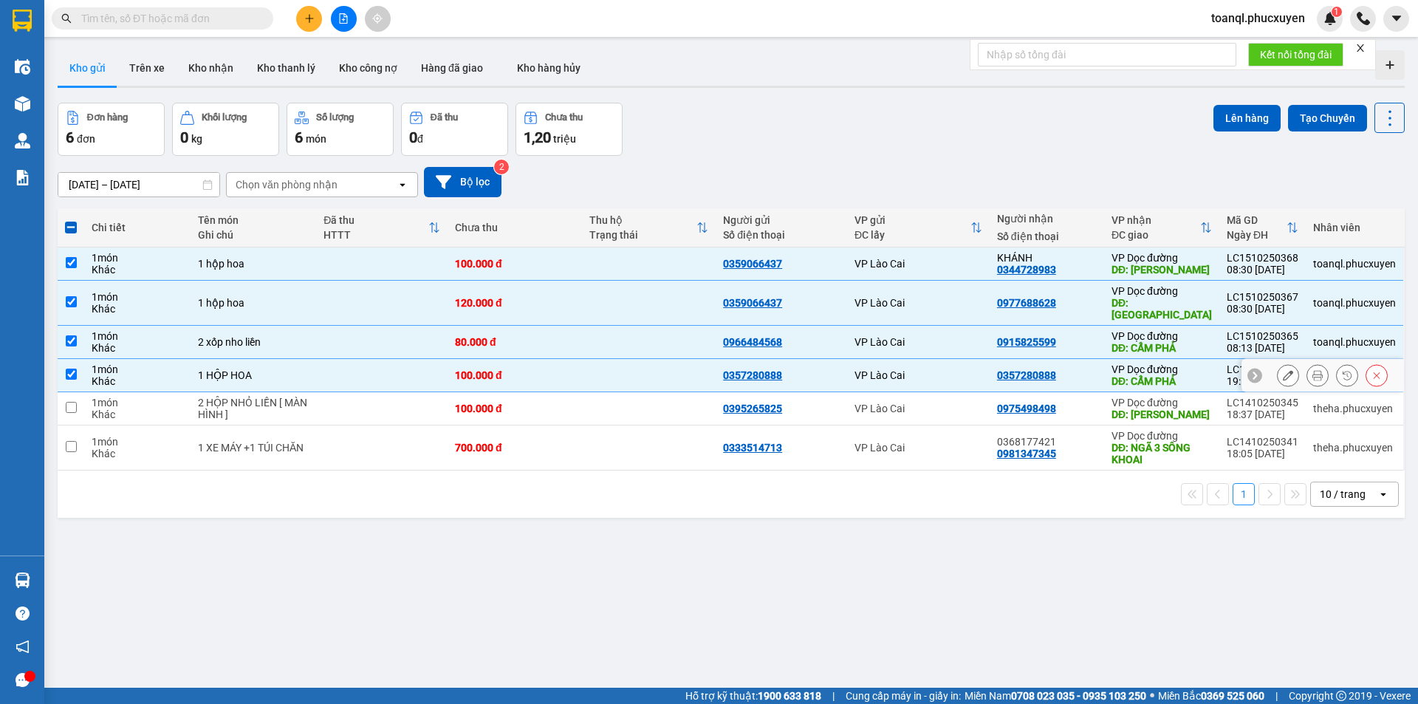
click at [430, 368] on td at bounding box center [381, 375] width 131 height 33
checkbox input "false"
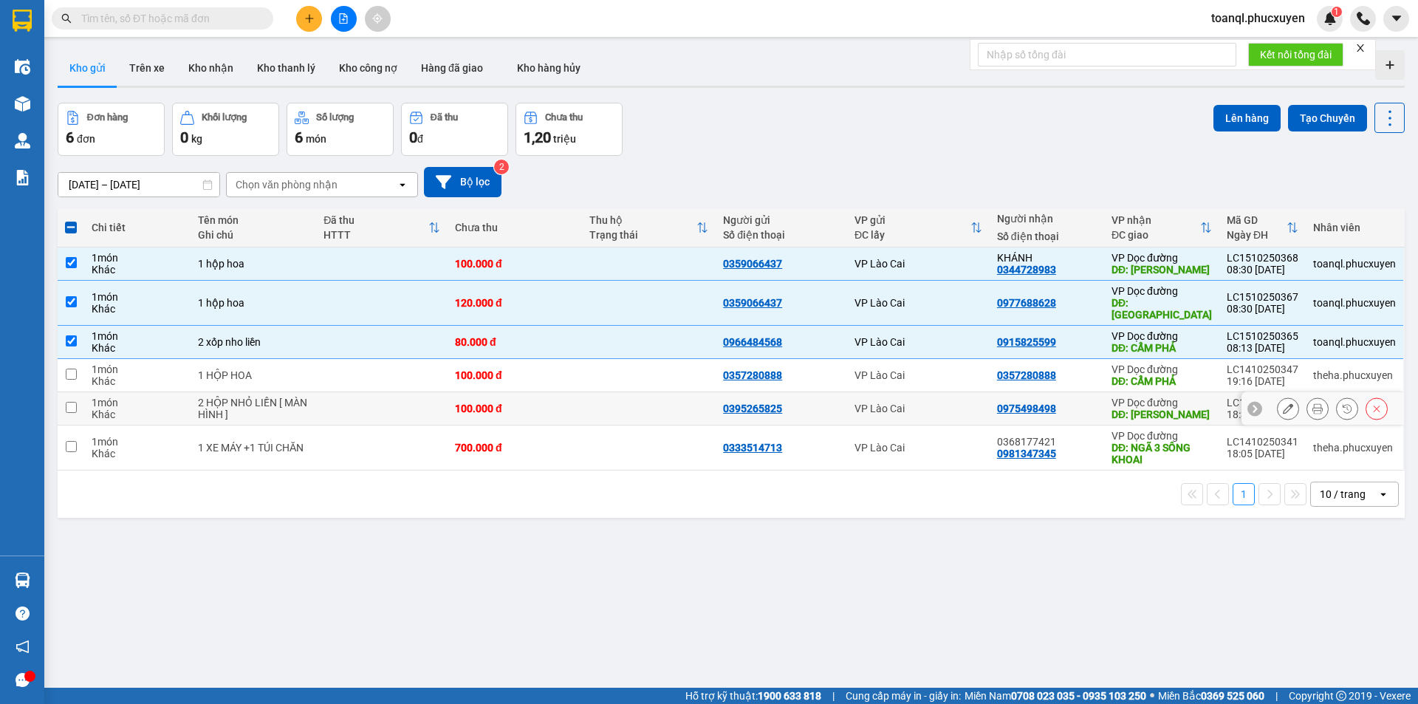
click at [453, 393] on td "100.000 đ" at bounding box center [514, 408] width 134 height 33
checkbox input "true"
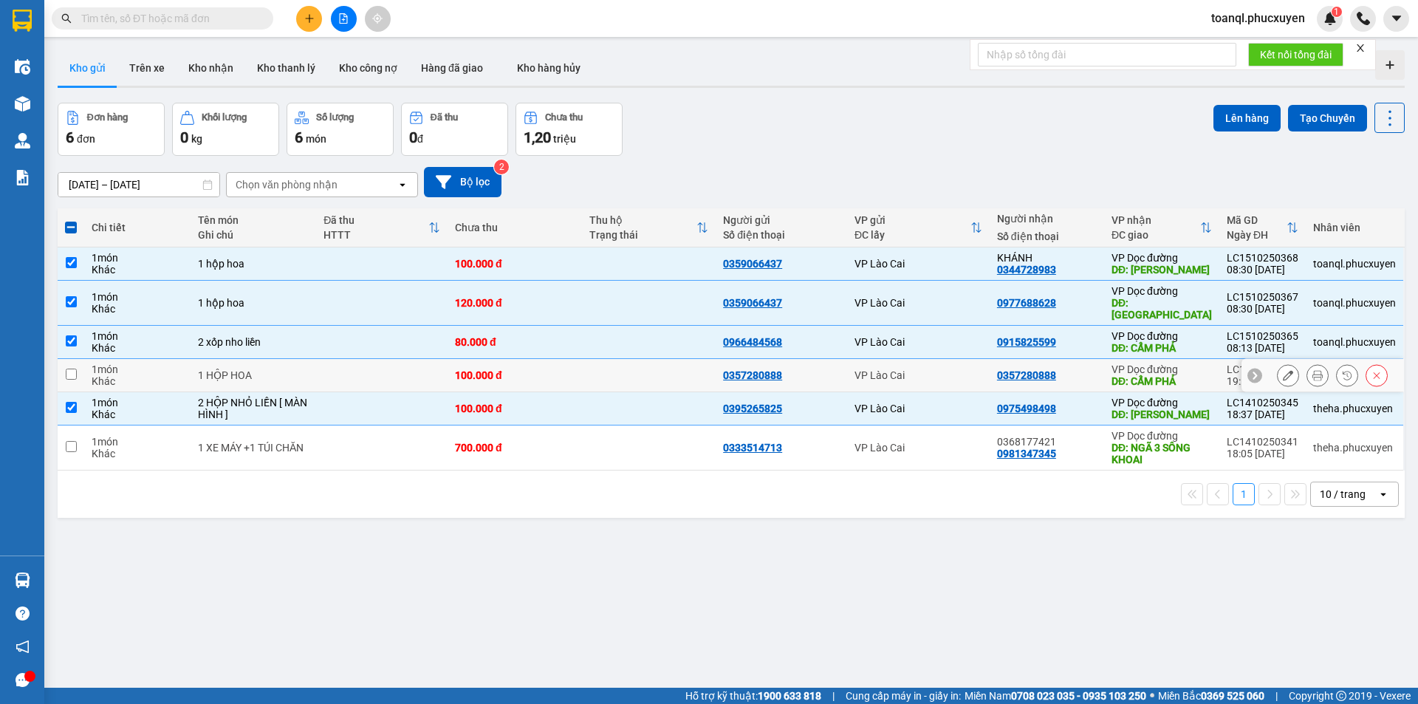
click at [466, 373] on td "100.000 đ" at bounding box center [514, 375] width 134 height 33
checkbox input "true"
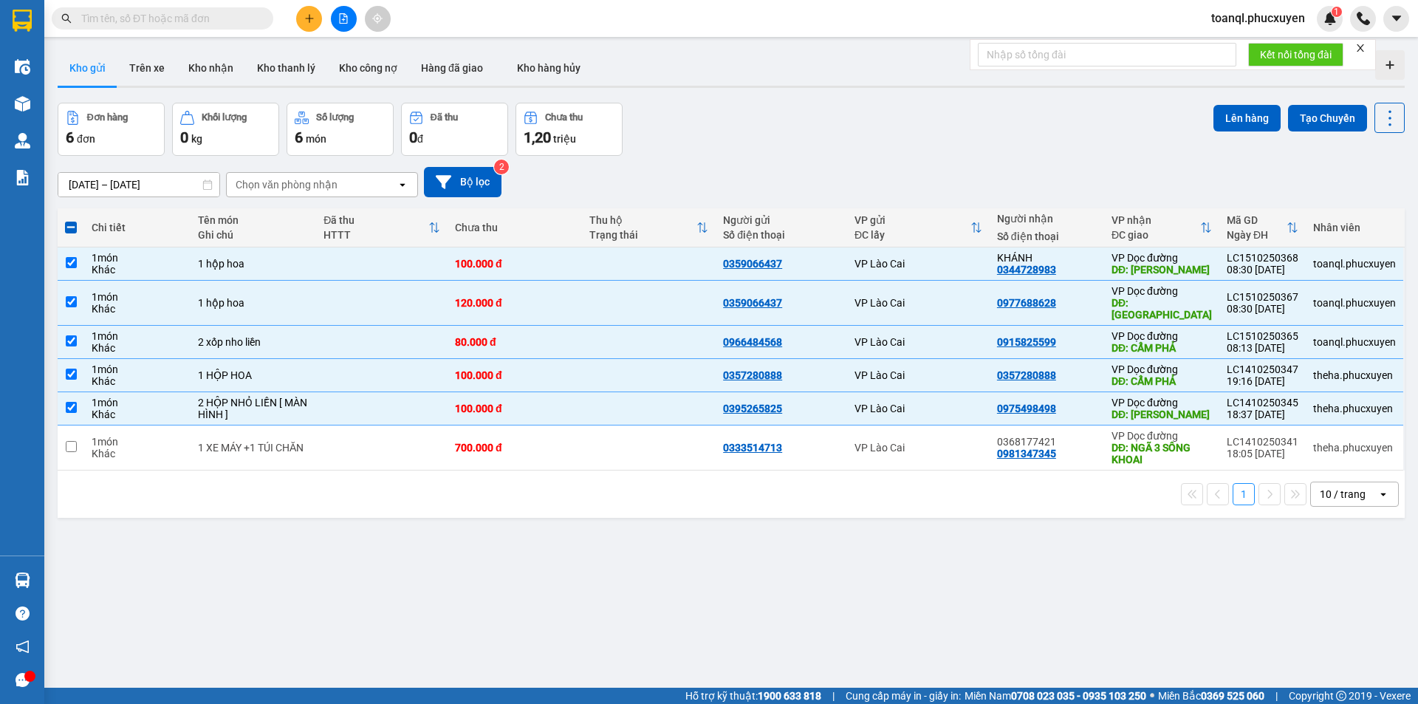
click at [1200, 123] on div "Đơn hàng 6 đơn Khối lượng 0 kg Số lượng 6 món Đã thu 0 đ Chưa thu 1,20 [PERSON_…" at bounding box center [731, 129] width 1347 height 53
click at [1236, 110] on button "Lên hàng" at bounding box center [1246, 118] width 67 height 27
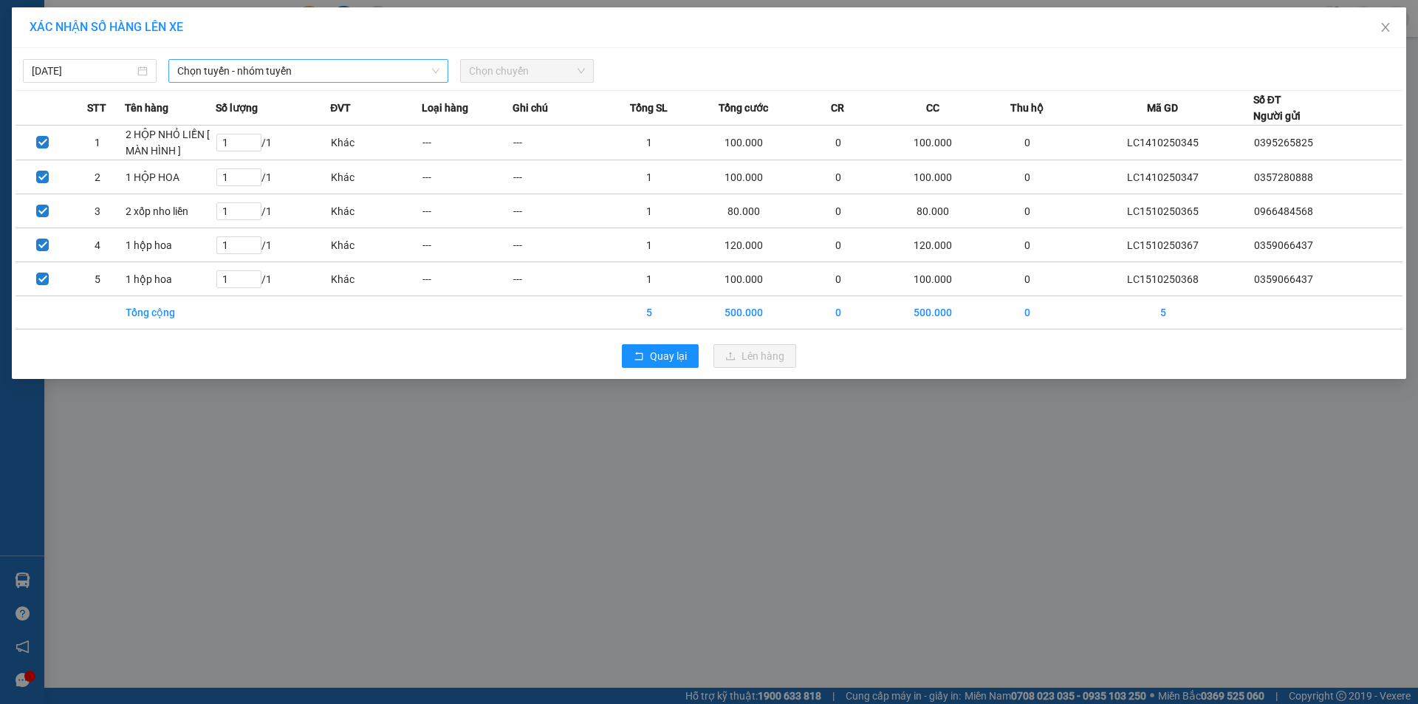
click at [404, 73] on span "Chọn tuyến - nhóm tuyến" at bounding box center [308, 71] width 262 height 22
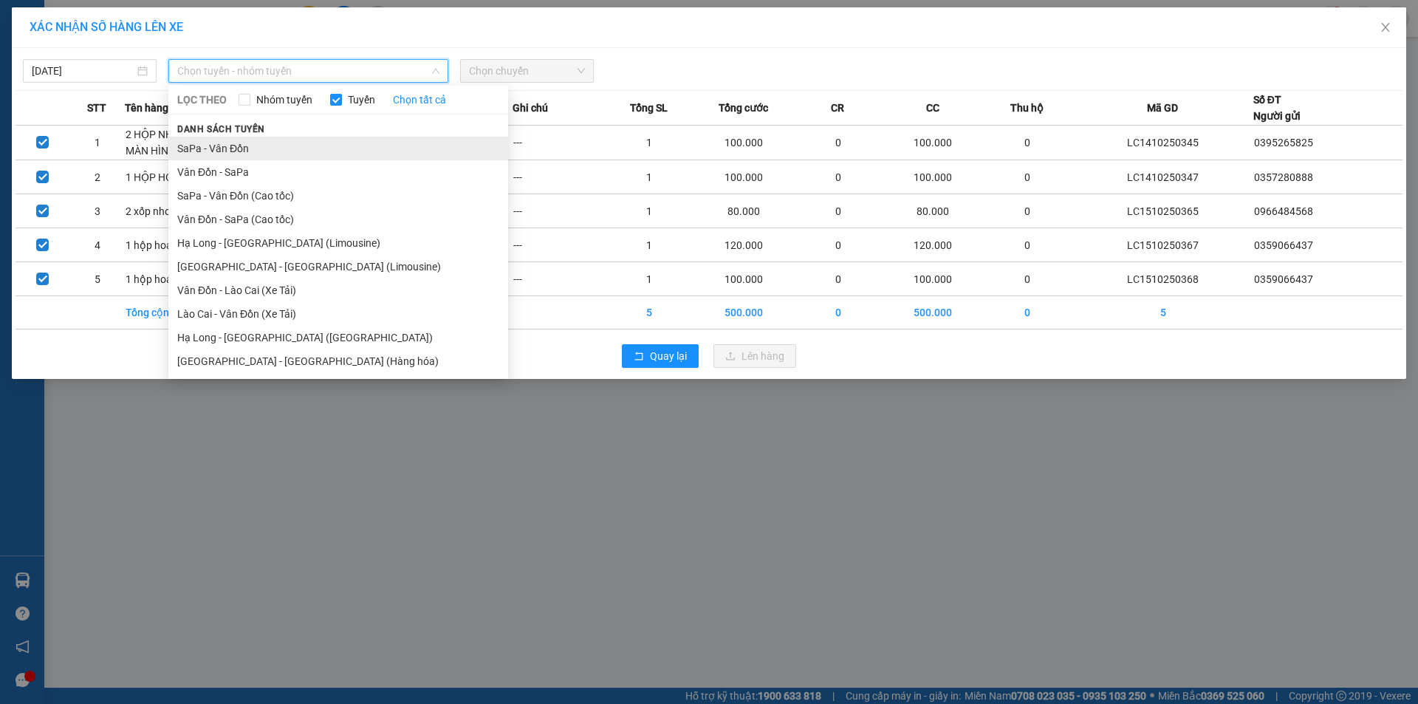
click at [281, 149] on li "SaPa - Vân Đồn" at bounding box center [338, 149] width 340 height 24
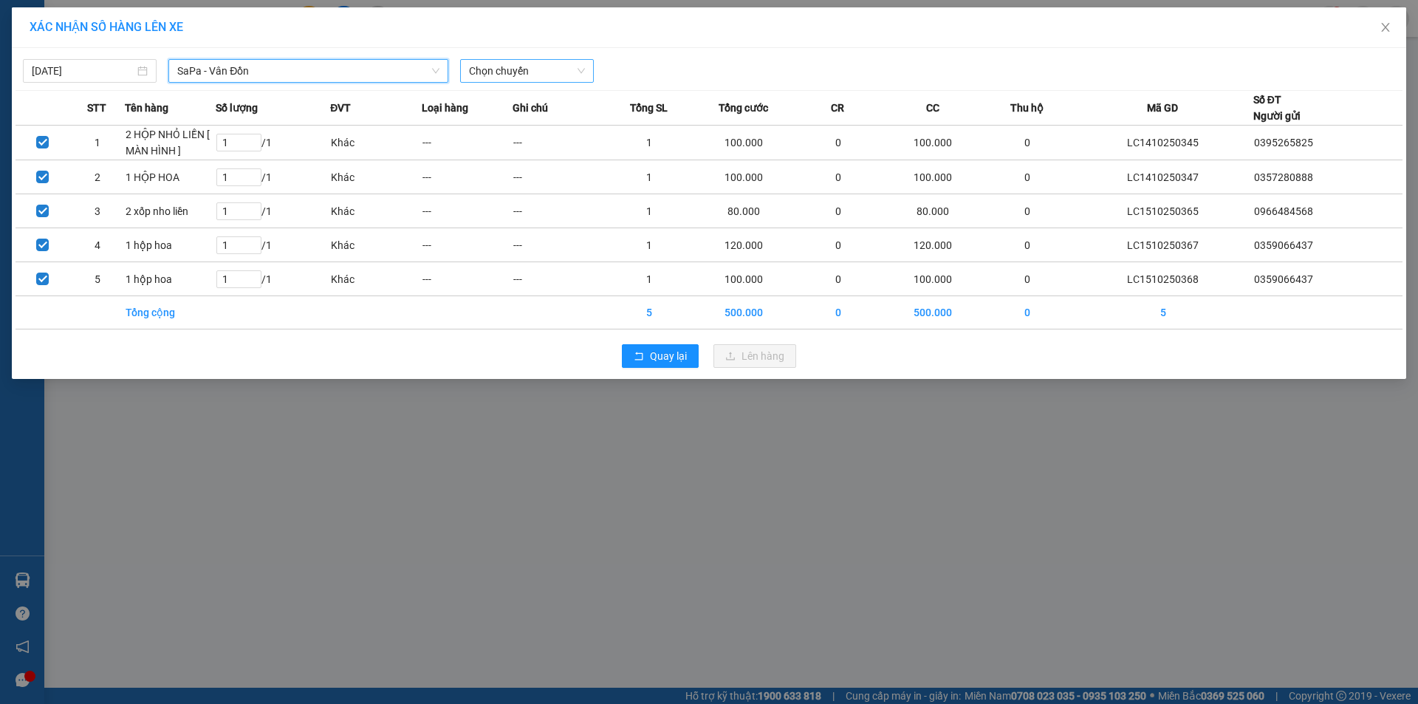
click at [584, 70] on span "Chọn chuyến" at bounding box center [527, 71] width 116 height 22
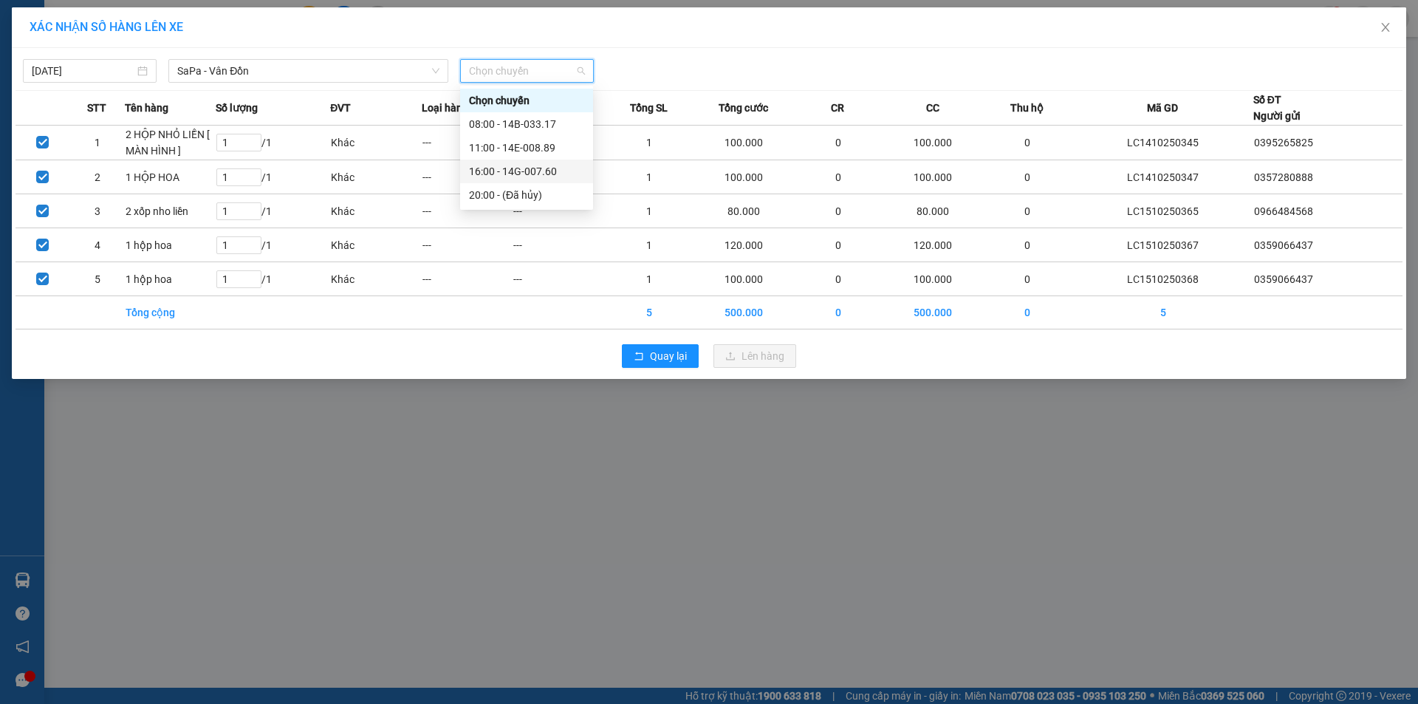
click at [560, 165] on div "16:00 - 14G-007.60" at bounding box center [526, 171] width 115 height 16
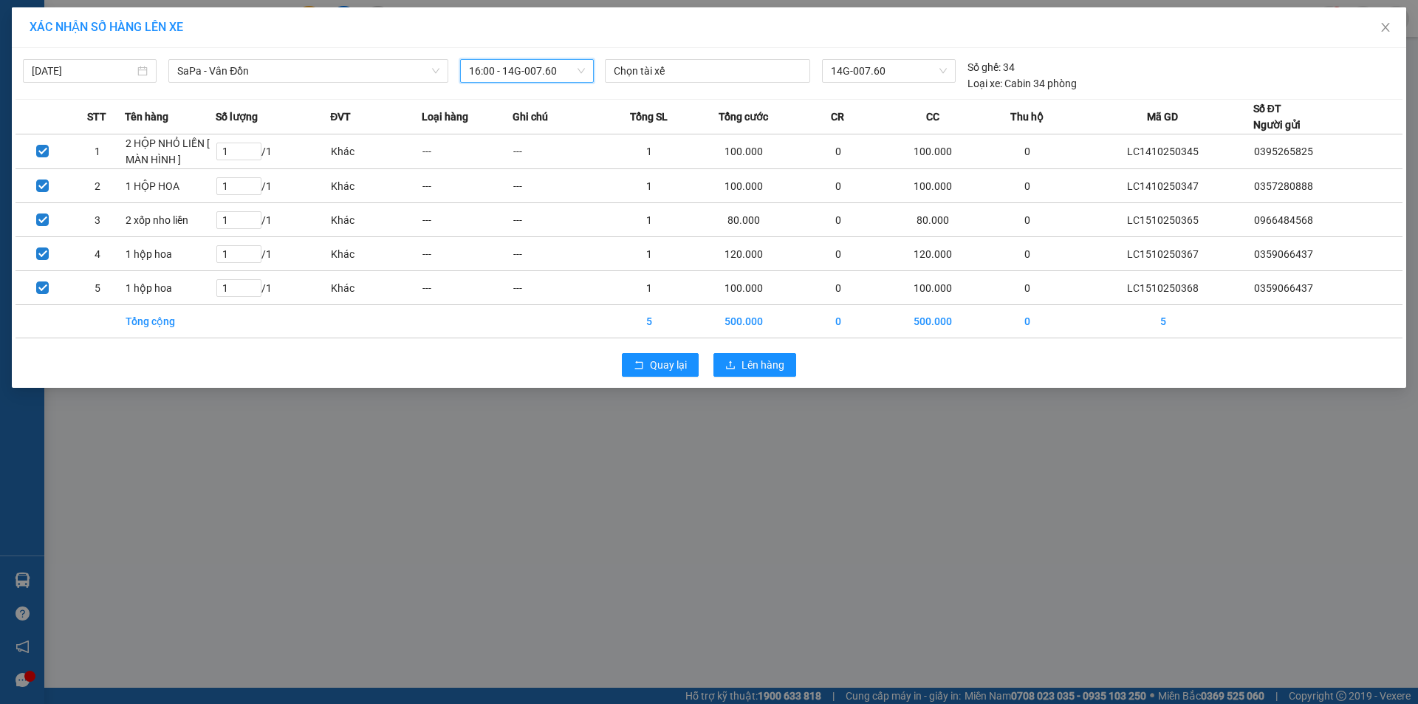
click at [509, 66] on span "16:00 - 14G-007.60" at bounding box center [527, 71] width 116 height 22
click at [527, 124] on div "08:00 - 14B-033.17" at bounding box center [526, 124] width 115 height 16
click at [780, 372] on span "Lên hàng" at bounding box center [762, 365] width 43 height 16
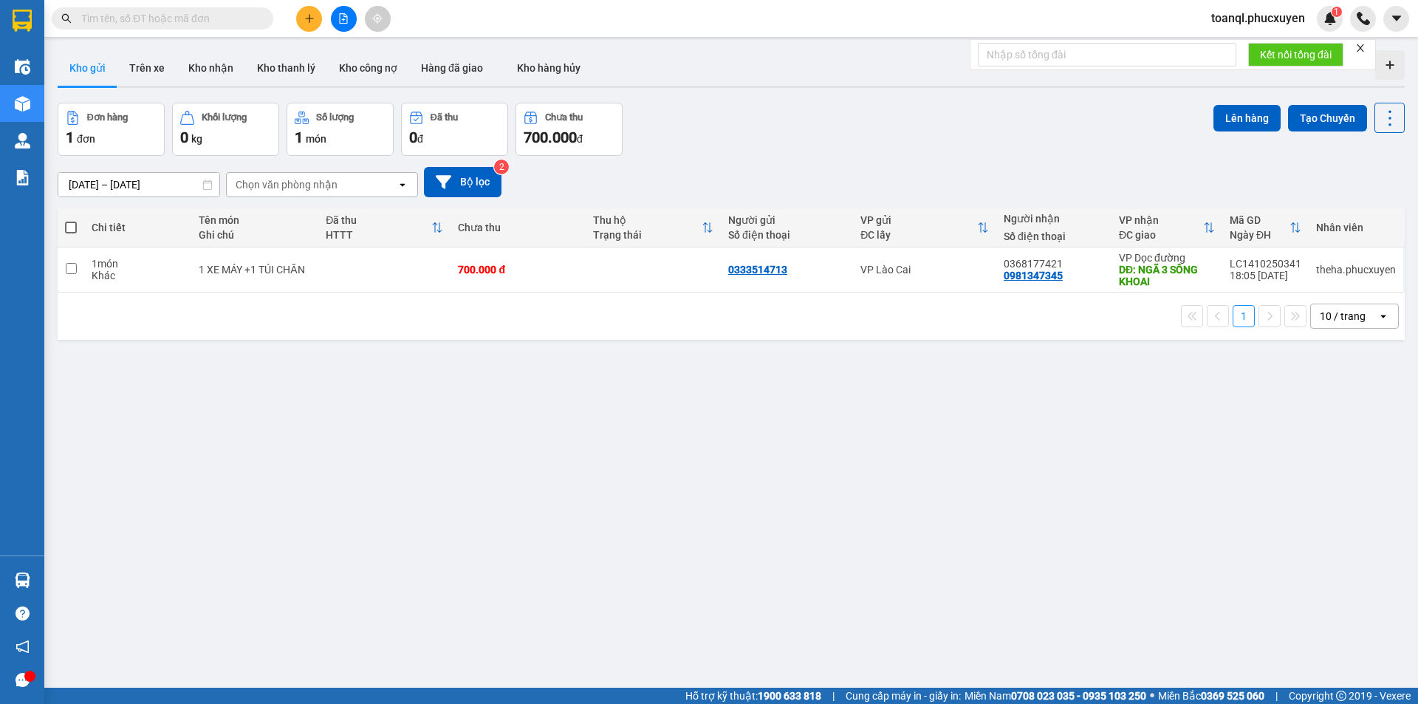
click at [304, 20] on icon "plus" at bounding box center [309, 18] width 10 height 10
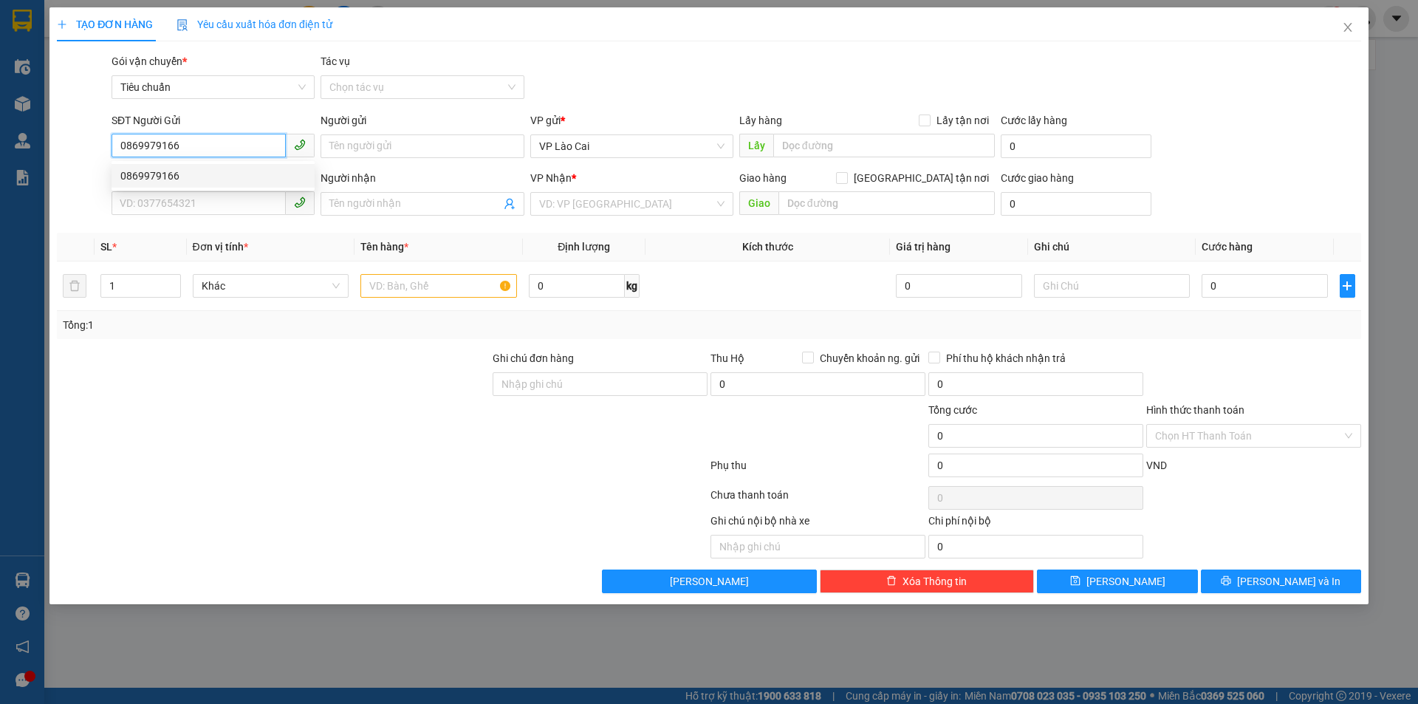
click at [258, 179] on div "0869979166" at bounding box center [212, 176] width 185 height 16
type input "0869979166"
click at [231, 213] on input "SĐT Người Nhận *" at bounding box center [198, 203] width 174 height 24
type input "0971180187"
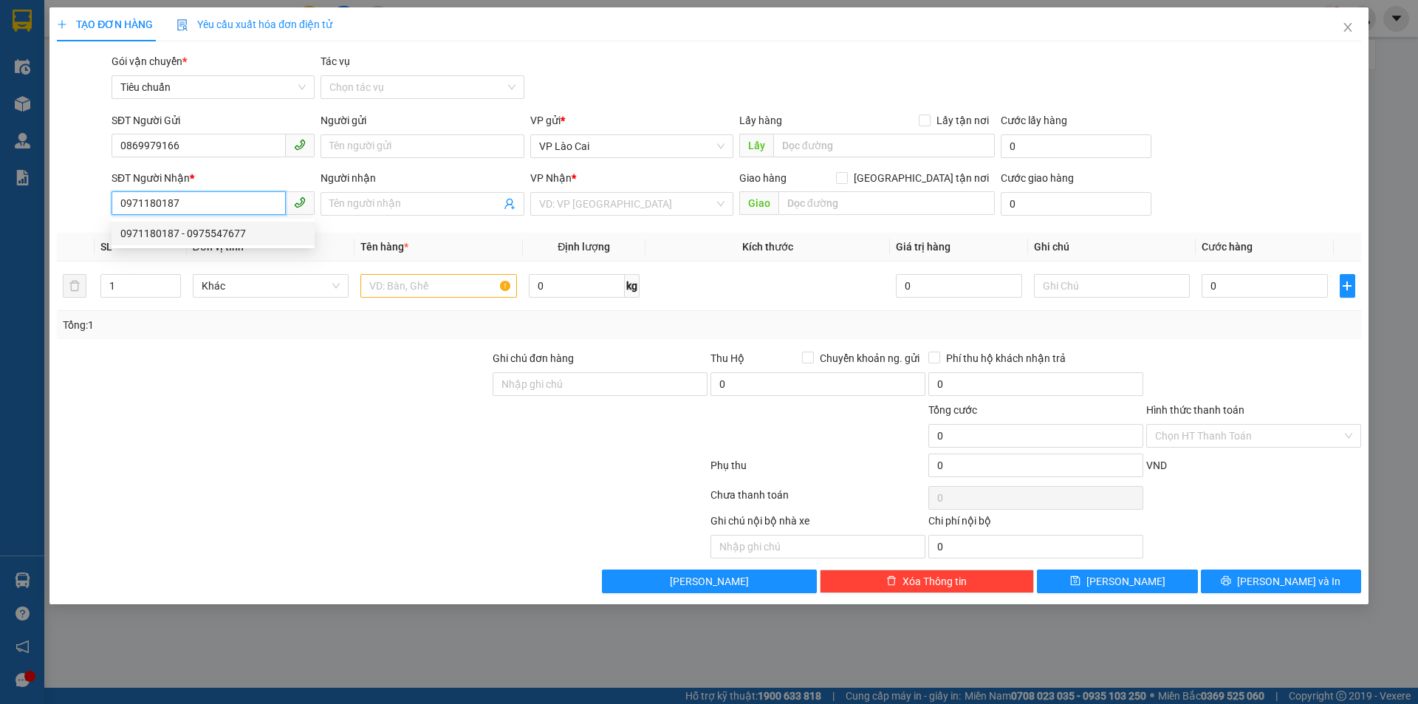
click at [228, 232] on div "0971180187 - 0975547677" at bounding box center [212, 233] width 185 height 16
type input "0975547677"
type input "VÂN ĐỒN"
type input "0971180187"
click at [375, 281] on input "text" at bounding box center [438, 286] width 157 height 24
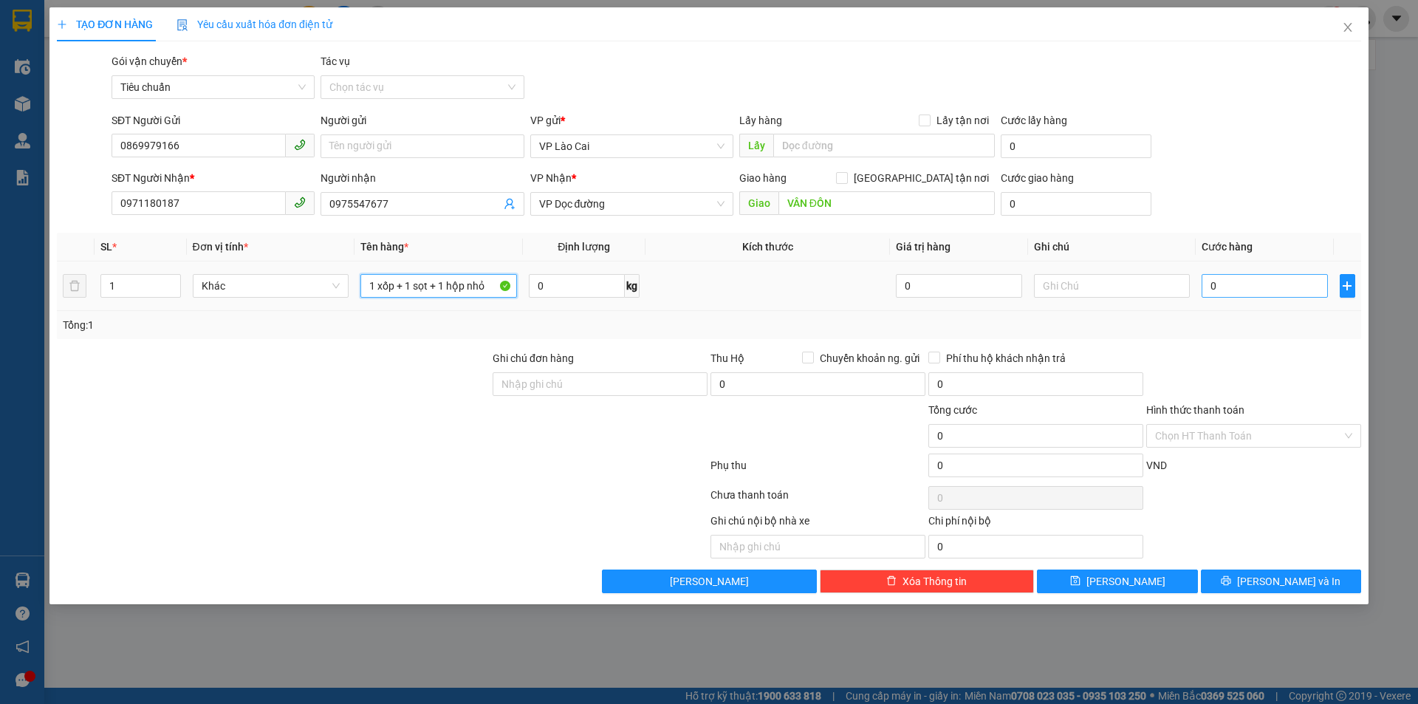
type input "1 xốp + 1 sọt + 1 hộp nhỏ"
click at [1258, 289] on input "0" at bounding box center [1264, 286] width 126 height 24
type input "1"
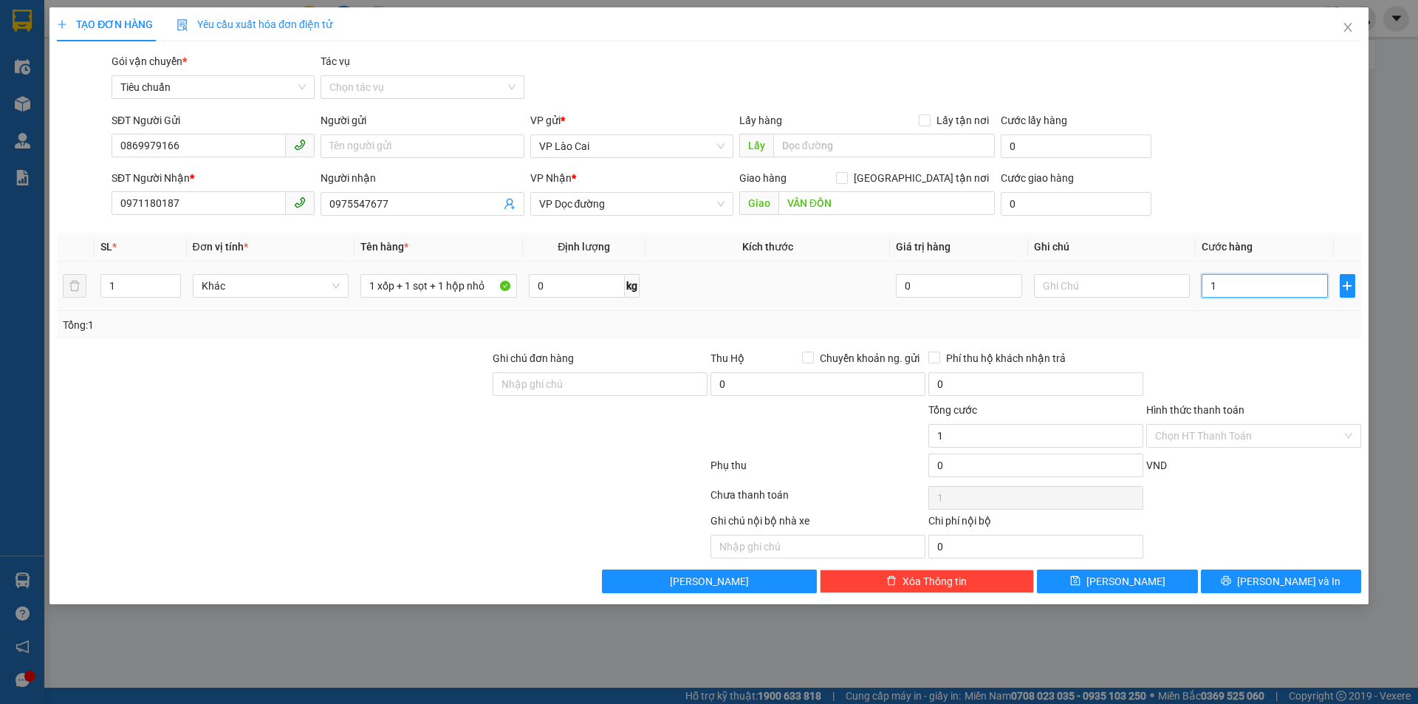
type input "15"
type input "150"
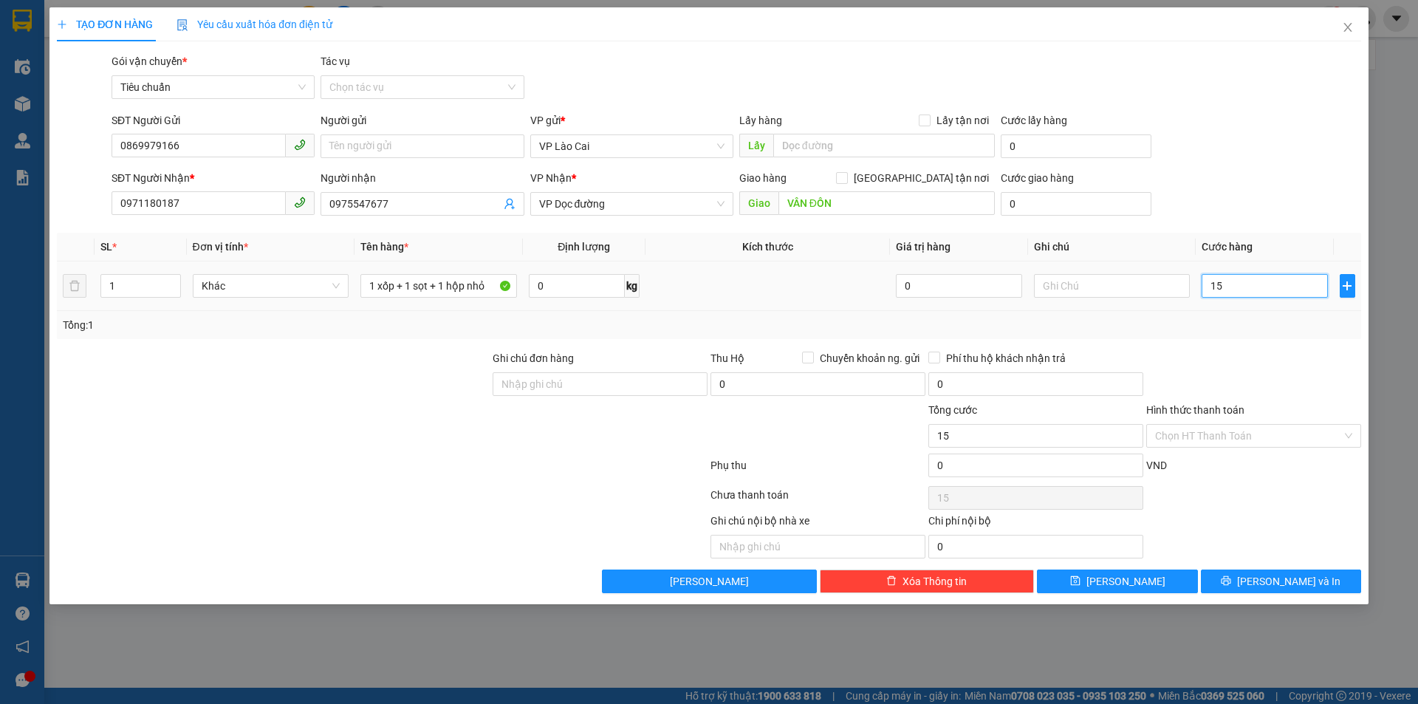
type input "150"
click at [1279, 336] on div "Tổng: 1" at bounding box center [709, 325] width 1304 height 28
type input "150.000"
click at [1256, 441] on input "Hình thức thanh toán" at bounding box center [1248, 436] width 187 height 22
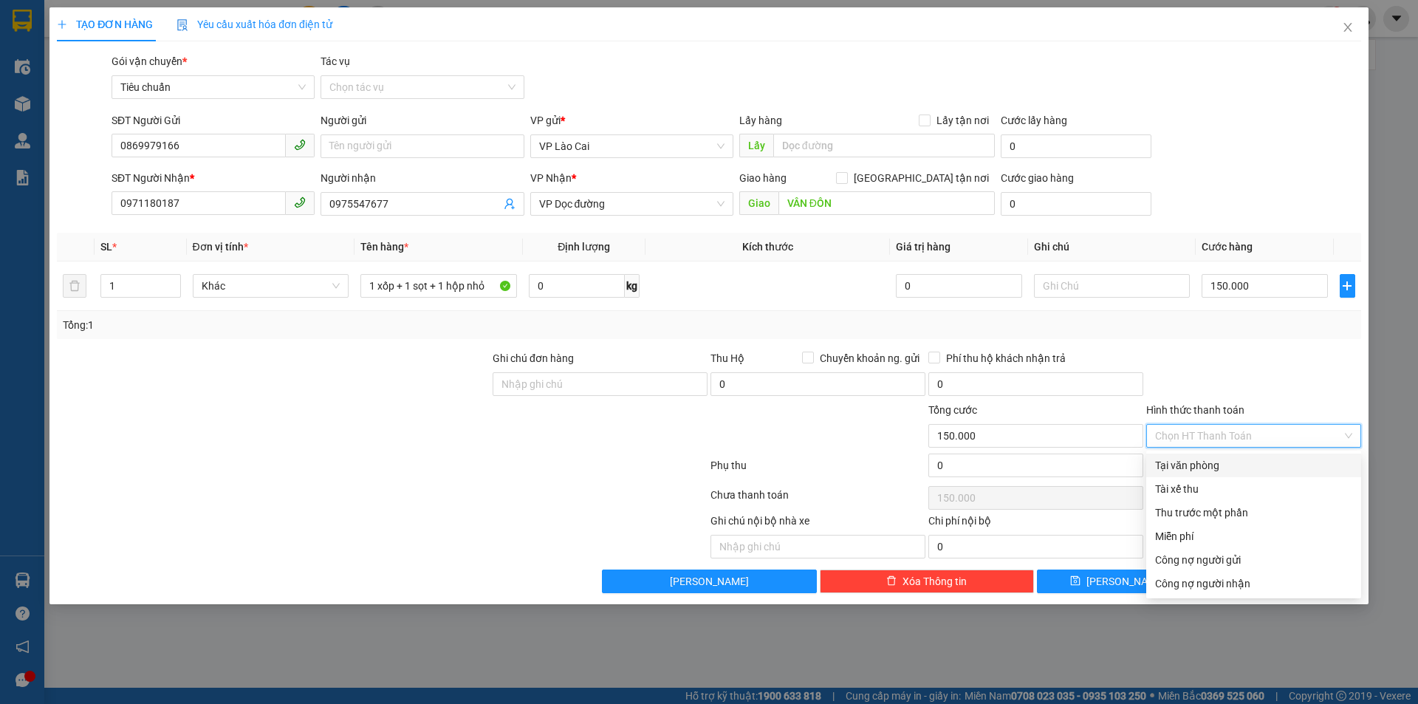
click at [1229, 470] on div "Tại văn phòng" at bounding box center [1253, 465] width 197 height 16
type input "0"
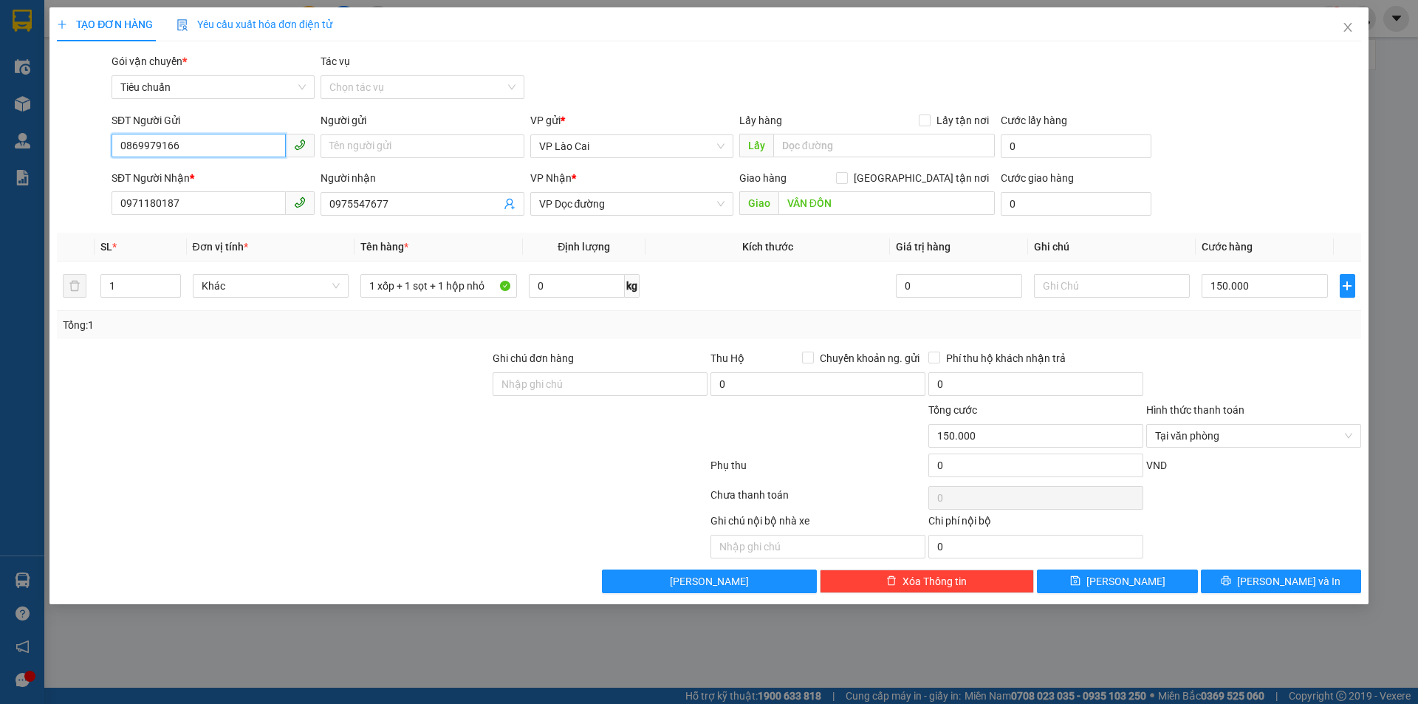
click at [218, 145] on input "0869979166" at bounding box center [198, 146] width 174 height 24
drag, startPoint x: 218, startPoint y: 145, endPoint x: 220, endPoint y: 155, distance: 10.6
click at [219, 146] on input "0869979166" at bounding box center [198, 146] width 174 height 24
click at [251, 207] on input "0971180187" at bounding box center [198, 203] width 174 height 24
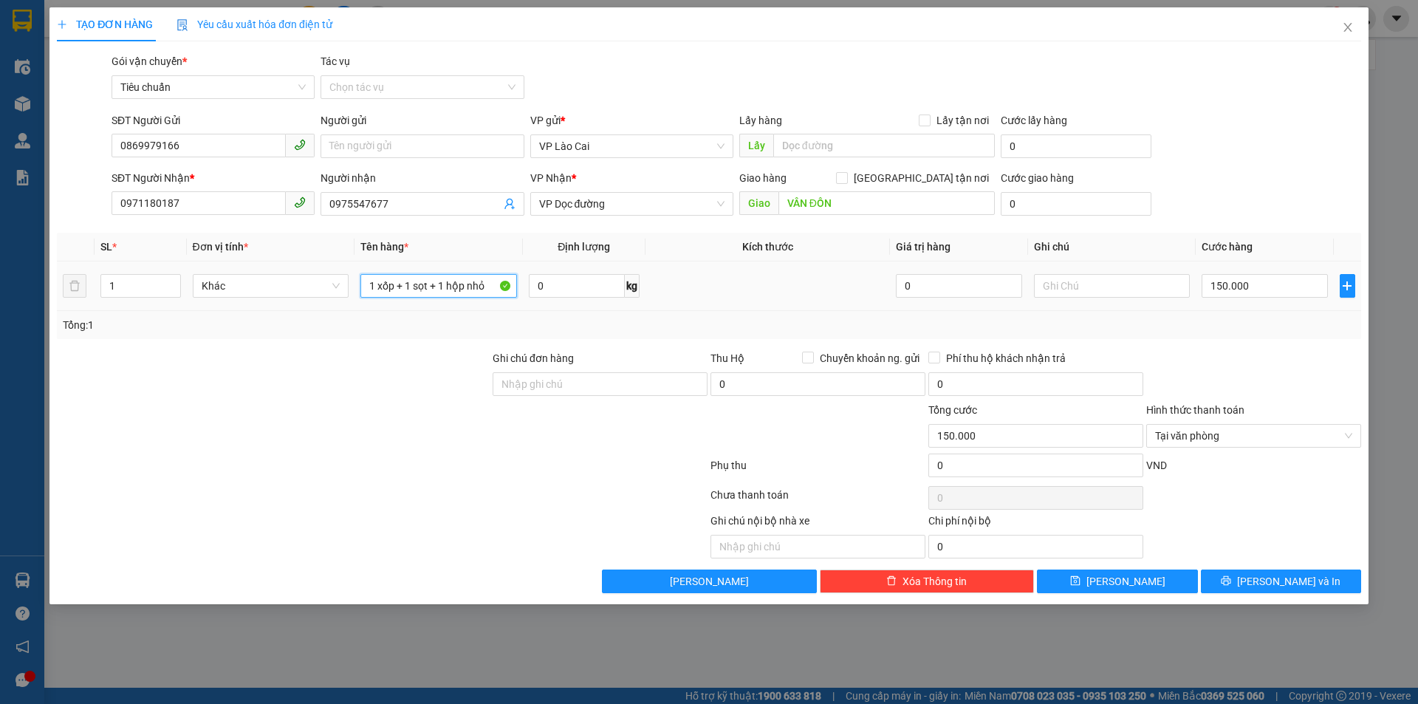
click at [414, 284] on input "1 xốp + 1 sọt + 1 hộp nhỏ" at bounding box center [438, 286] width 157 height 24
drag, startPoint x: 1239, startPoint y: 560, endPoint x: 1241, endPoint y: 569, distance: 9.9
click at [1240, 560] on div "Transit Pickup Surcharge Ids Transit Deliver Surcharge Ids Transit Deliver Surc…" at bounding box center [709, 323] width 1304 height 540
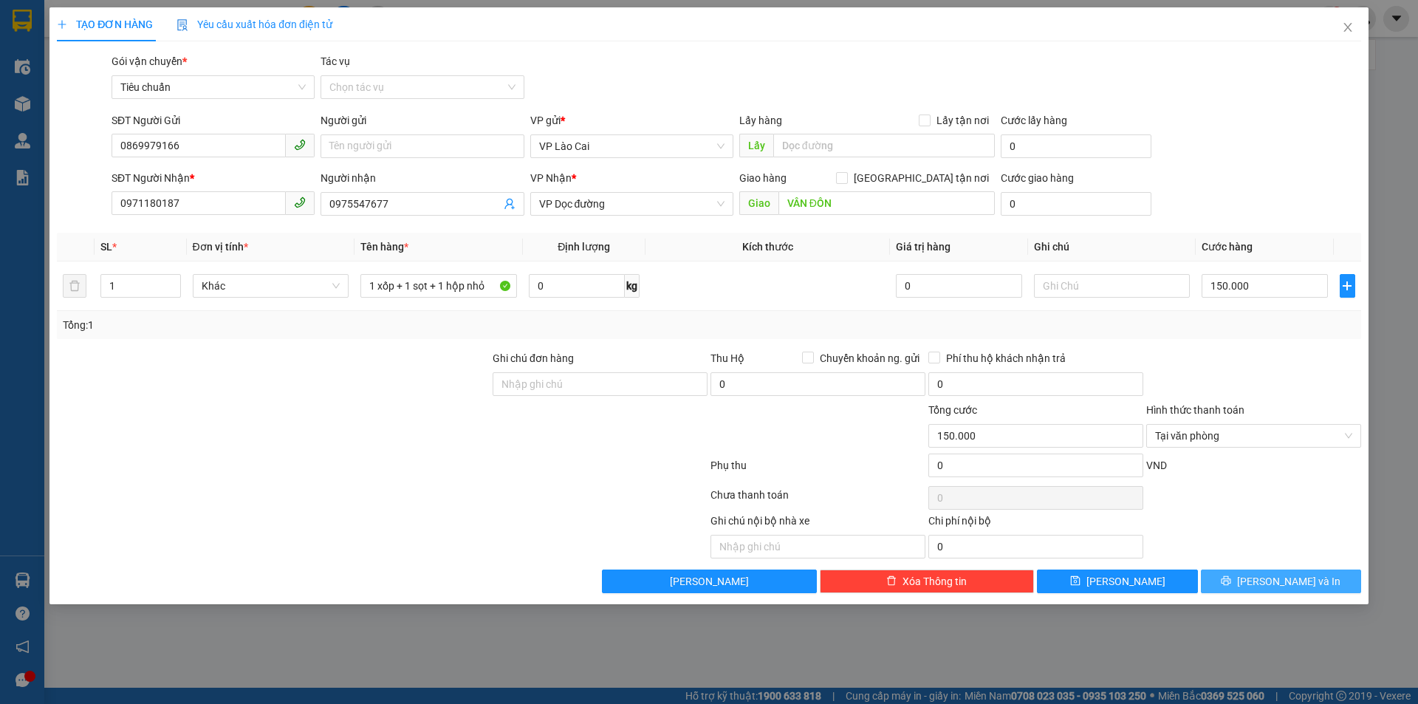
click at [1240, 571] on button "[PERSON_NAME] và In" at bounding box center [1281, 581] width 160 height 24
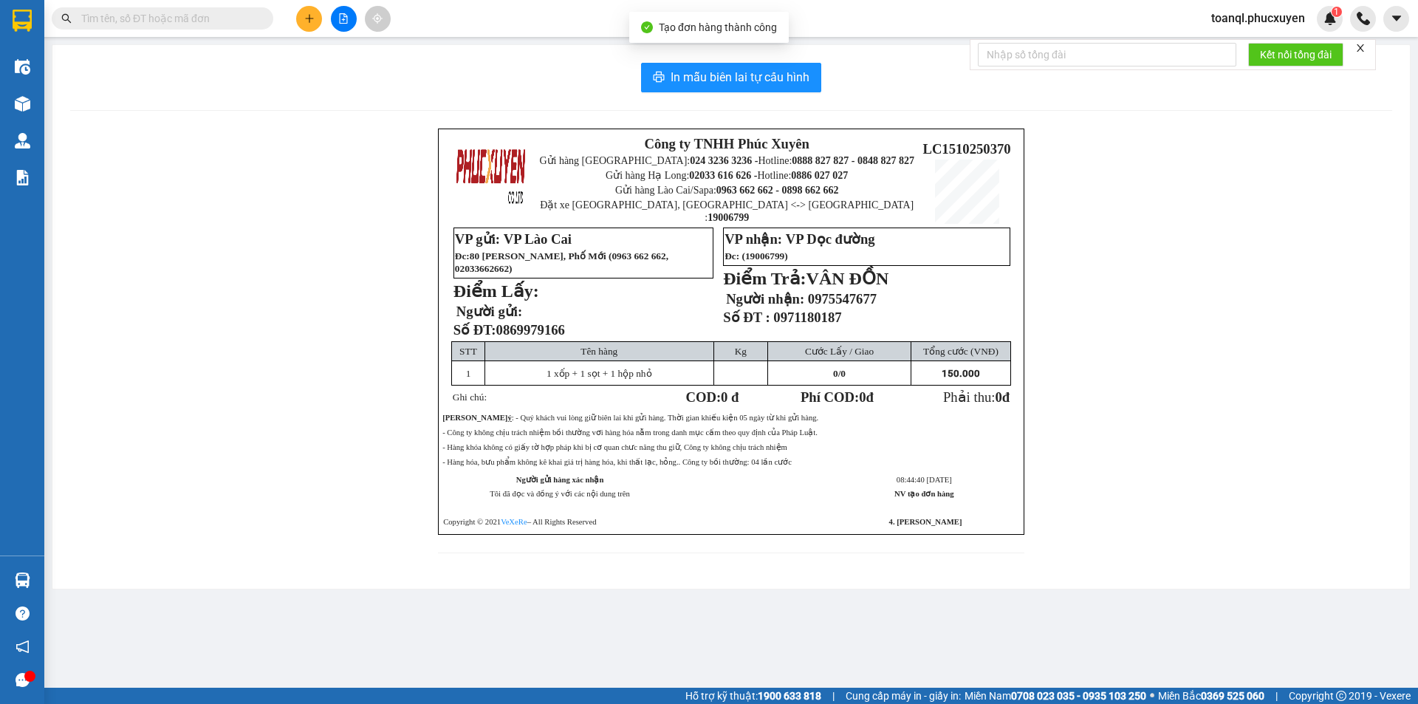
drag, startPoint x: 797, startPoint y: 115, endPoint x: 797, endPoint y: 99, distance: 16.2
click at [797, 103] on div "In mẫu biên lai tự cấu hình Công ty TNHH Phúc Xuyên Gửi hàng [GEOGRAPHIC_DATA]:…" at bounding box center [730, 316] width 1357 height 543
click at [794, 80] on span "In mẫu biên lai tự cấu hình" at bounding box center [739, 77] width 139 height 18
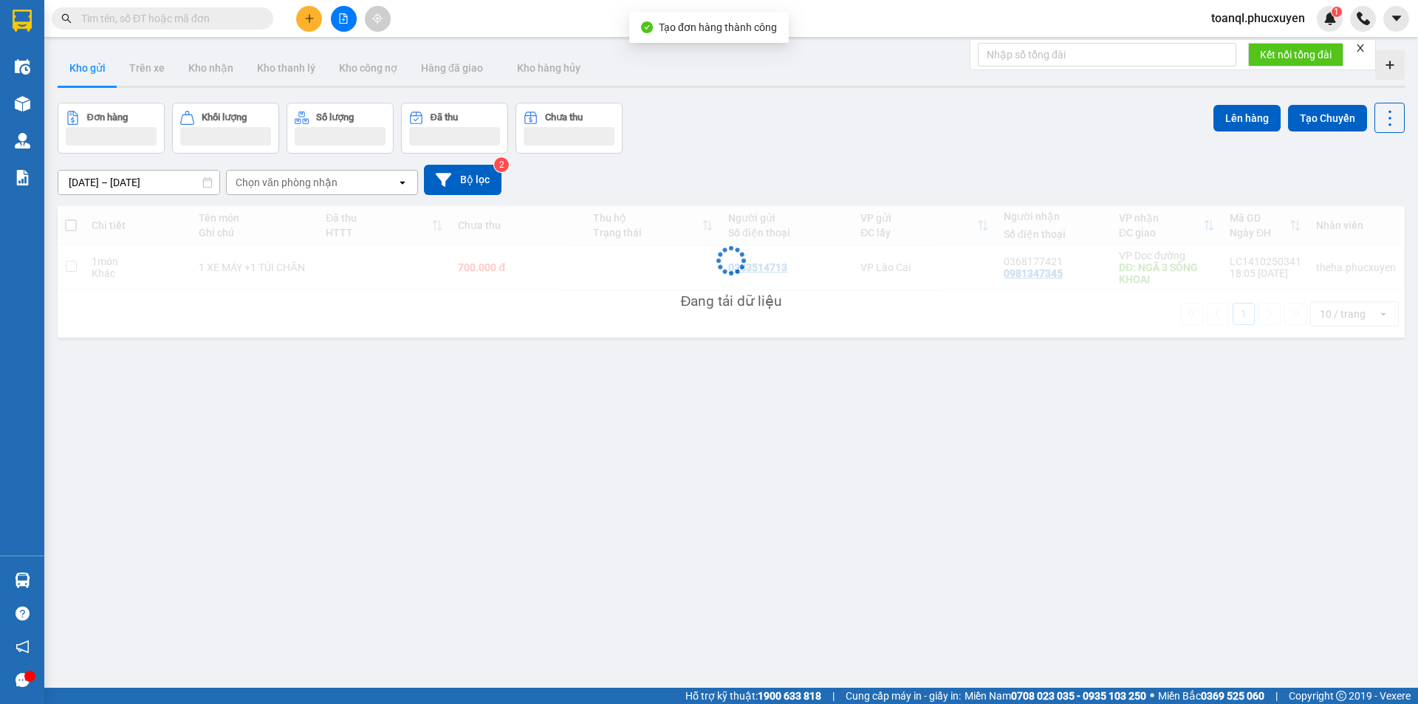
click at [881, 507] on div "ver 1.8.147 Kho gửi Trên xe Kho nhận Kho thanh lý Kho công nợ Hàng đã giao Kho …" at bounding box center [731, 396] width 1359 height 704
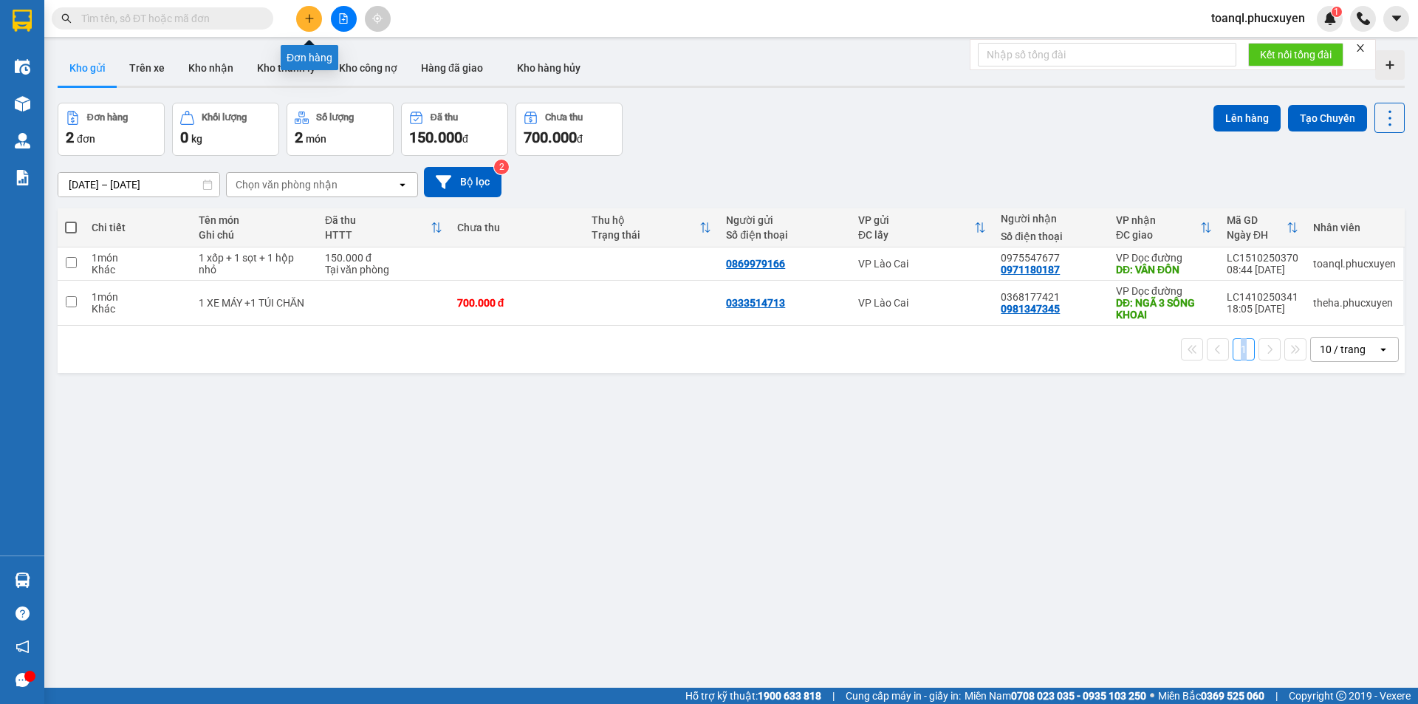
click at [317, 24] on button at bounding box center [309, 19] width 26 height 26
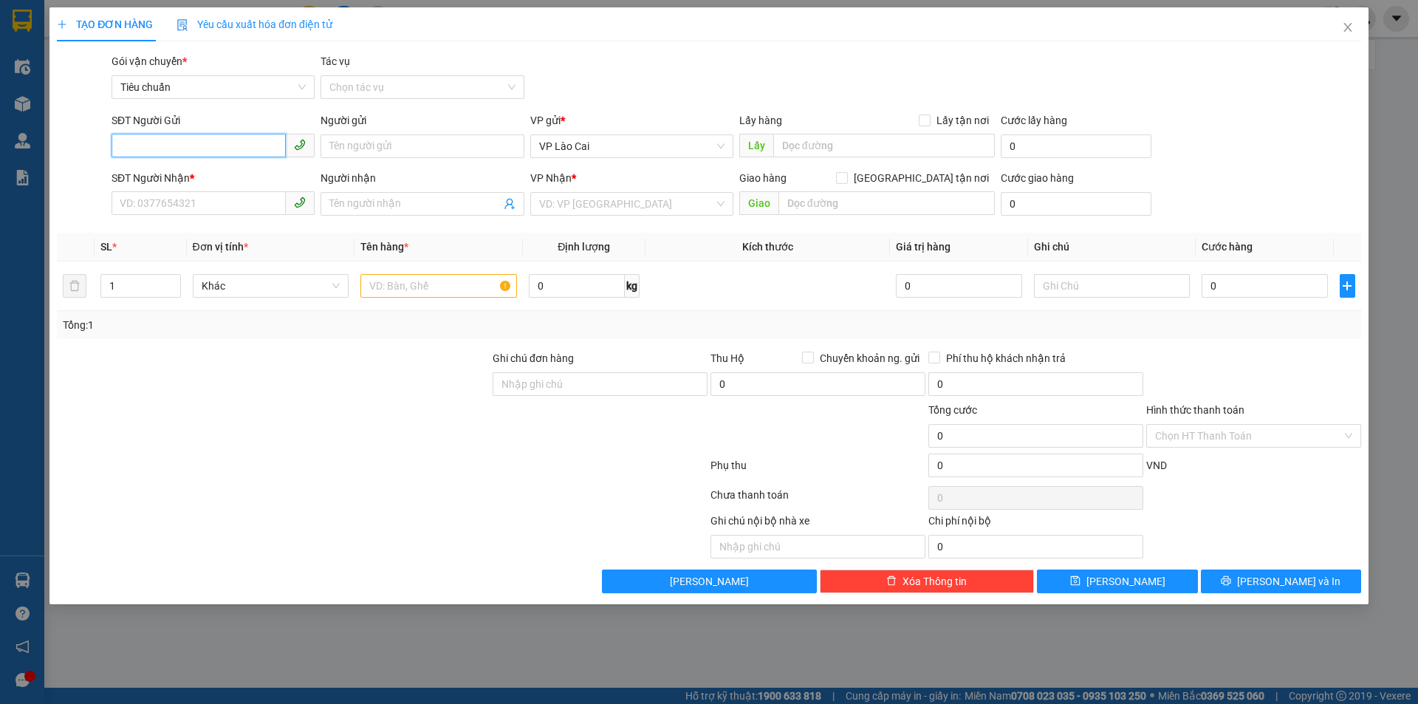
paste input "0357297532"
type input "0357297532"
click at [183, 191] on input "SĐT Người Nhận *" at bounding box center [198, 203] width 174 height 24
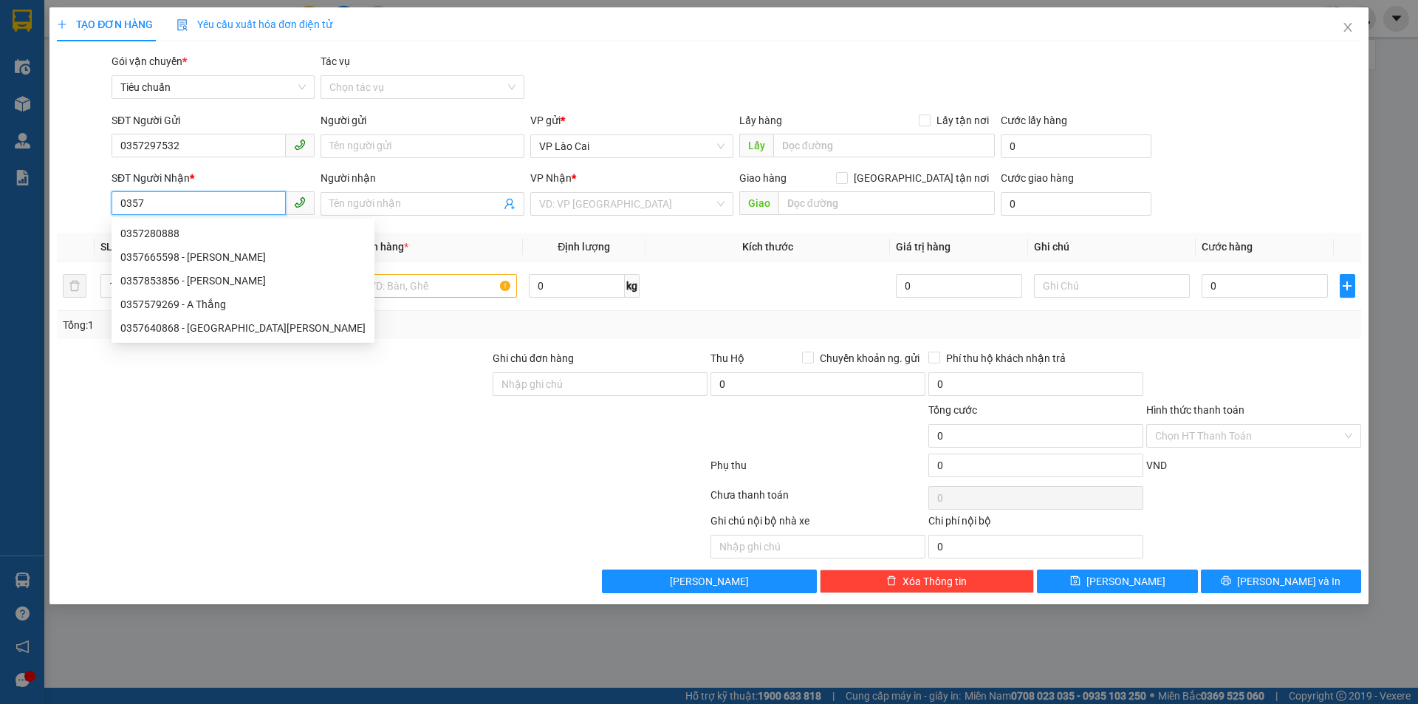
drag, startPoint x: 134, startPoint y: 200, endPoint x: 165, endPoint y: 196, distance: 31.2
click at [165, 196] on input "0357" at bounding box center [198, 203] width 174 height 24
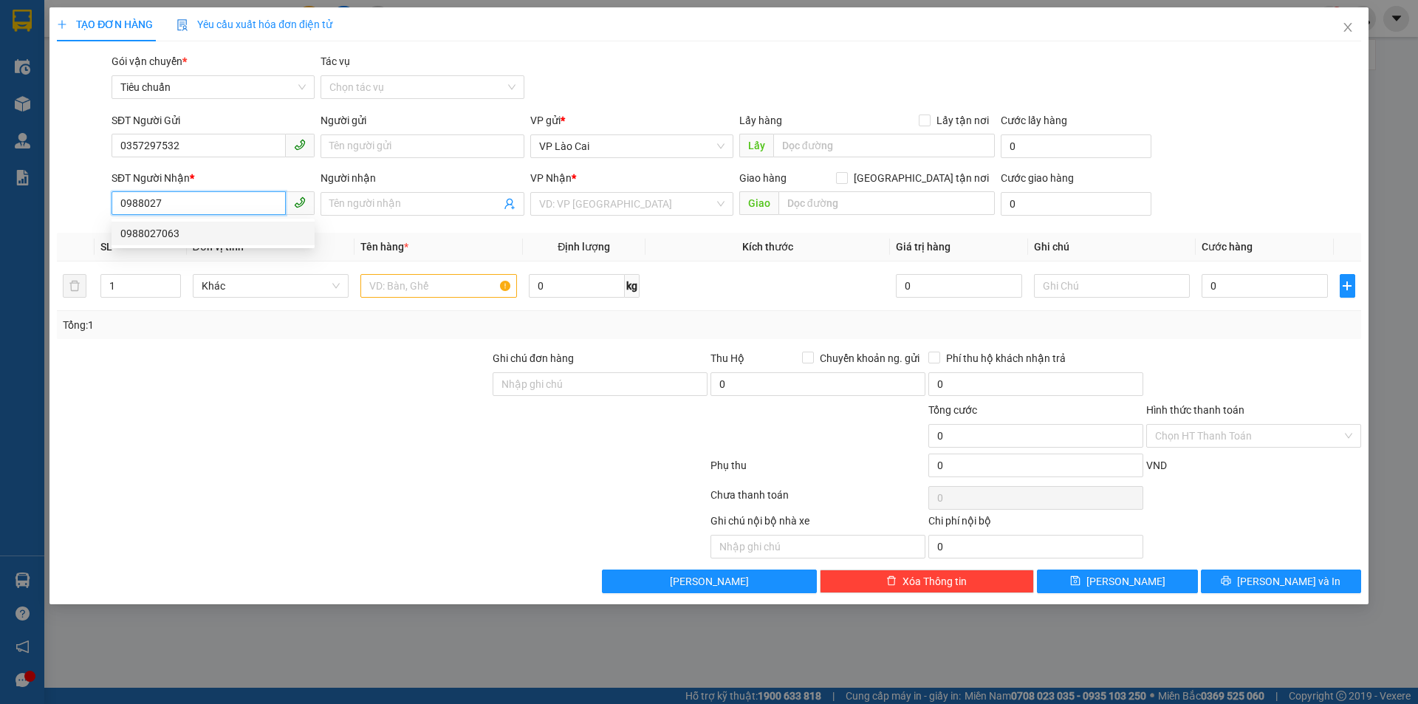
click at [184, 240] on div "0988027063" at bounding box center [212, 233] width 185 height 16
type input "0988027063"
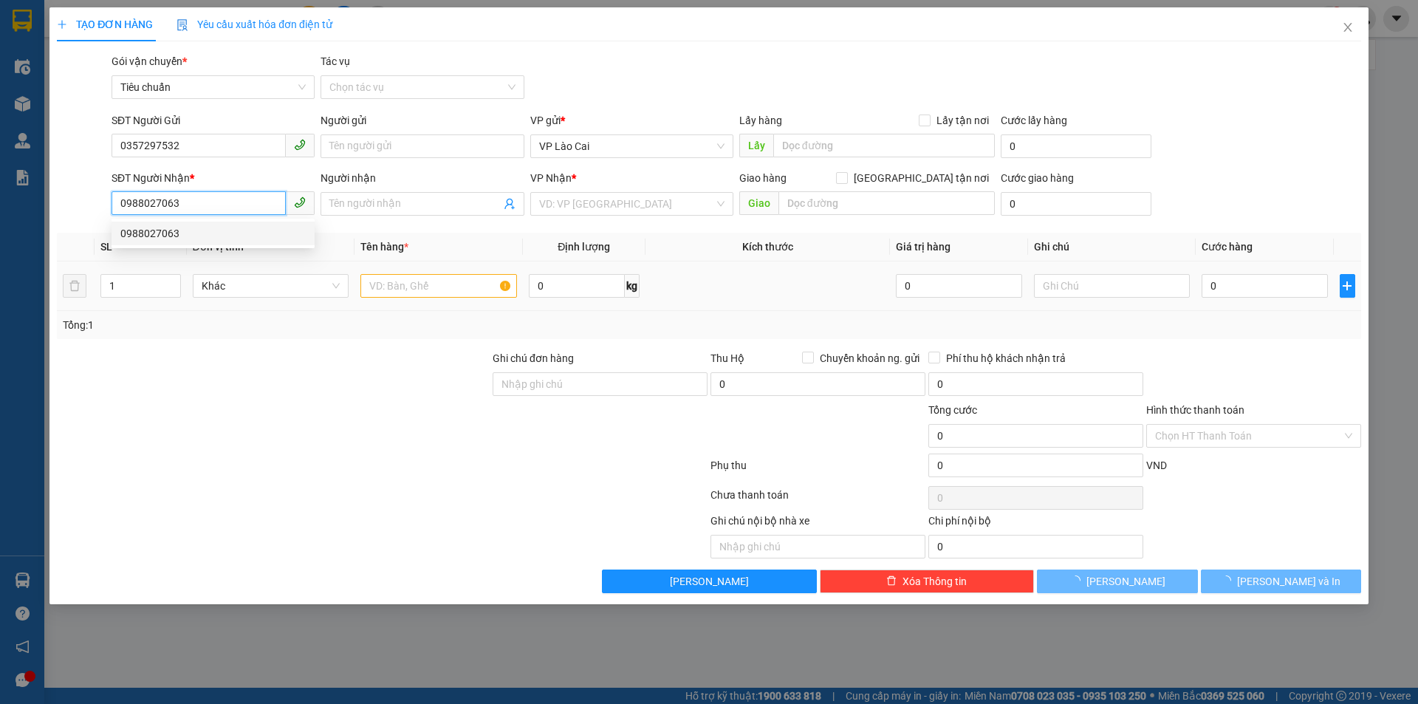
type input "CẨM PHẢ"
type input "0988027063"
click at [413, 286] on input "text" at bounding box center [438, 286] width 157 height 24
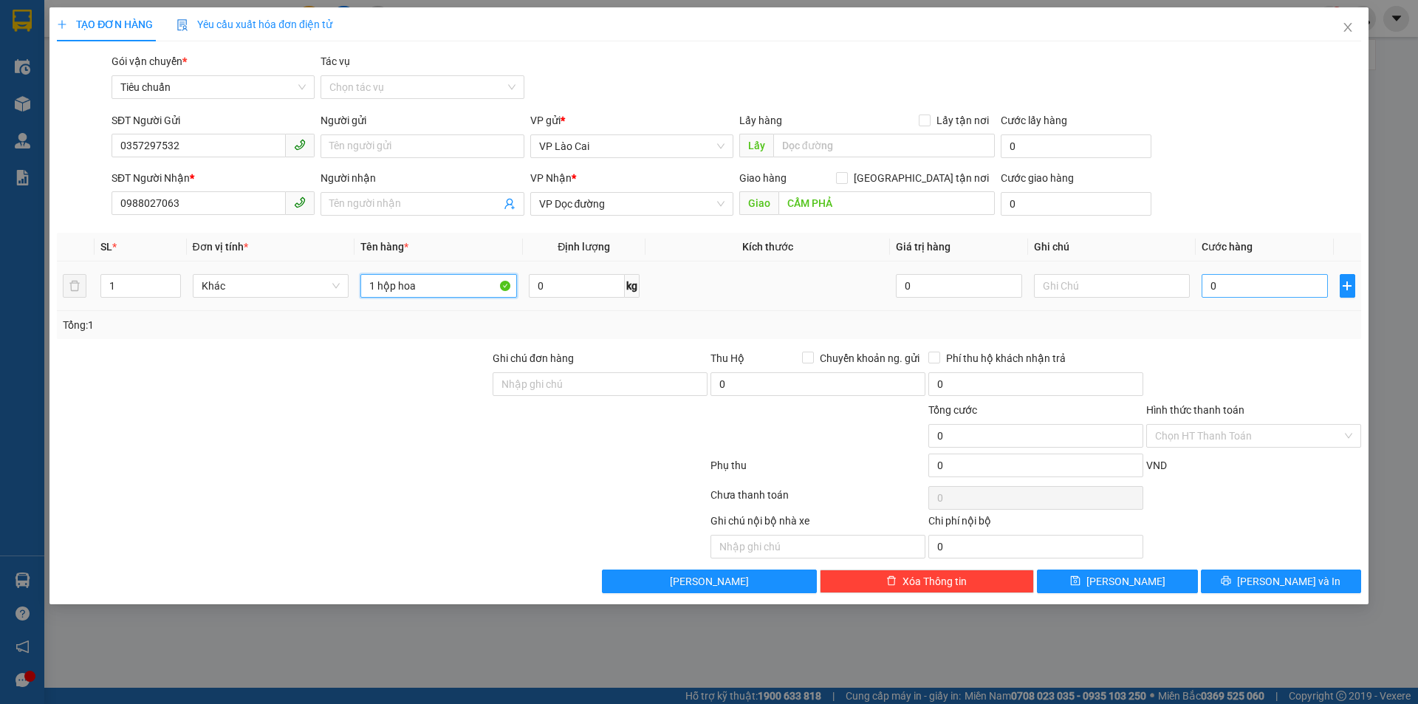
type input "1 hộp hoa"
type input "1"
type input "12"
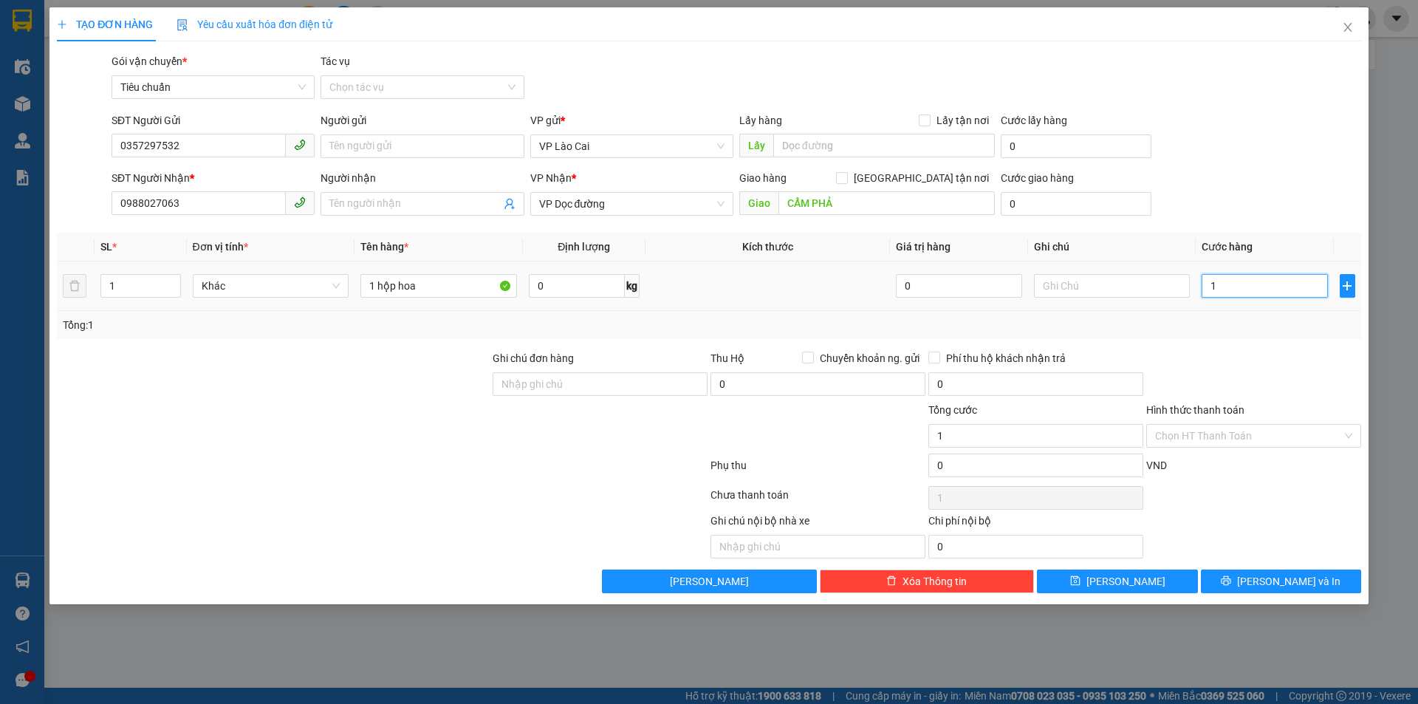
type input "12"
type input "120"
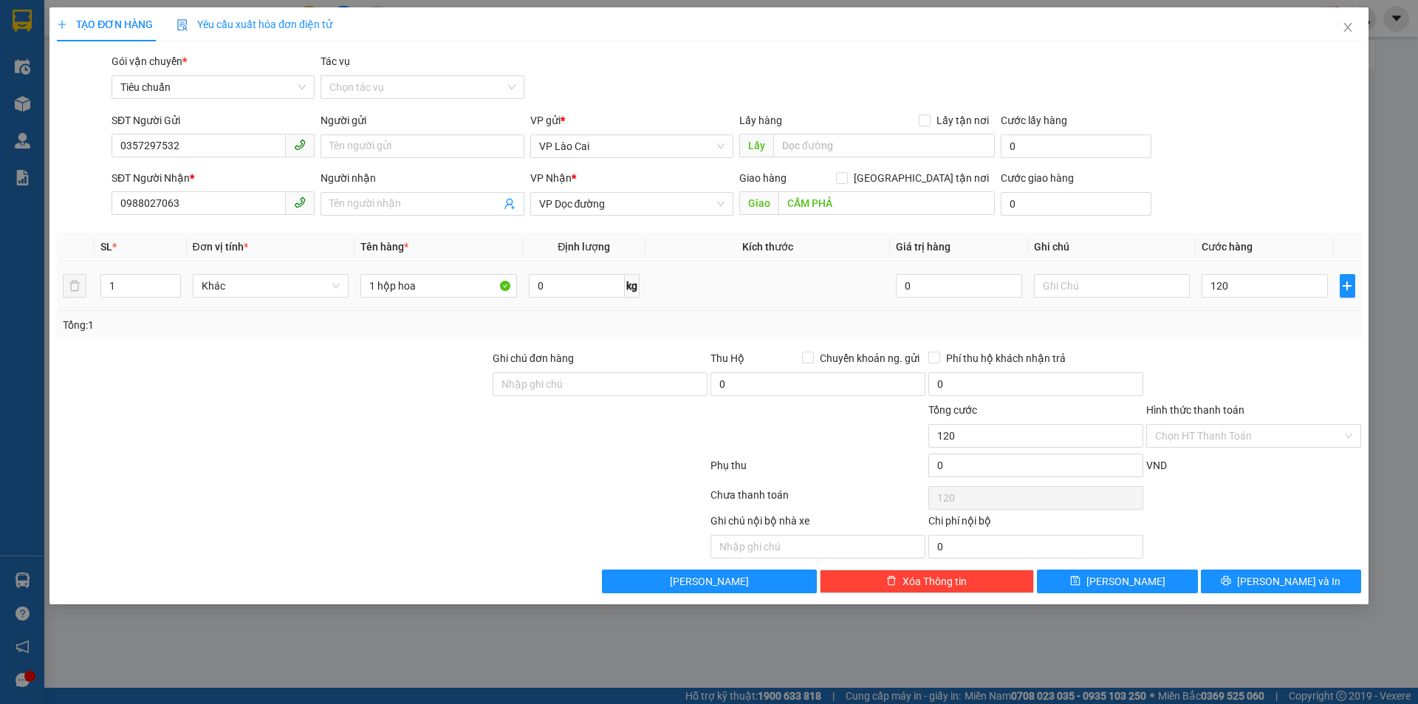
drag, startPoint x: 1267, startPoint y: 316, endPoint x: 1092, endPoint y: 330, distance: 175.6
click at [1266, 317] on div "Tổng: 1" at bounding box center [709, 325] width 1292 height 16
type input "120.000"
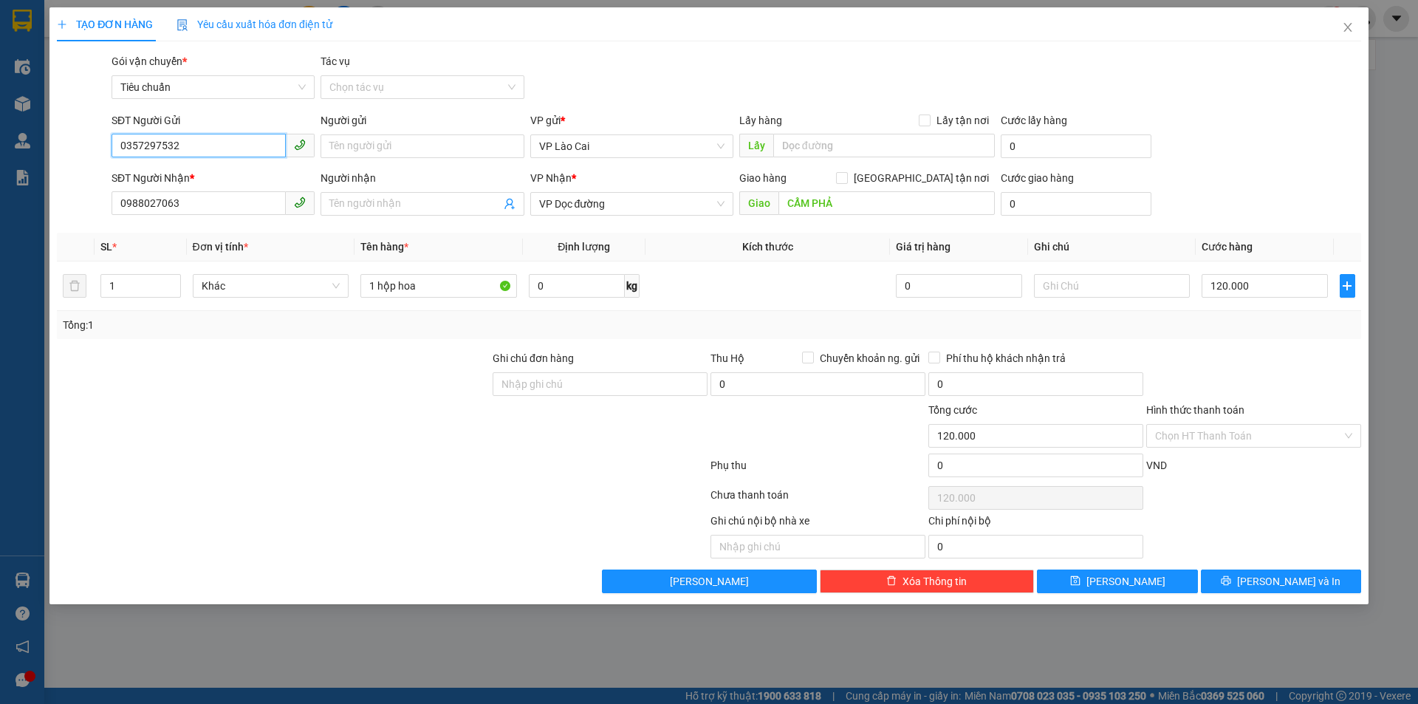
click at [137, 146] on input "0357297532" at bounding box center [198, 146] width 174 height 24
drag, startPoint x: 137, startPoint y: 146, endPoint x: 143, endPoint y: 235, distance: 88.8
click at [138, 146] on input "0357297532" at bounding box center [198, 146] width 174 height 24
click at [193, 188] on div "SĐT Người Nhận *" at bounding box center [212, 181] width 203 height 22
click at [192, 190] on div "SĐT Người Nhận *" at bounding box center [212, 181] width 203 height 22
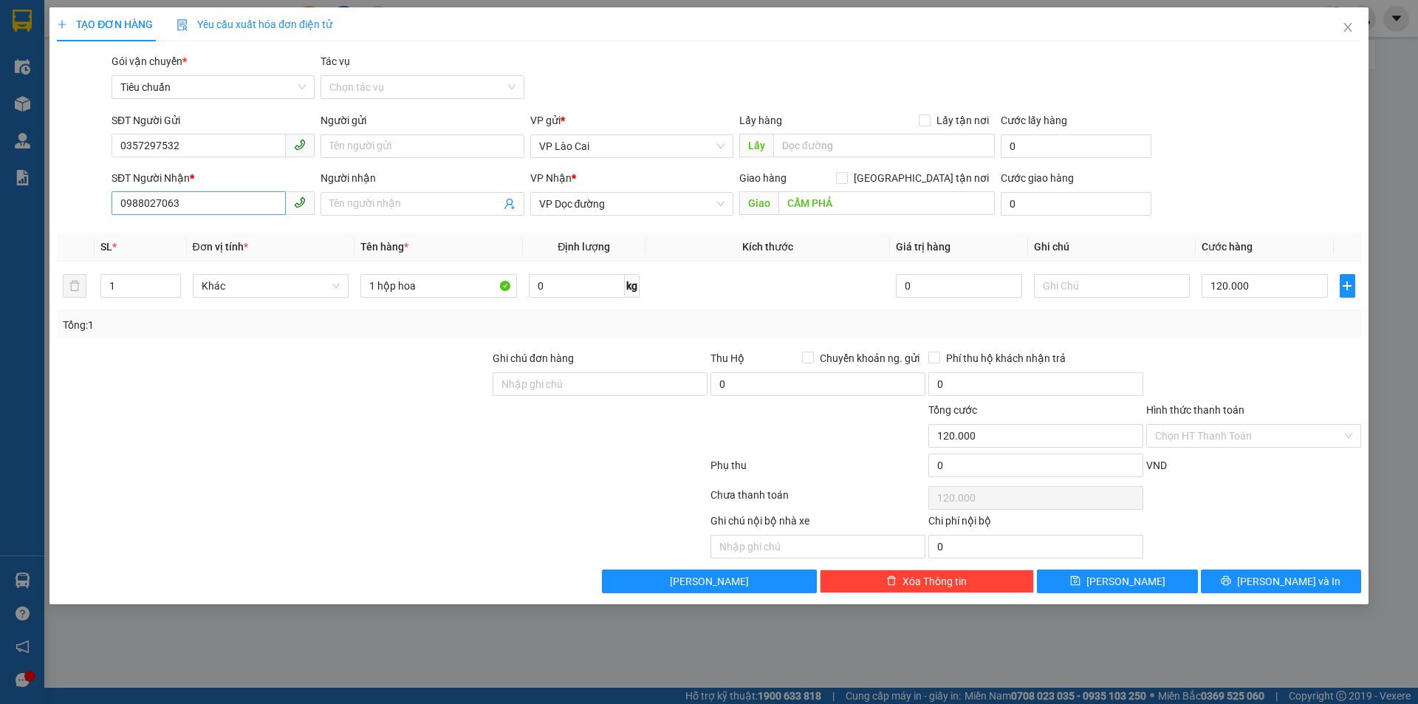
drag, startPoint x: 192, startPoint y: 190, endPoint x: 191, endPoint y: 199, distance: 8.2
click at [192, 192] on div "SĐT Người Nhận * 0988027063" at bounding box center [212, 196] width 203 height 52
click at [191, 199] on input "0988027063" at bounding box center [198, 203] width 174 height 24
click at [1335, 561] on div "Transit Pickup Surcharge Ids Transit Deliver Surcharge Ids Transit Deliver Surc…" at bounding box center [709, 323] width 1304 height 540
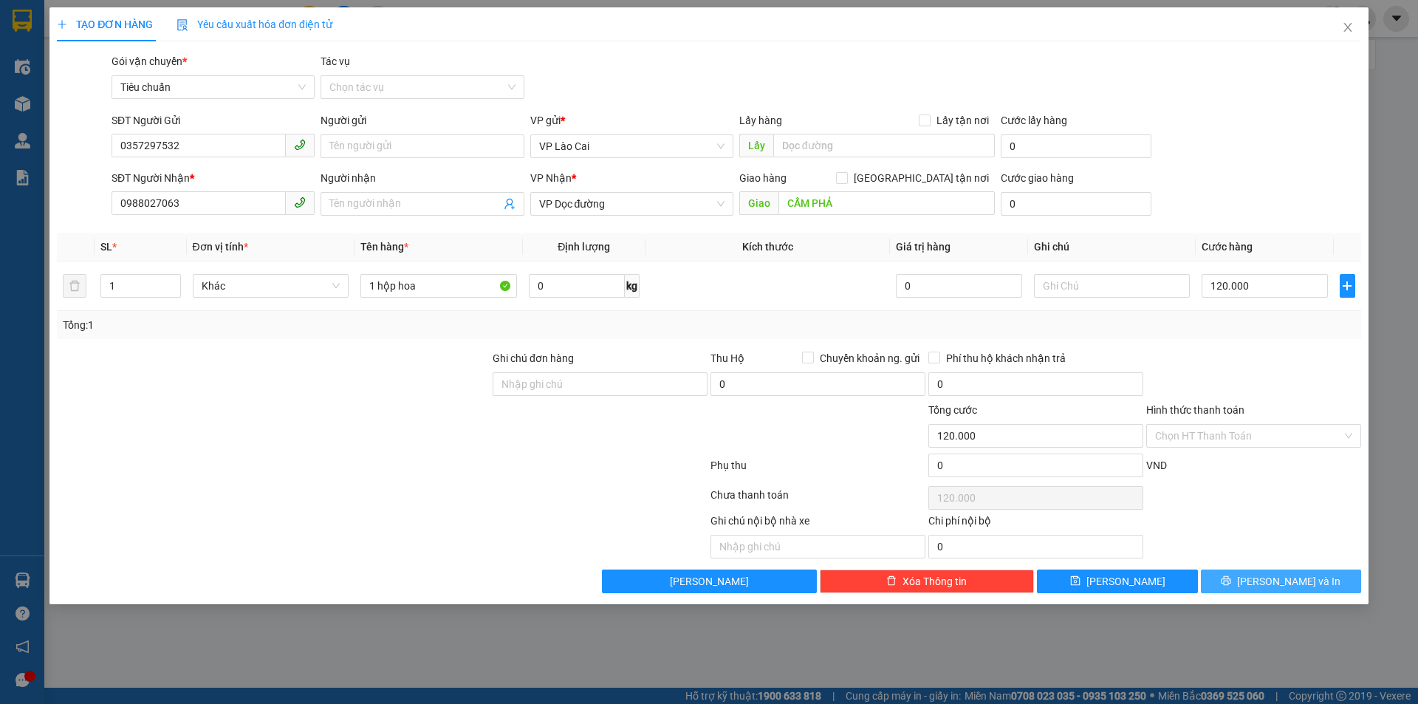
click at [1317, 583] on button "[PERSON_NAME] và In" at bounding box center [1281, 581] width 160 height 24
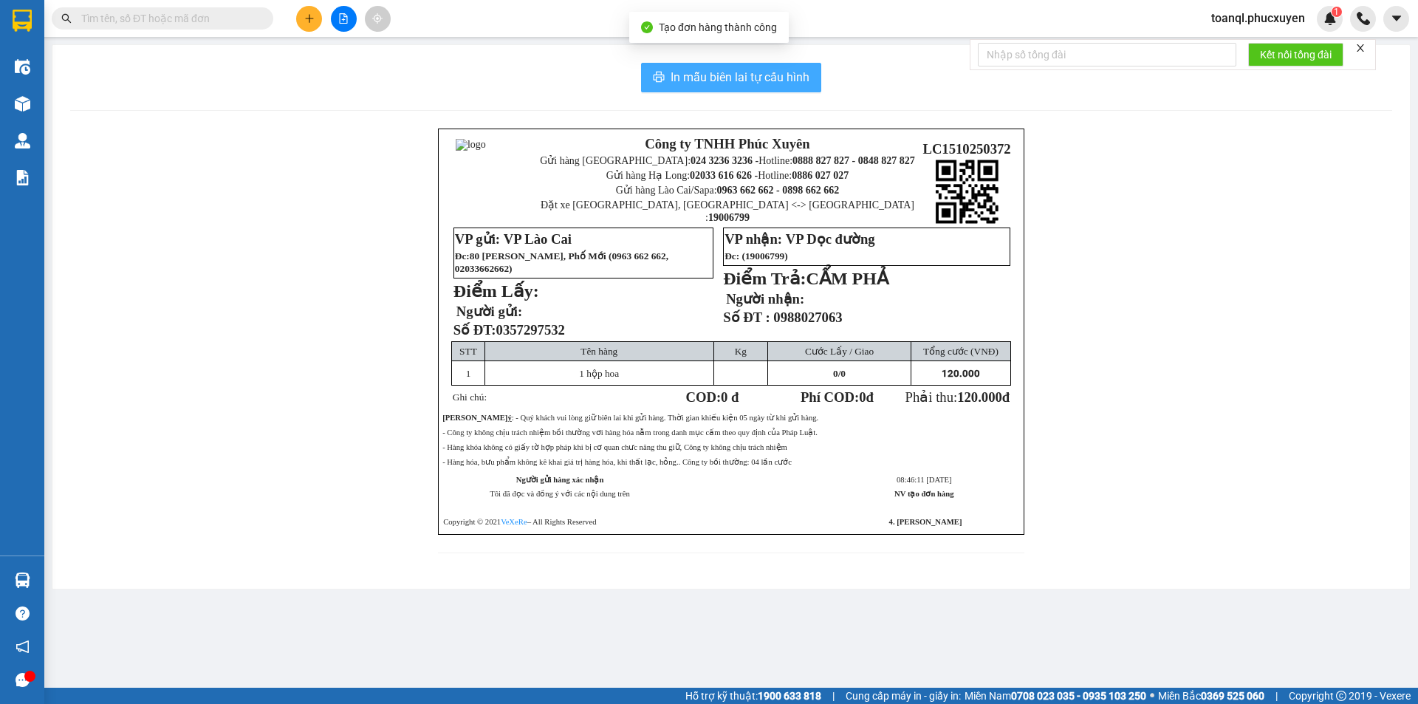
click at [718, 78] on span "In mẫu biên lai tự cấu hình" at bounding box center [739, 77] width 139 height 18
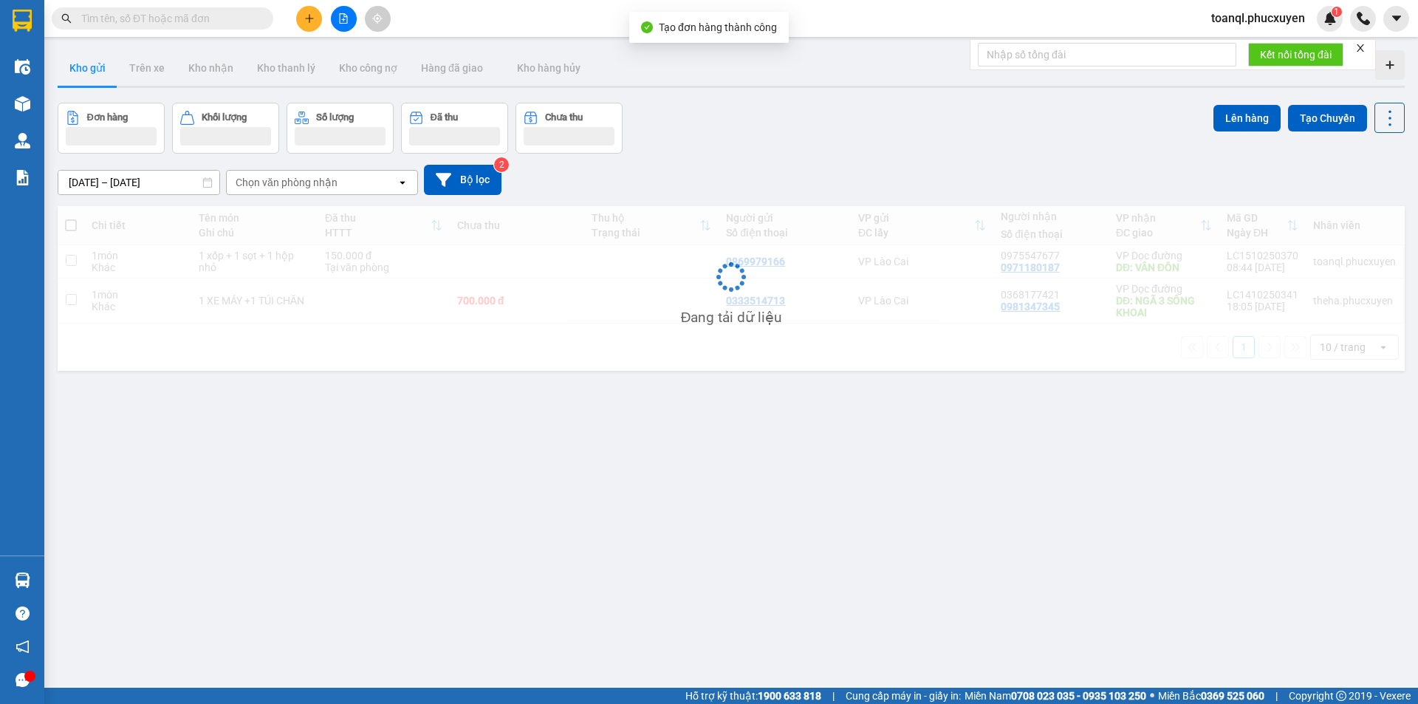
click at [1049, 553] on div "ver 1.8.147 Kho gửi Trên xe Kho nhận Kho thanh lý Kho công nợ Hàng đã giao Kho …" at bounding box center [731, 396] width 1359 height 704
click at [982, 544] on div "ver 1.8.147 Kho gửi Trên xe Kho nhận Kho thanh lý Kho công nợ Hàng đã giao Kho …" at bounding box center [731, 396] width 1359 height 704
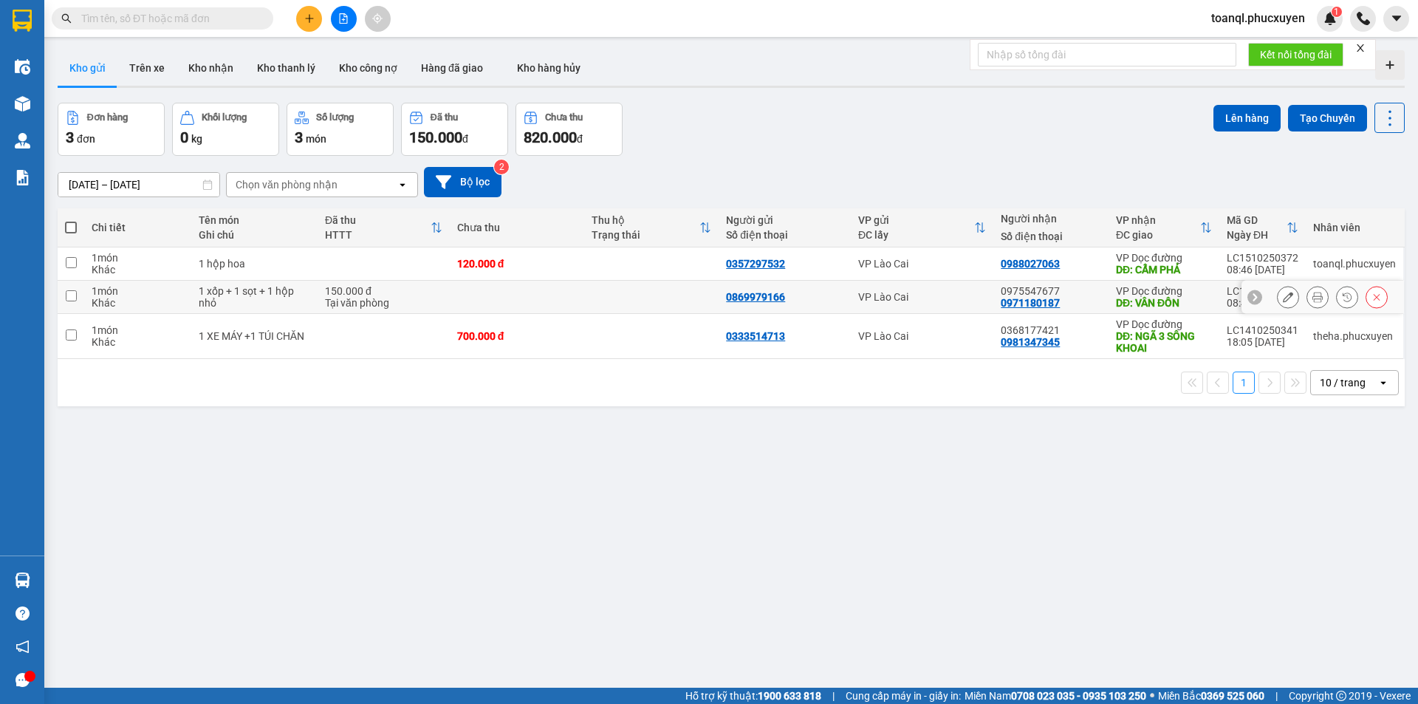
click at [549, 309] on td at bounding box center [517, 297] width 134 height 33
checkbox input "true"
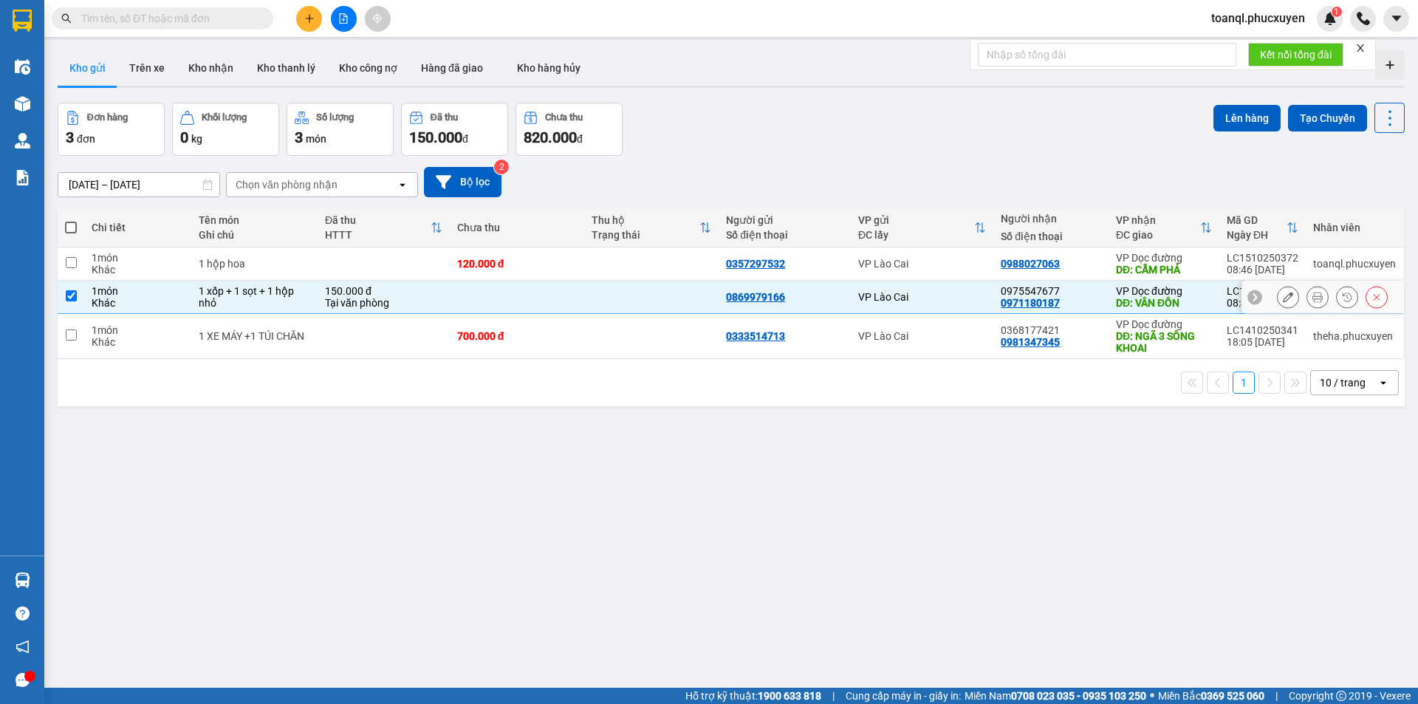
click at [574, 275] on td "120.000 đ" at bounding box center [517, 263] width 134 height 33
checkbox input "true"
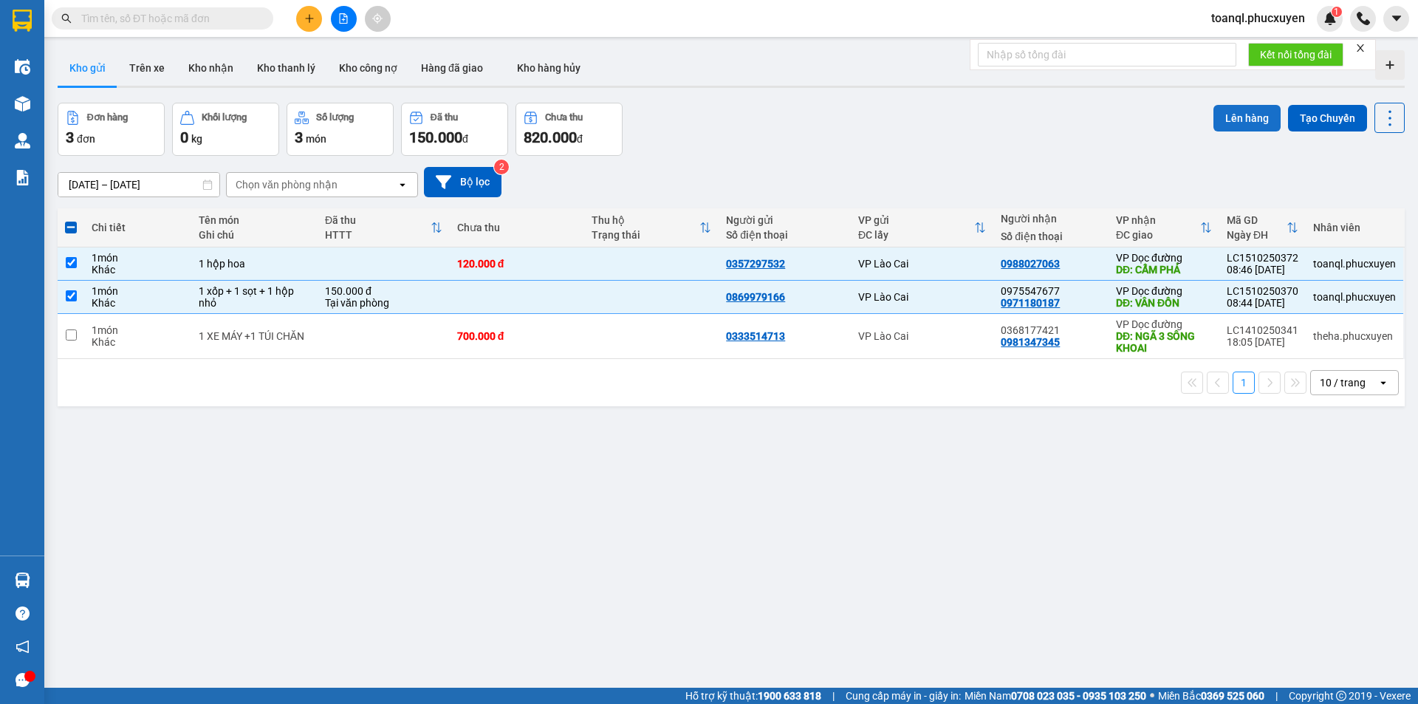
click at [1240, 128] on button "Lên hàng" at bounding box center [1246, 118] width 67 height 27
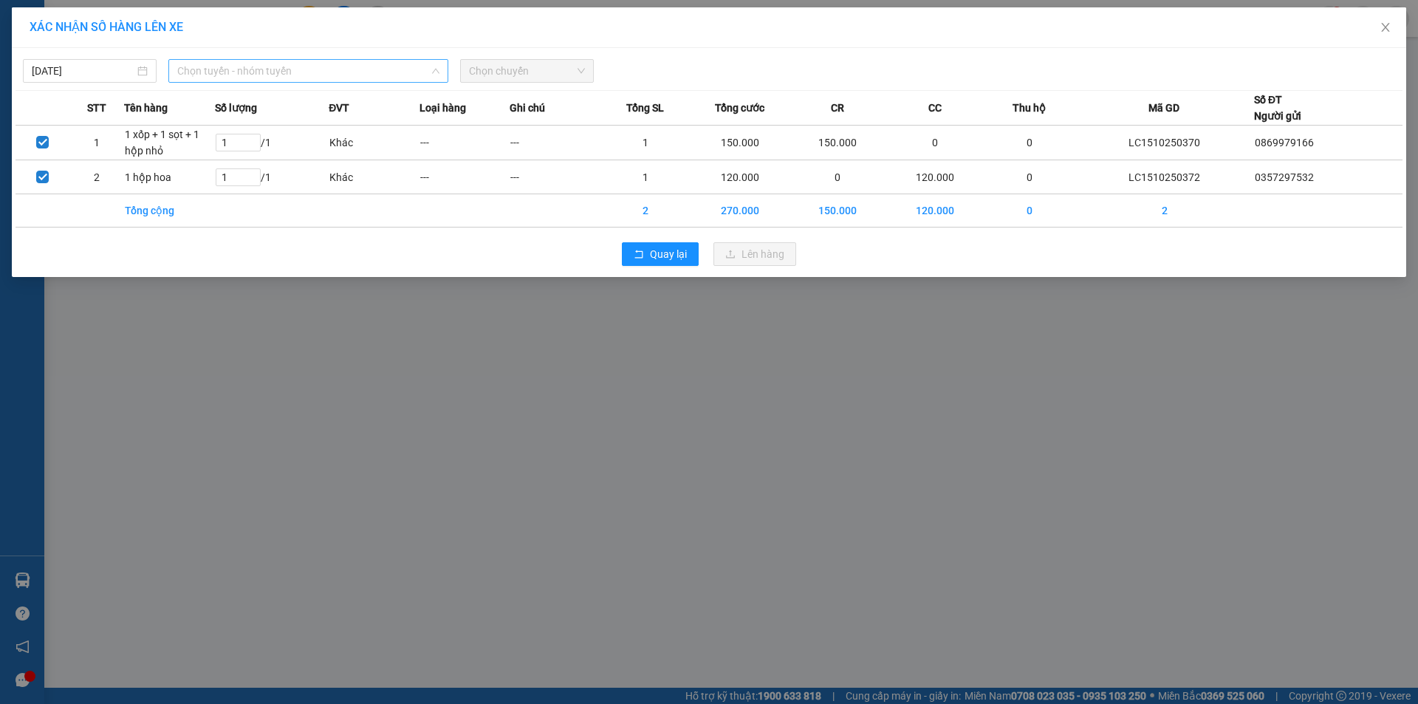
click at [208, 63] on span "Chọn tuyến - nhóm tuyến" at bounding box center [308, 71] width 262 height 22
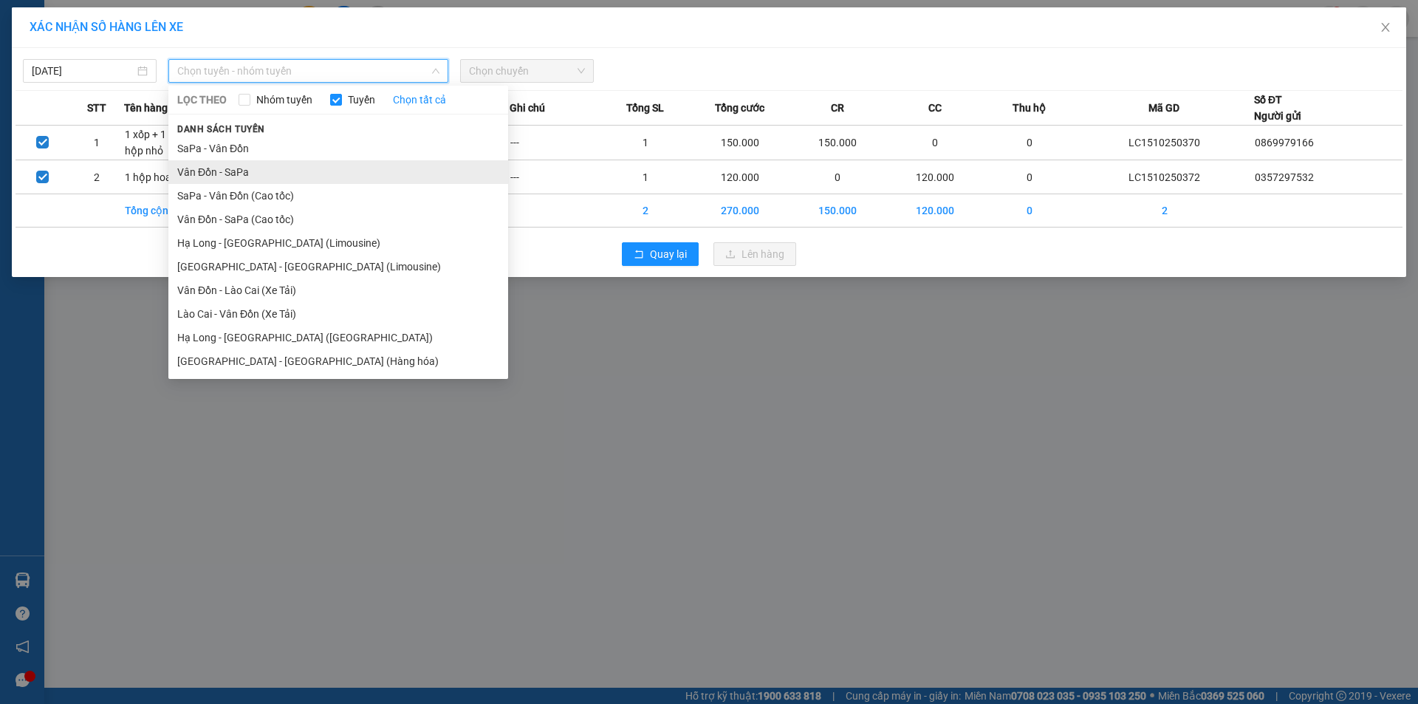
click at [237, 165] on li "Vân Đồn - SaPa" at bounding box center [338, 172] width 340 height 24
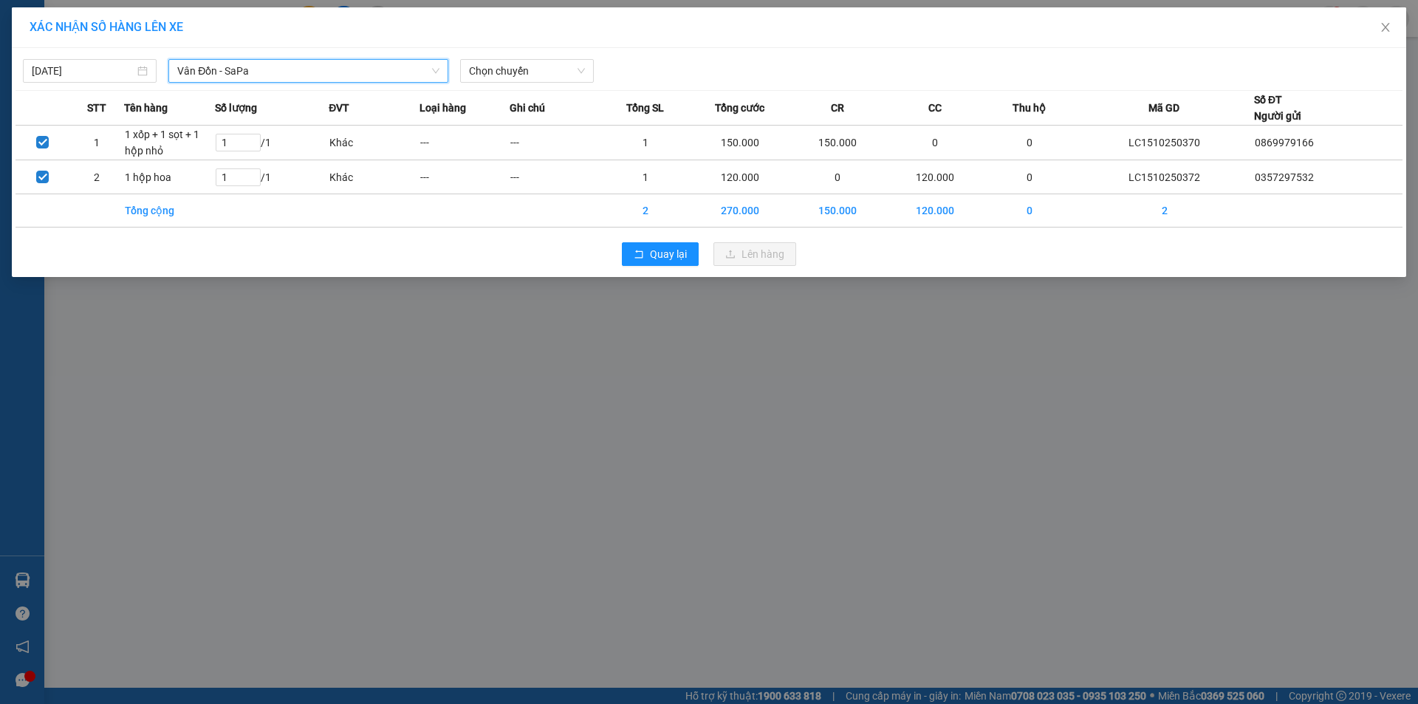
click at [290, 88] on div "[DATE] Vân Đồn - SaPa Vân Đồn - SaPa LỌC THEO Nhóm tuyến Tuyến Chọn tất cả Danh…" at bounding box center [709, 162] width 1394 height 229
click at [290, 68] on span "Vân Đồn - SaPa" at bounding box center [308, 71] width 262 height 22
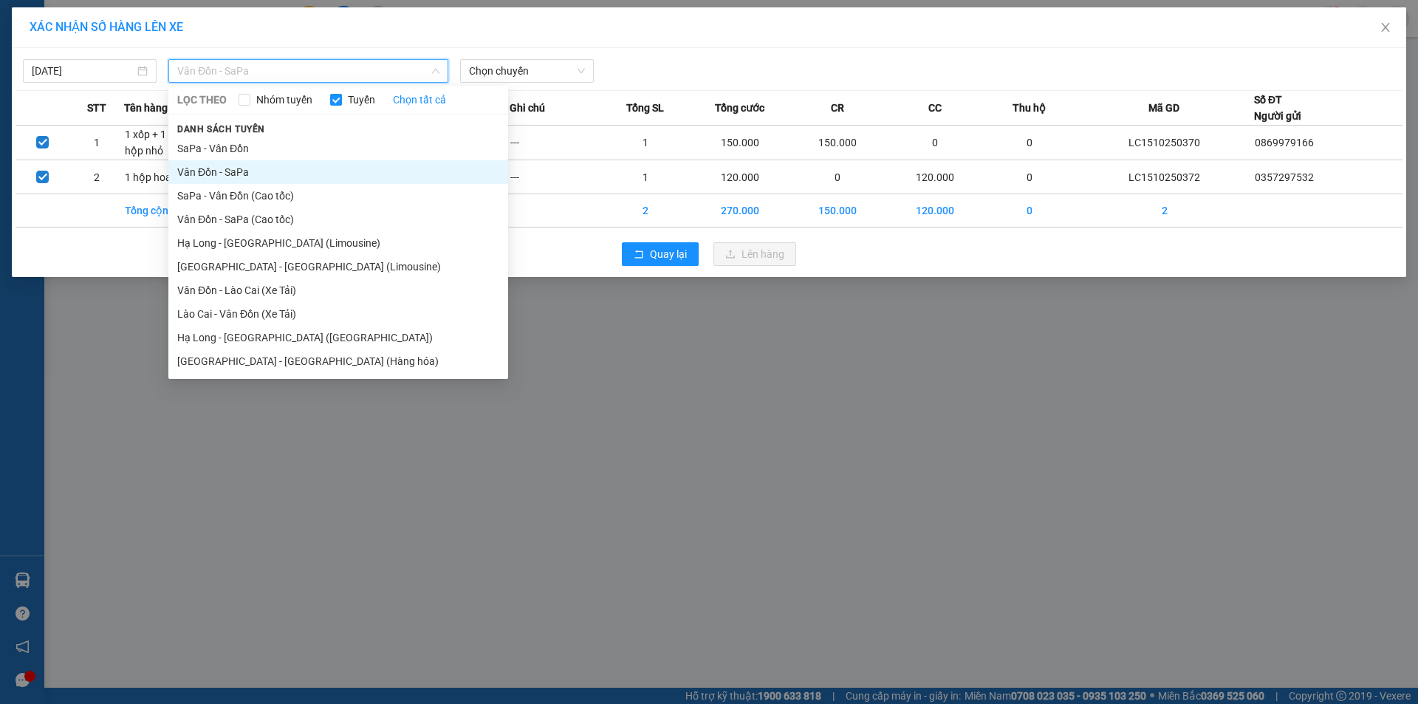
click at [266, 129] on span "Danh sách tuyến" at bounding box center [221, 129] width 106 height 13
drag, startPoint x: 283, startPoint y: 39, endPoint x: 255, endPoint y: 86, distance: 53.9
click at [283, 41] on div "XÁC NHẬN SỐ HÀNG LÊN XE" at bounding box center [709, 27] width 1394 height 41
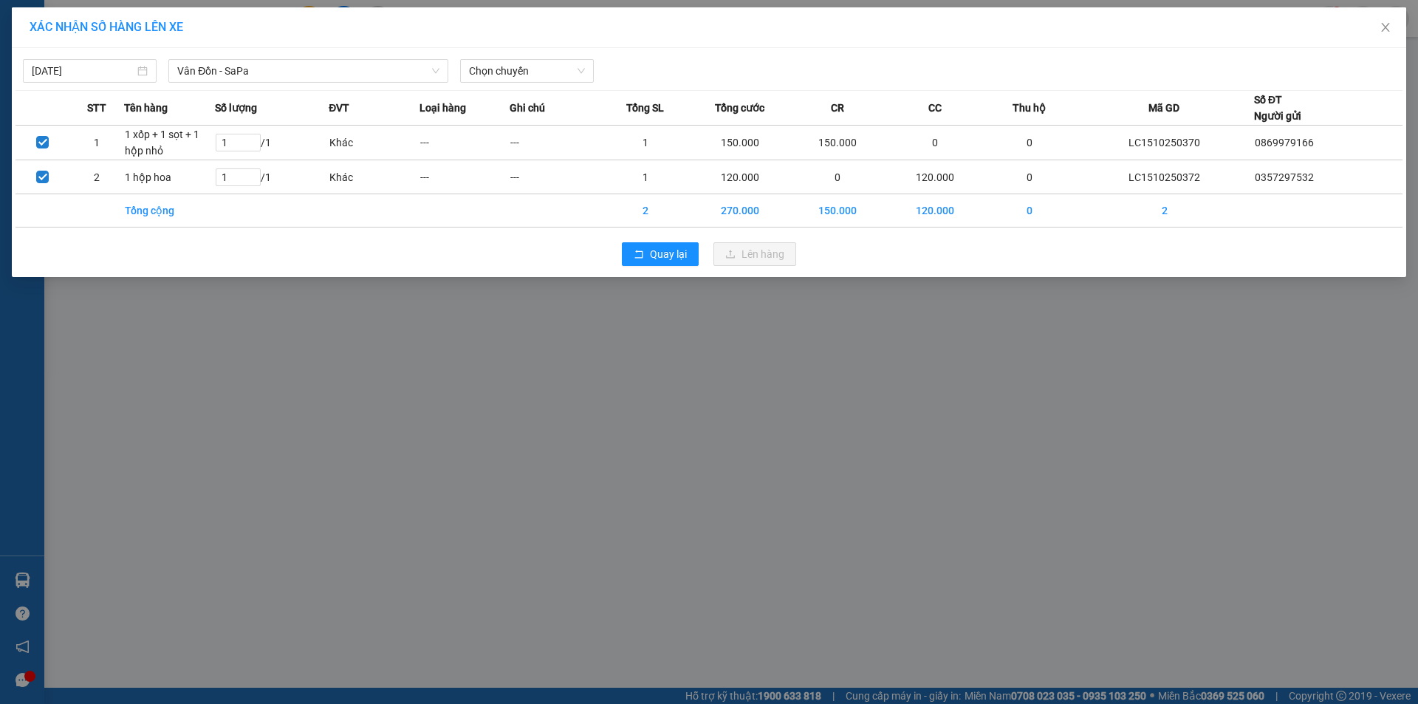
click at [246, 48] on div "[DATE] Vân Đồn - SaPa LỌC THEO Nhóm tuyến Tuyến Chọn tất cả Danh sách tuyến SaP…" at bounding box center [709, 162] width 1394 height 229
click at [240, 78] on span "Vân Đồn - SaPa" at bounding box center [308, 71] width 262 height 22
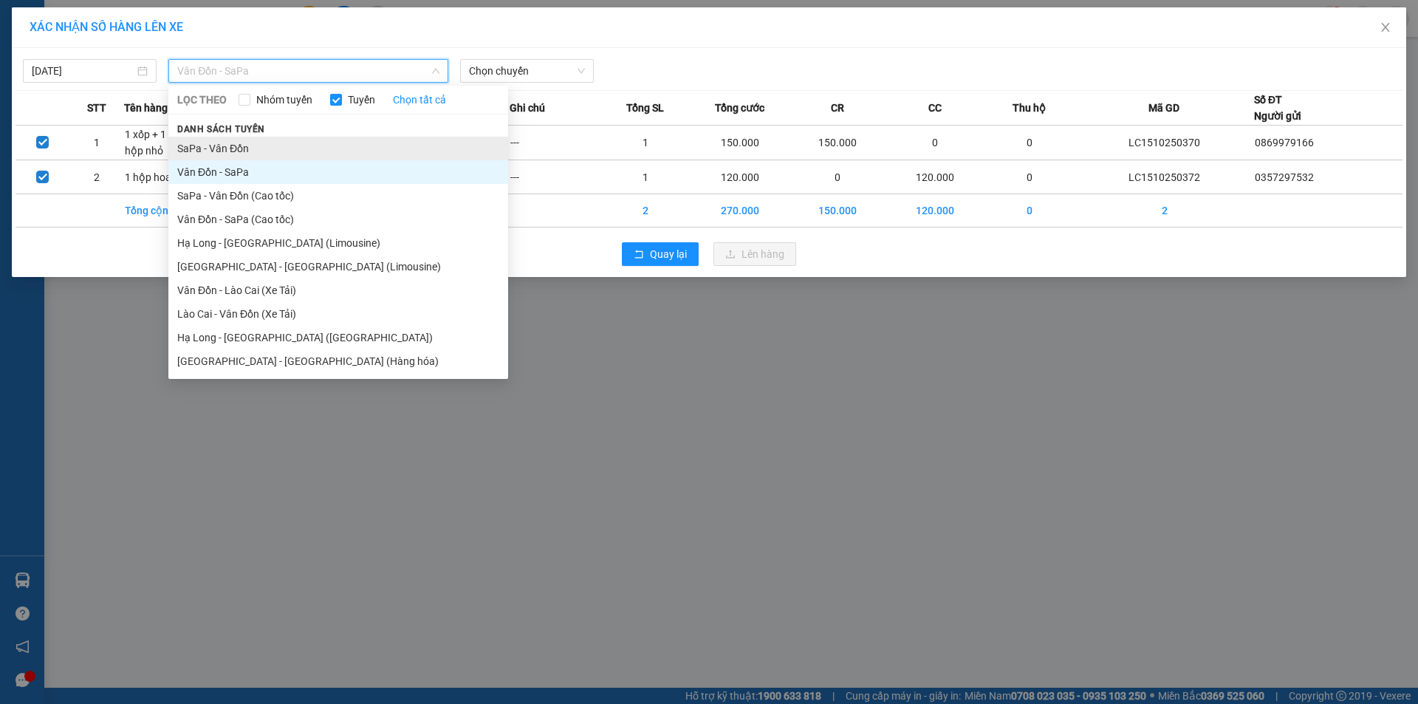
click at [227, 149] on li "SaPa - Vân Đồn" at bounding box center [338, 149] width 340 height 24
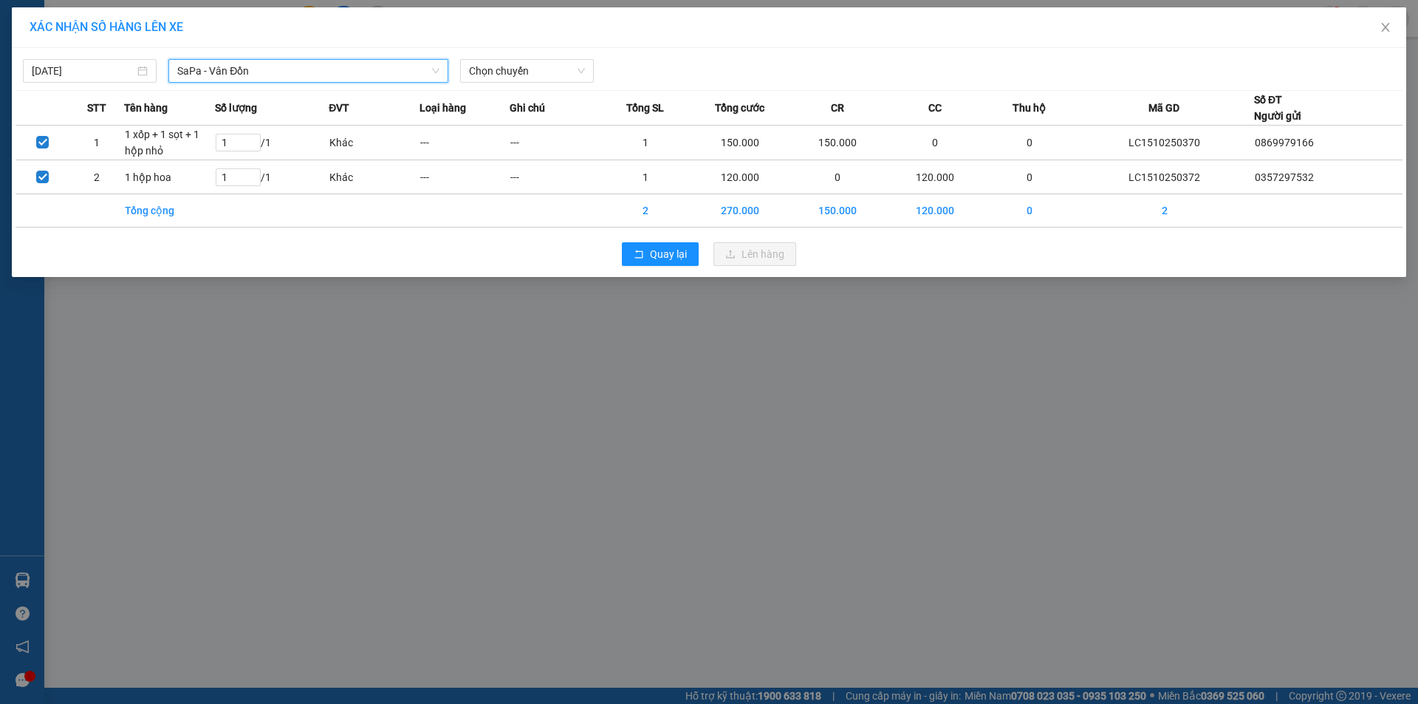
click at [532, 53] on div "[DATE] SaPa - [GEOGRAPHIC_DATA] SaPa - [GEOGRAPHIC_DATA] Đồn LỌC THEO Nhóm tuyế…" at bounding box center [709, 67] width 1387 height 31
click at [532, 75] on span "Chọn chuyến" at bounding box center [527, 71] width 116 height 22
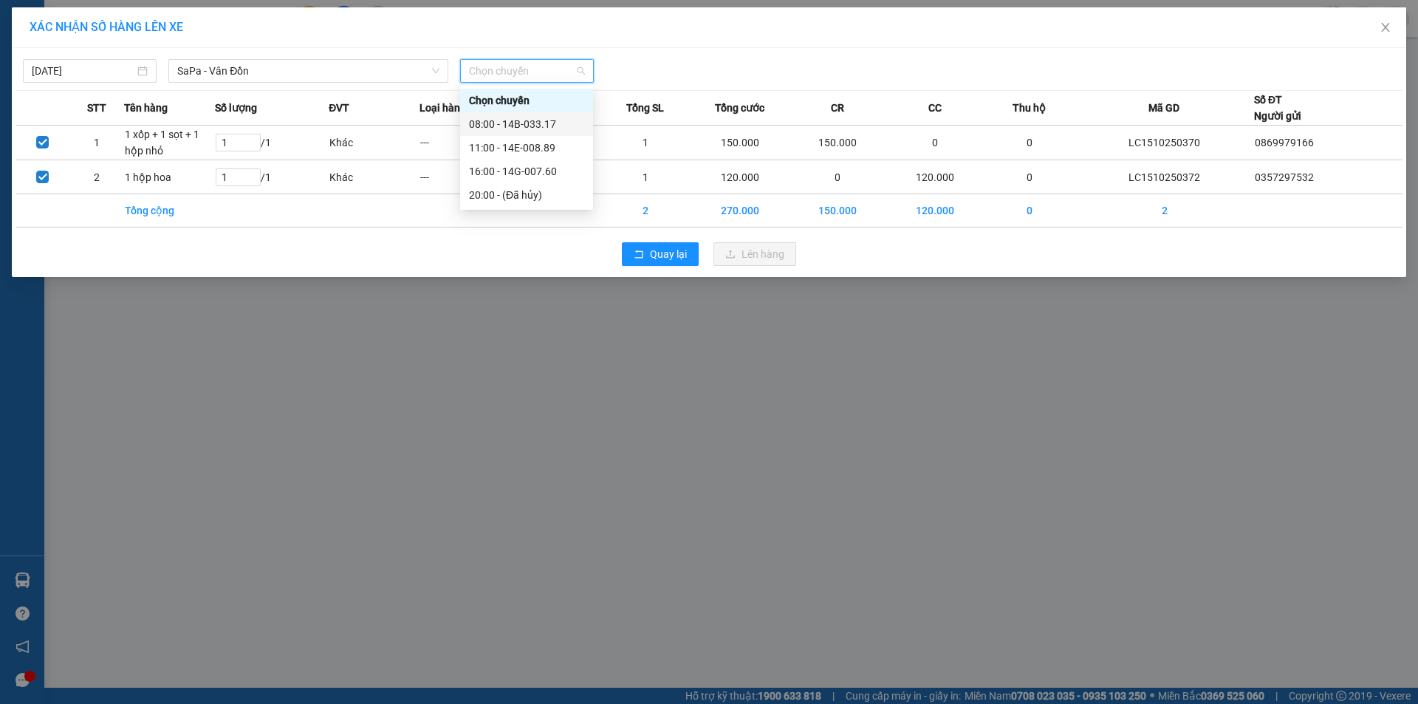
click at [546, 130] on div "08:00 - 14B-033.17" at bounding box center [526, 124] width 115 height 16
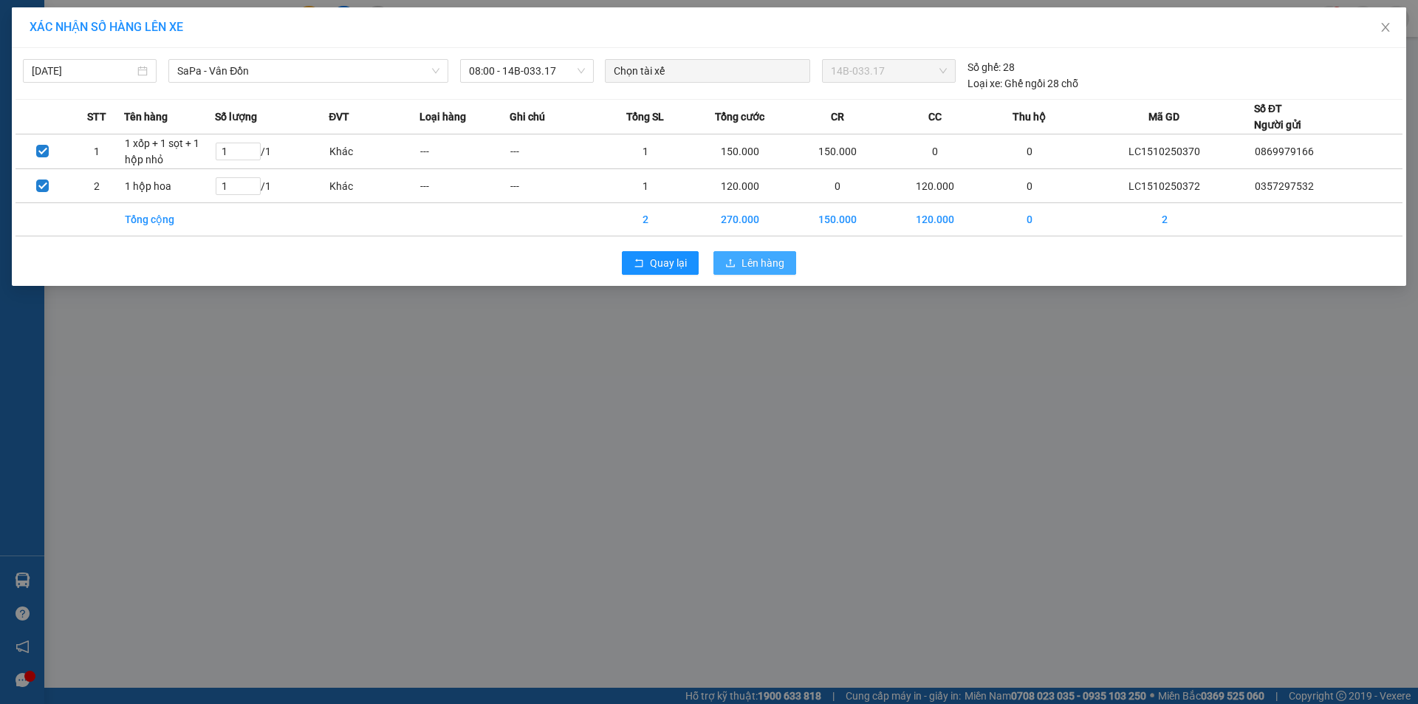
click at [749, 255] on span "Lên hàng" at bounding box center [762, 263] width 43 height 16
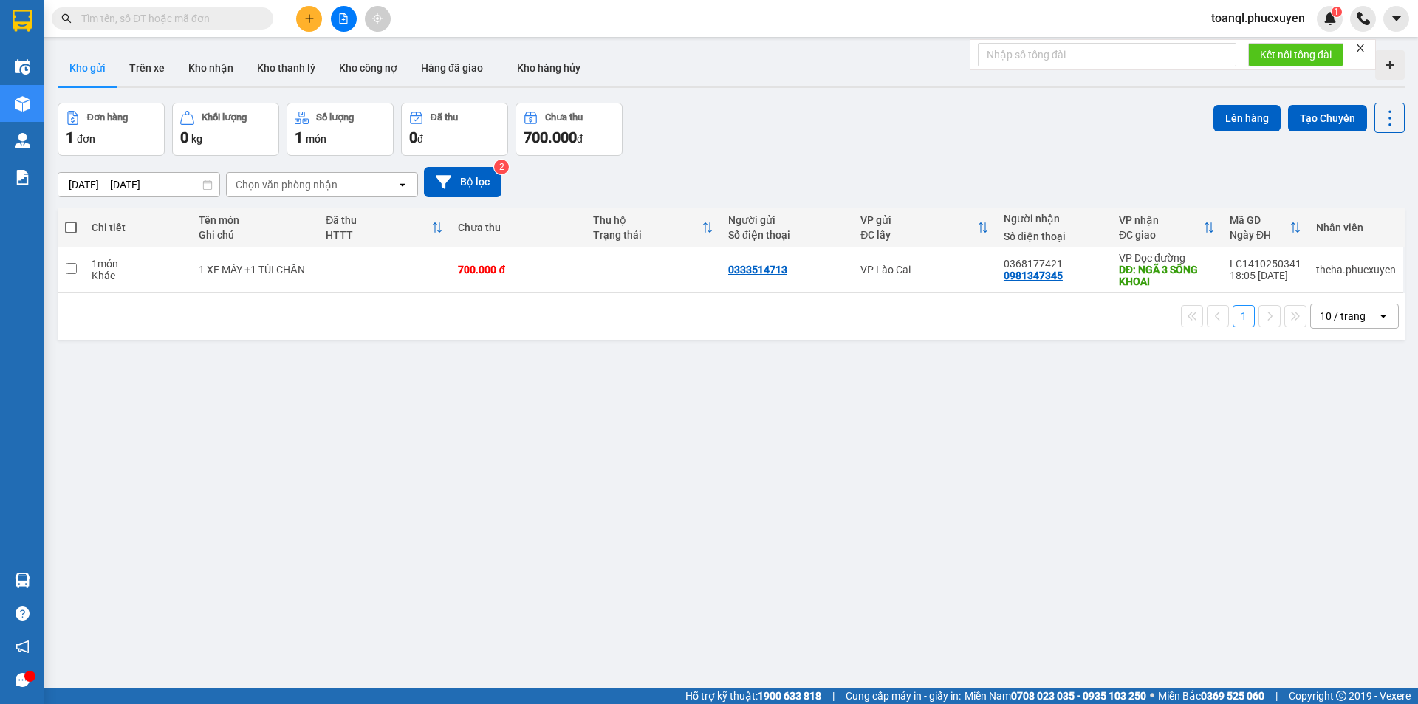
click at [355, 21] on button at bounding box center [344, 19] width 26 height 26
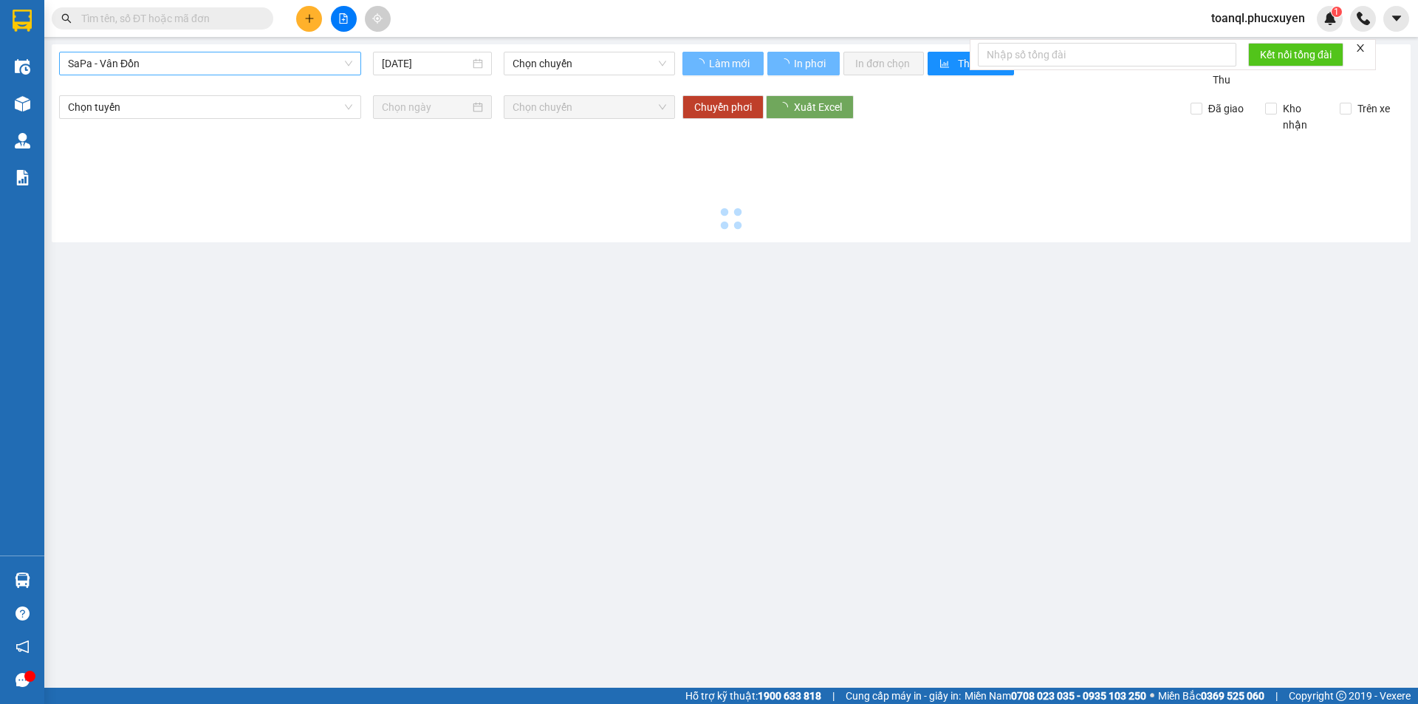
click at [227, 66] on span "SaPa - Vân Đồn" at bounding box center [210, 63] width 284 height 22
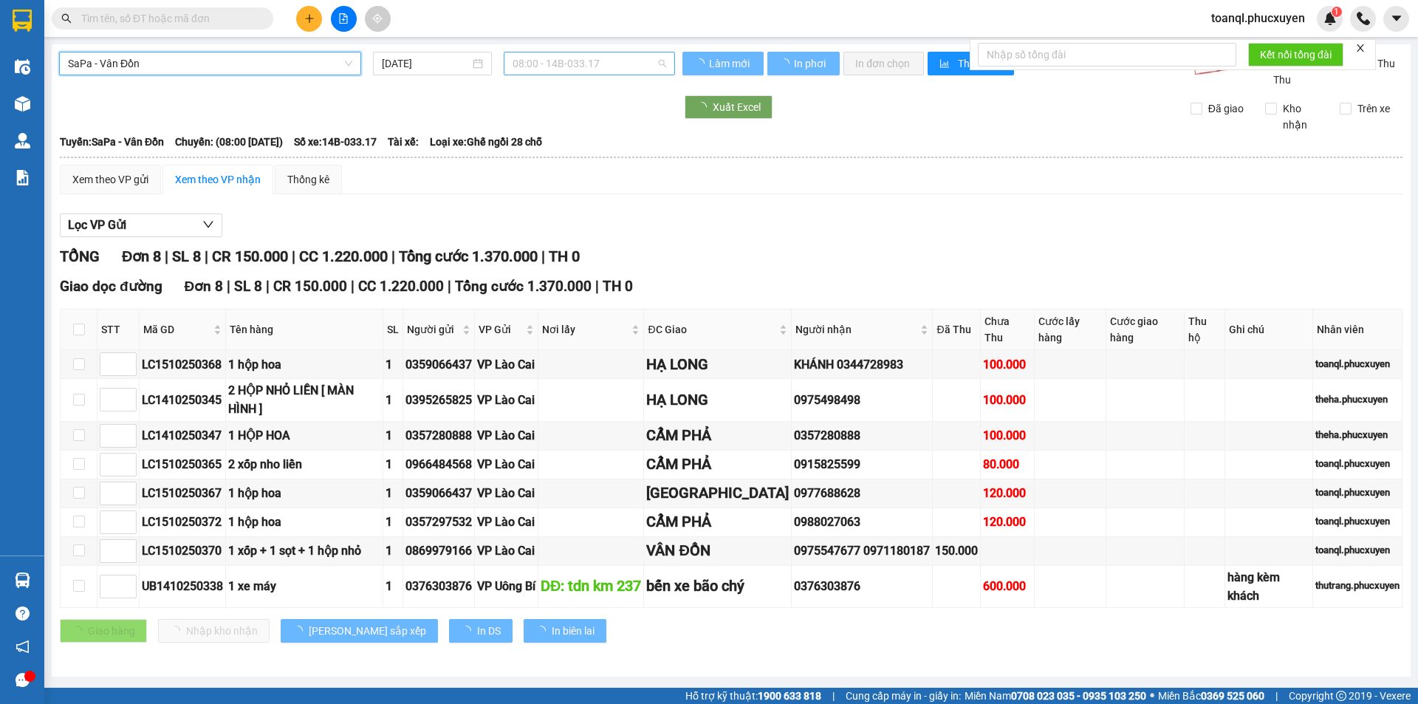
click at [557, 63] on span "08:00 - 14B-033.17" at bounding box center [589, 63] width 154 height 22
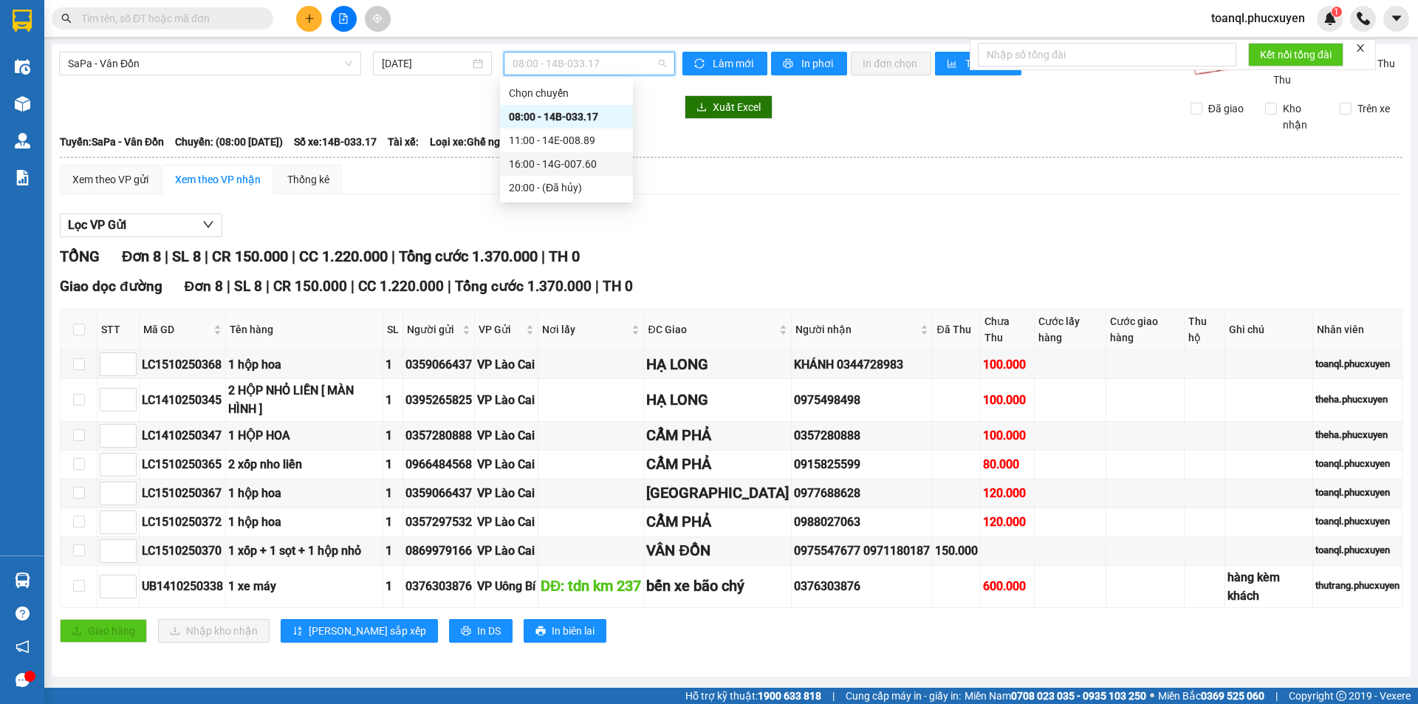
click at [572, 157] on div "16:00 - 14G-007.60" at bounding box center [566, 164] width 115 height 16
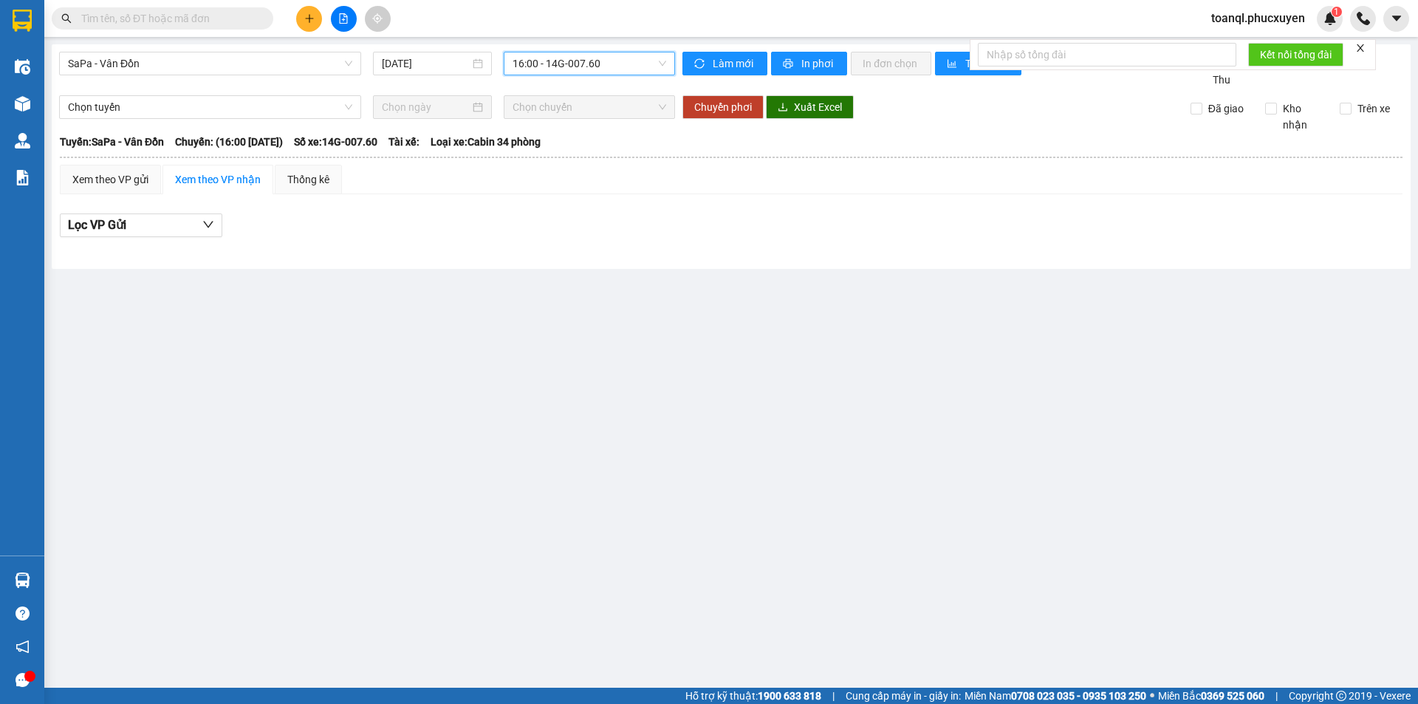
click at [581, 46] on div "SaPa - Vân Đồn [DATE] 16:00 16:00 - 14G-007.60 Làm mới In phơi In đơn chọn Thốn…" at bounding box center [731, 156] width 1359 height 224
click at [573, 69] on span "16:00 - 14G-007.60" at bounding box center [589, 63] width 154 height 22
click at [582, 112] on div "08:00 - 14B-033.17" at bounding box center [569, 117] width 115 height 16
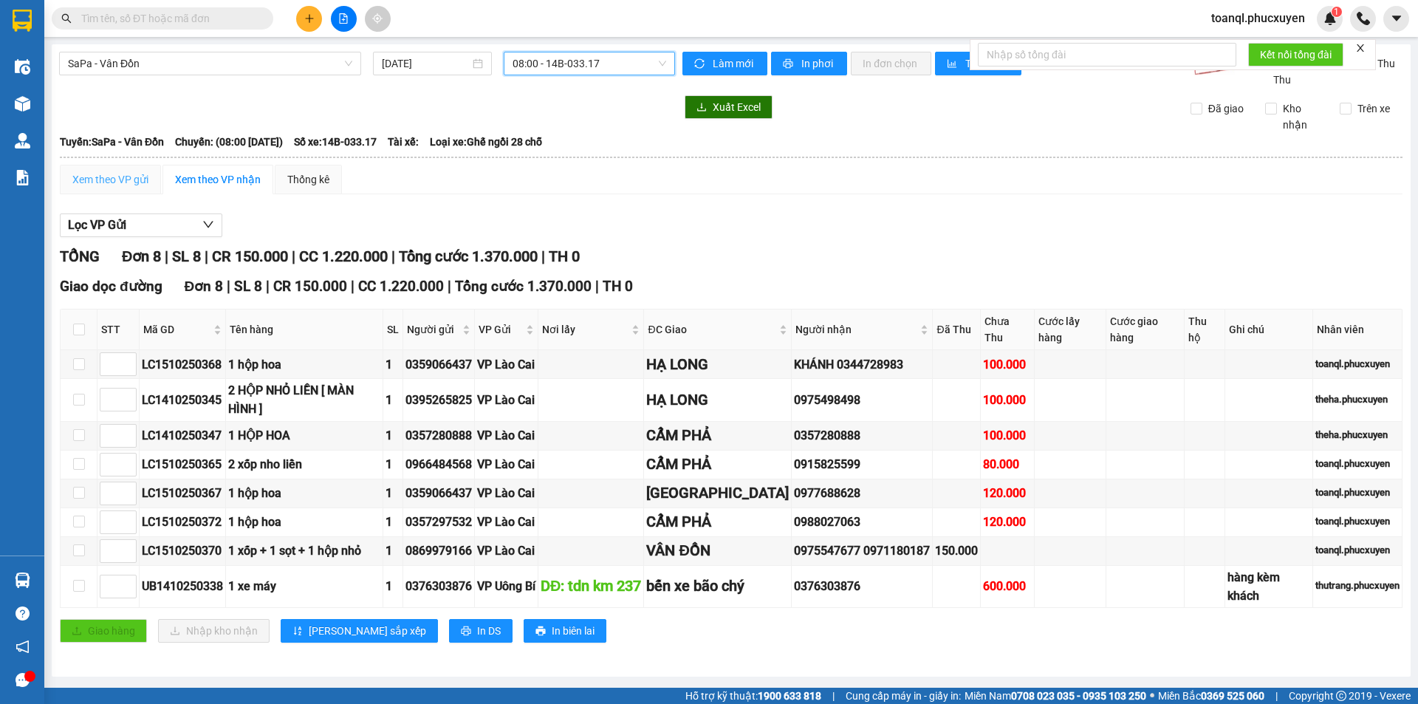
click at [151, 185] on div "Xem theo VP gửi" at bounding box center [110, 180] width 101 height 30
